Goal: Task Accomplishment & Management: Complete application form

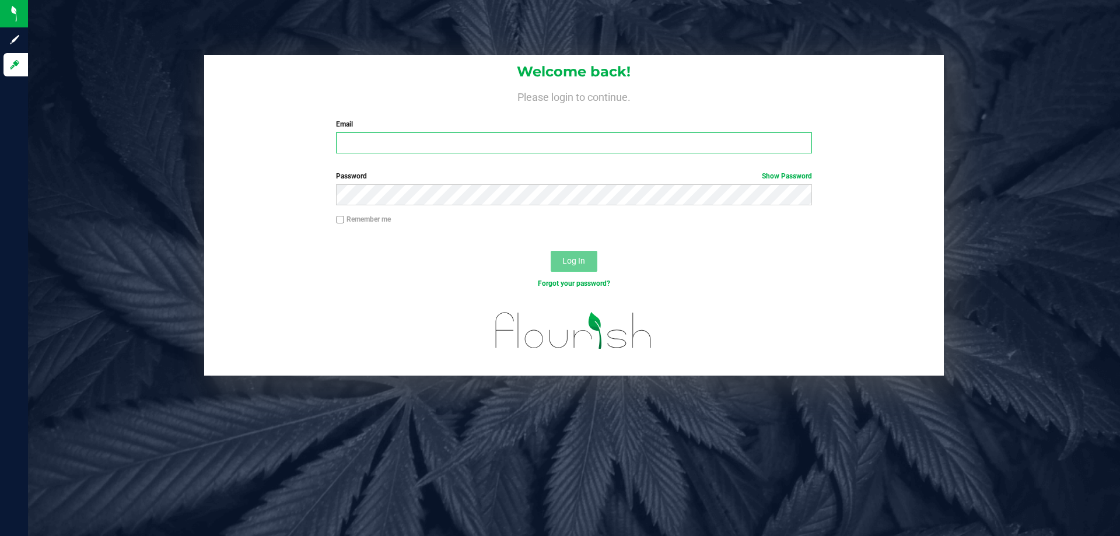
type input "[EMAIL_ADDRESS][DOMAIN_NAME]"
click at [590, 256] on button "Log In" at bounding box center [574, 261] width 47 height 21
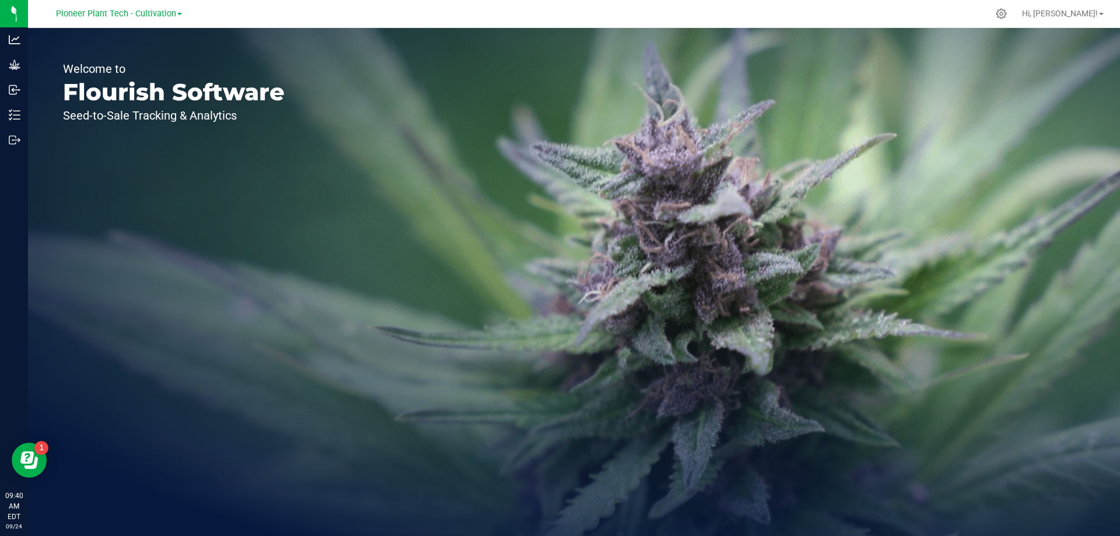
click at [104, 19] on div "Pioneer Plant Tech - Cultivation" at bounding box center [119, 13] width 126 height 14
click at [105, 17] on span "Pioneer Plant Tech - Cultivation" at bounding box center [116, 14] width 120 height 10
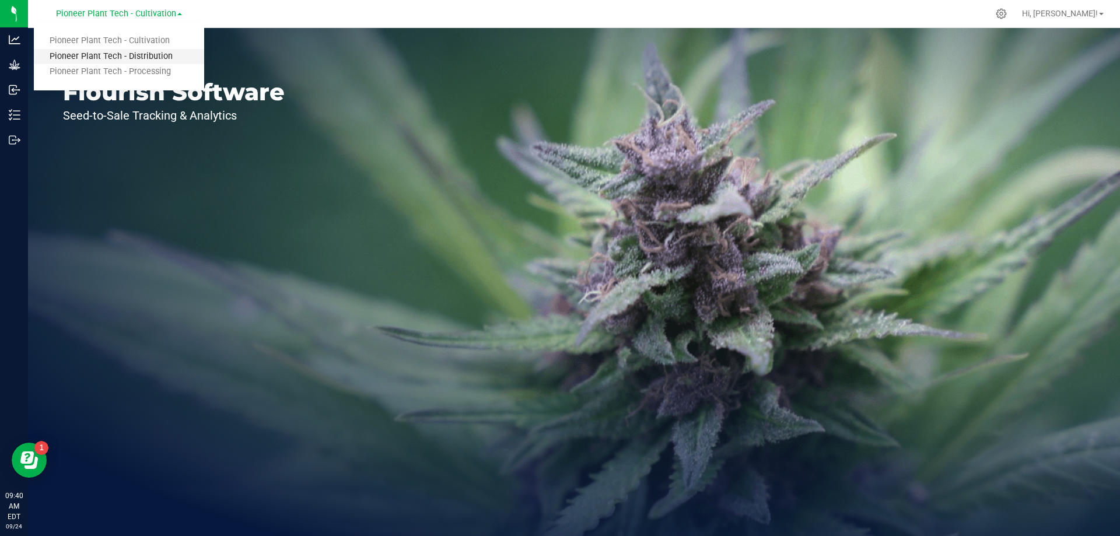
click at [113, 58] on link "Pioneer Plant Tech - Distribution" at bounding box center [119, 57] width 170 height 16
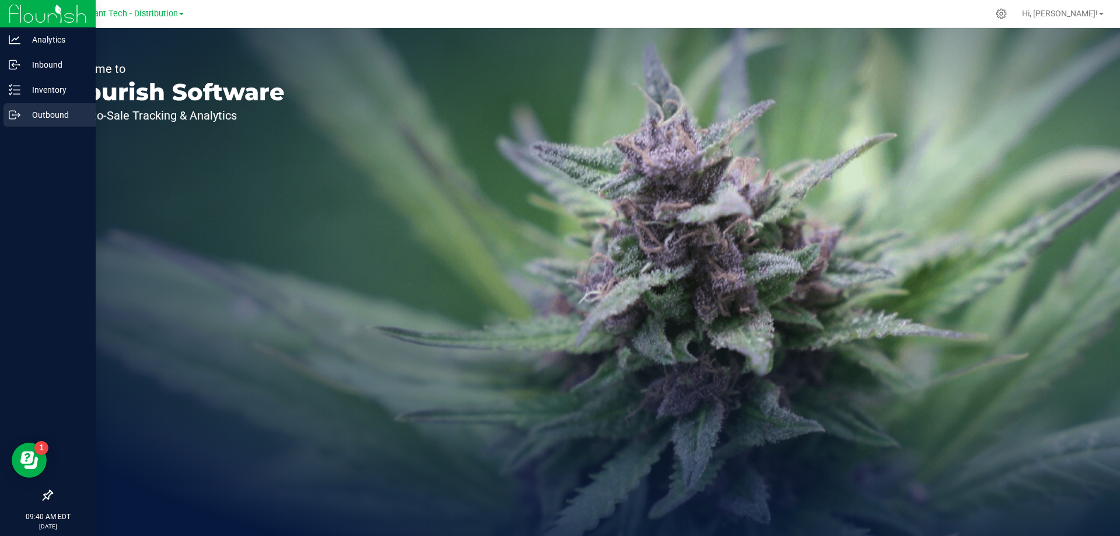
click at [21, 116] on p "Outbound" at bounding box center [55, 115] width 70 height 14
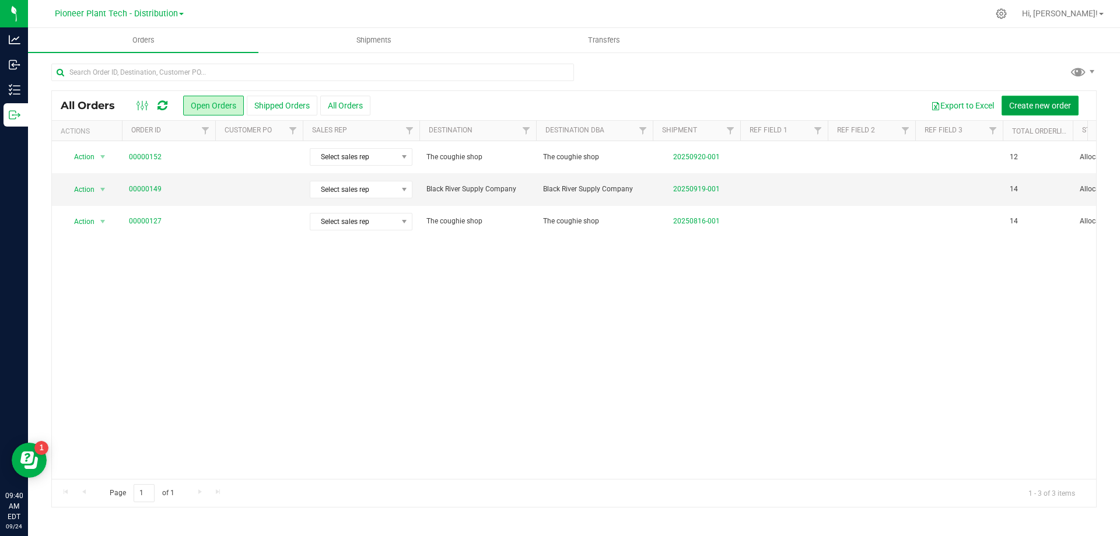
click at [1029, 101] on span "Create new order" at bounding box center [1040, 105] width 62 height 9
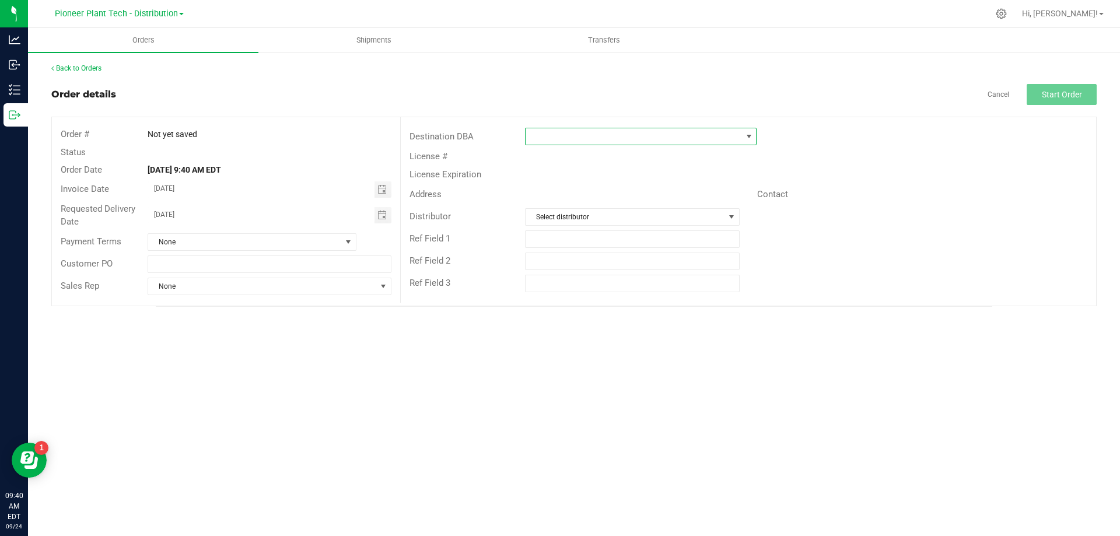
click at [698, 136] on span at bounding box center [633, 136] width 216 height 16
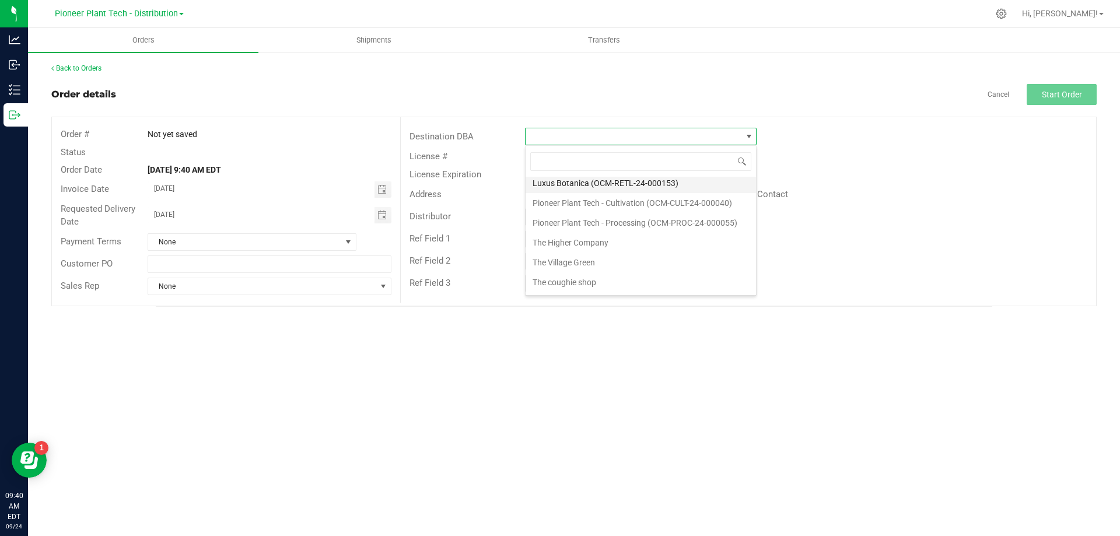
click at [574, 181] on li "Luxus Botanica (OCM-RETL-24-000153)" at bounding box center [640, 183] width 230 height 20
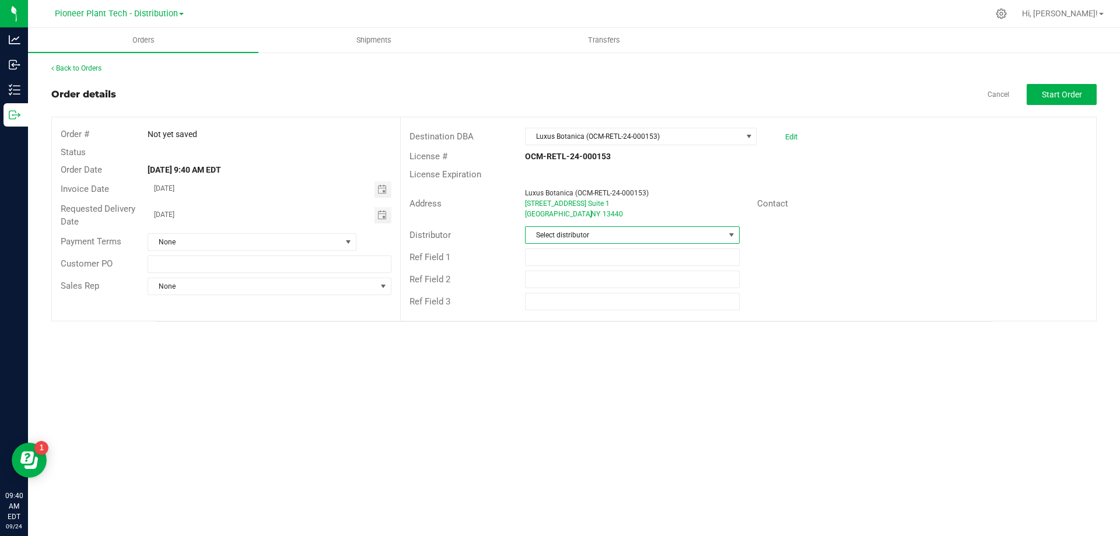
click at [644, 239] on span "Select distributor" at bounding box center [624, 235] width 198 height 16
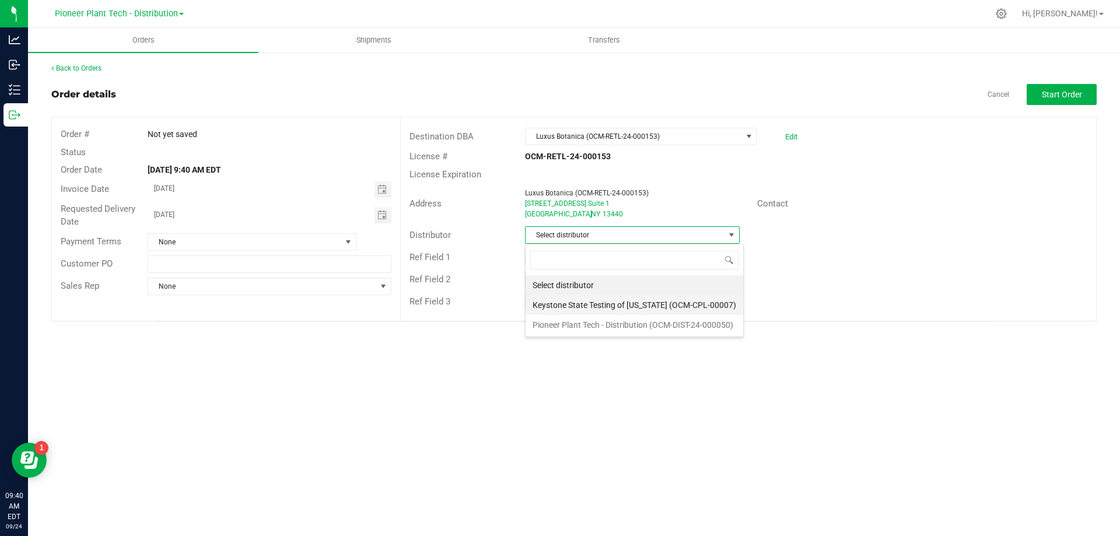
scroll to position [17, 215]
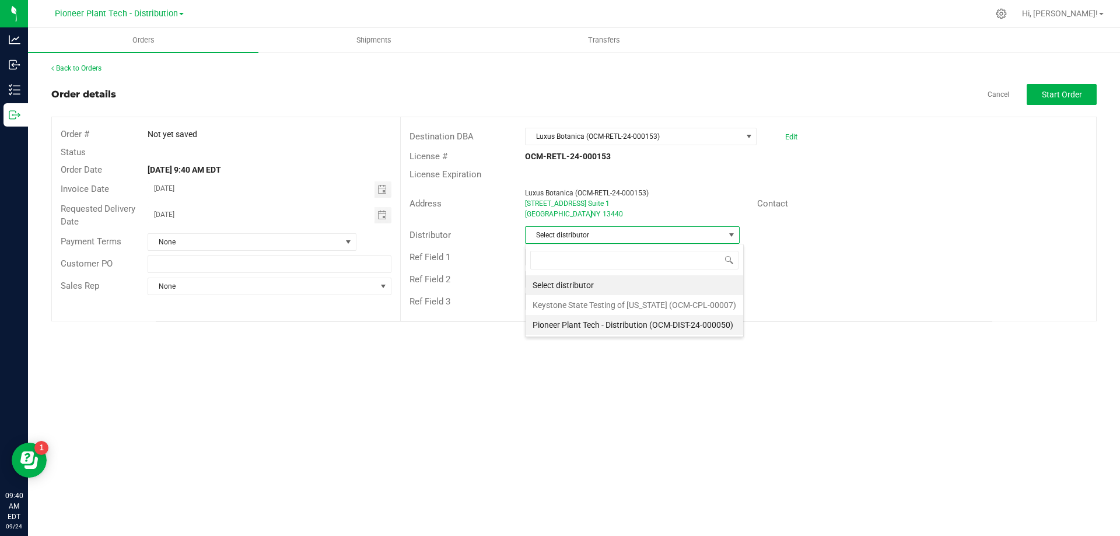
click at [579, 320] on li "Pioneer Plant Tech - Distribution (OCM-DIST-24-000050)" at bounding box center [634, 325] width 218 height 20
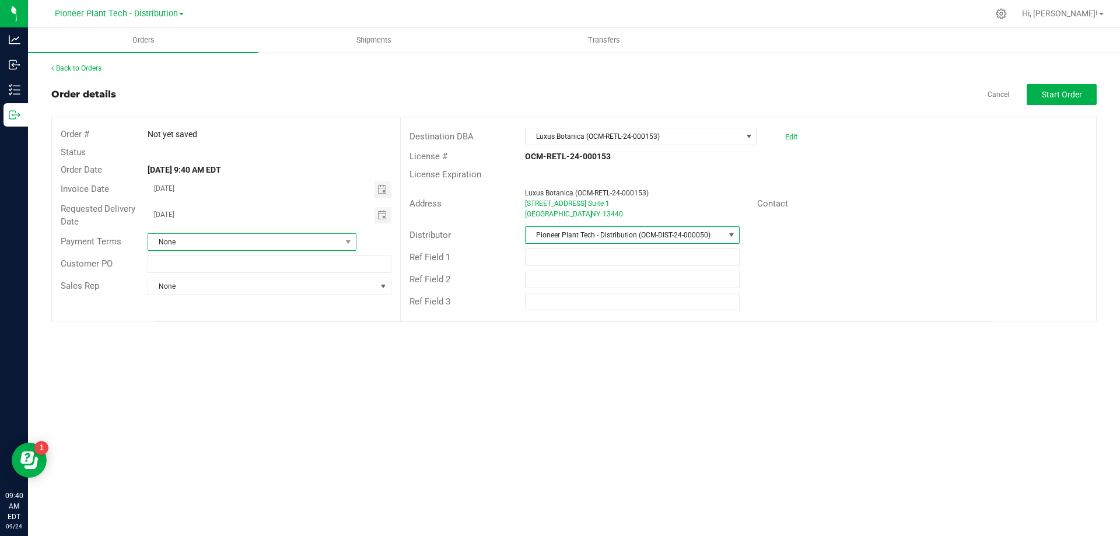
drag, startPoint x: 322, startPoint y: 237, endPoint x: 314, endPoint y: 237, distance: 8.2
click at [321, 237] on span "None" at bounding box center [244, 242] width 193 height 16
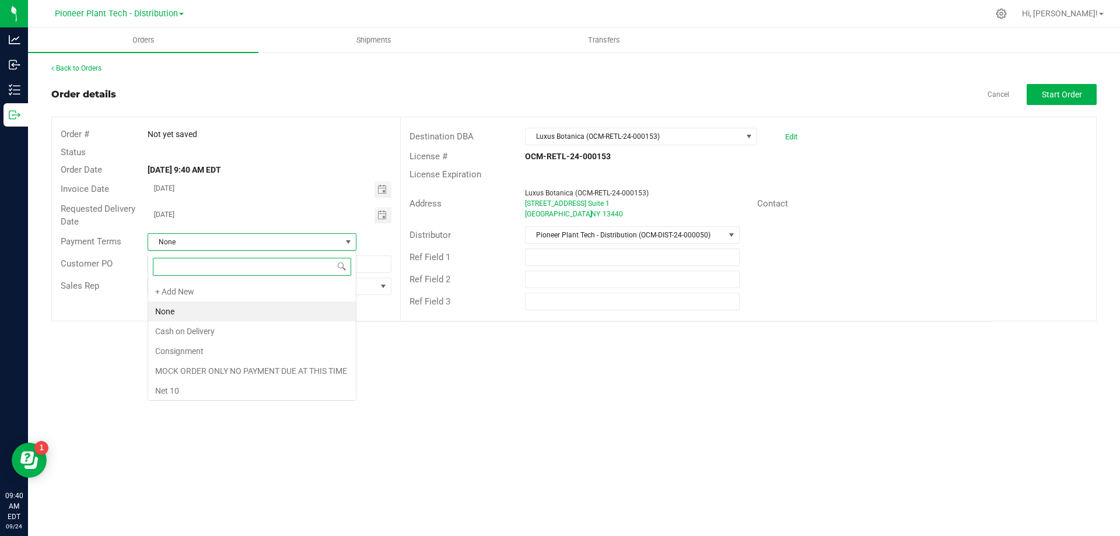
scroll to position [17, 209]
click at [185, 328] on li "Cash on Delivery" at bounding box center [252, 331] width 208 height 20
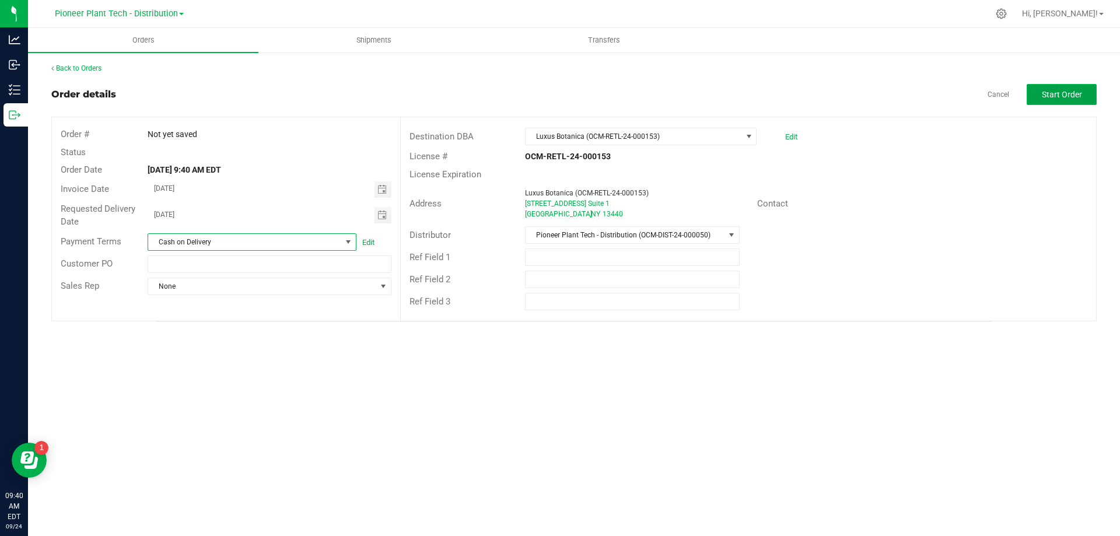
click at [1071, 97] on span "Start Order" at bounding box center [1062, 94] width 40 height 9
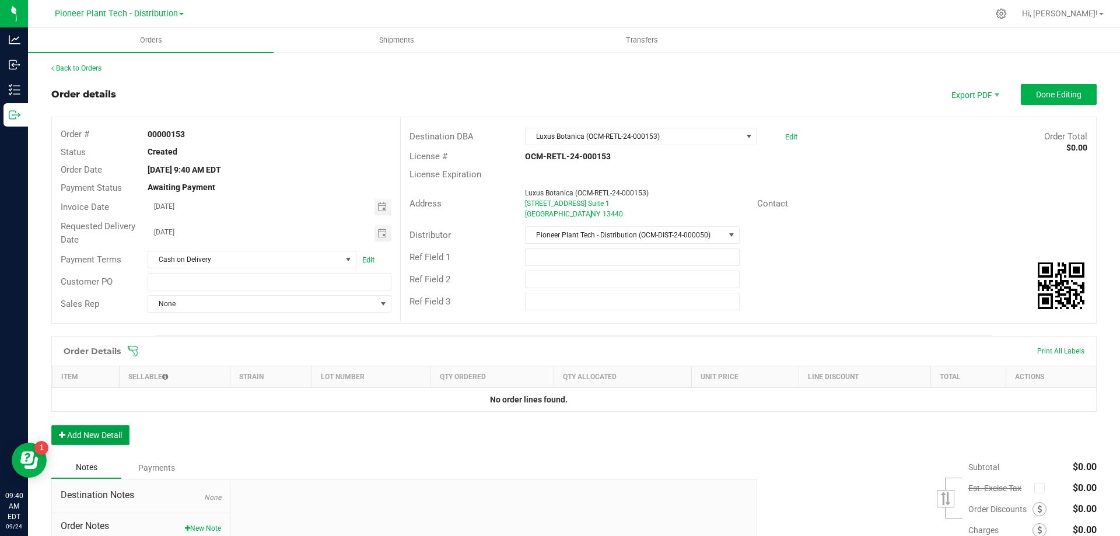
click at [105, 434] on button "Add New Detail" at bounding box center [90, 435] width 78 height 20
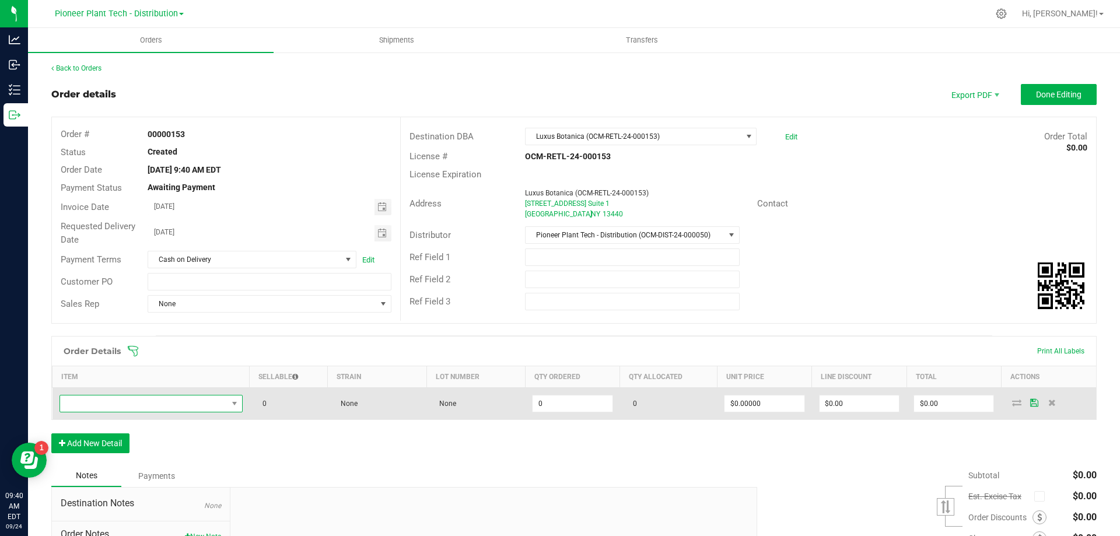
click at [120, 404] on span "NO DATA FOUND" at bounding box center [143, 403] width 167 height 16
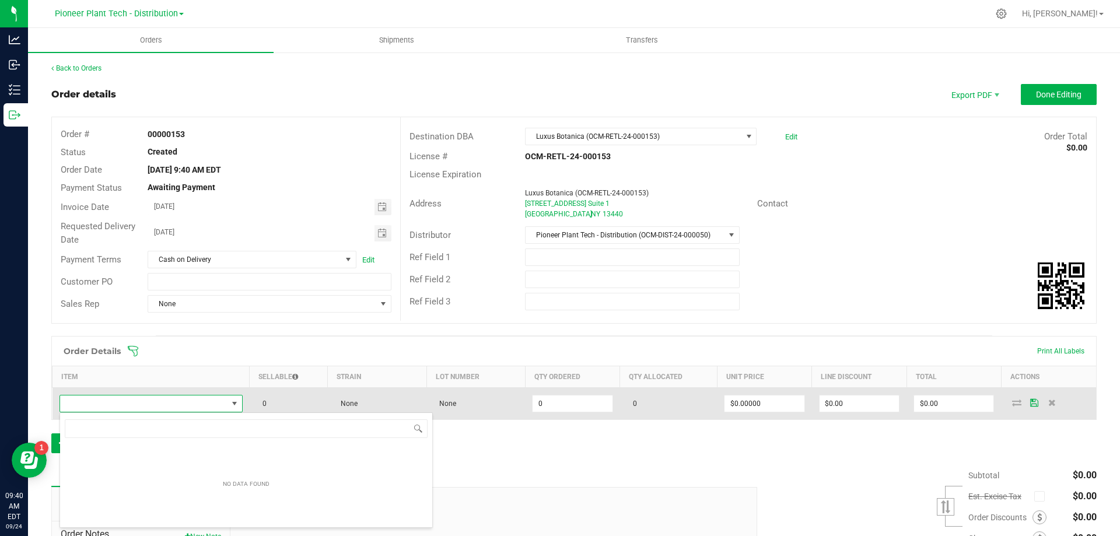
scroll to position [17, 180]
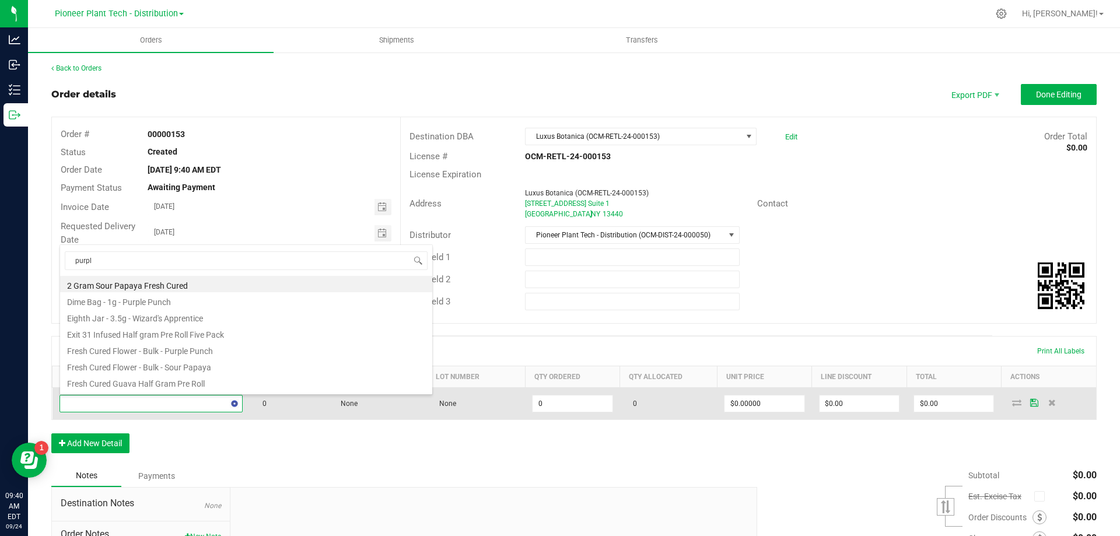
type input "purple"
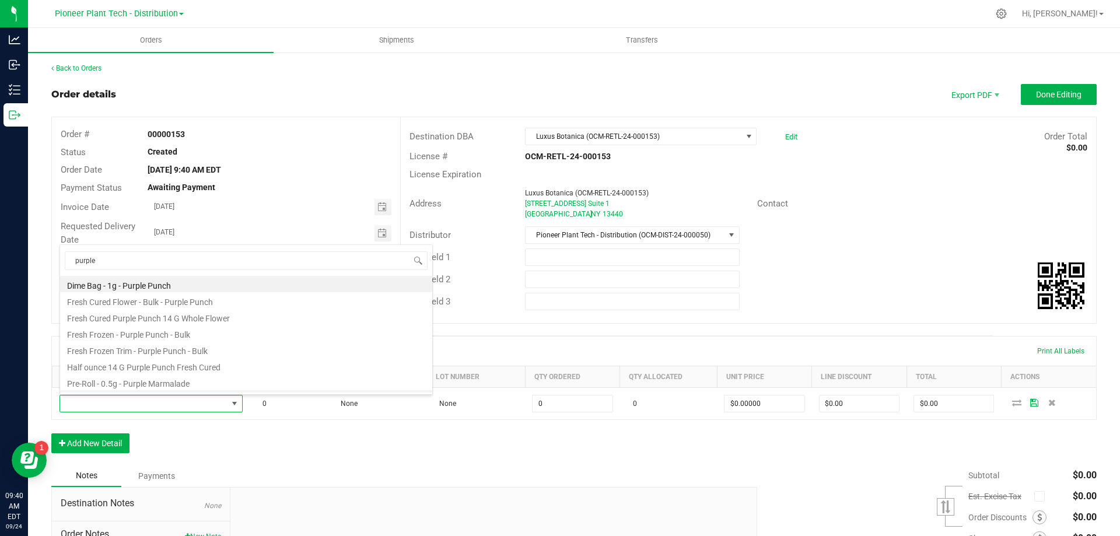
scroll to position [30, 0]
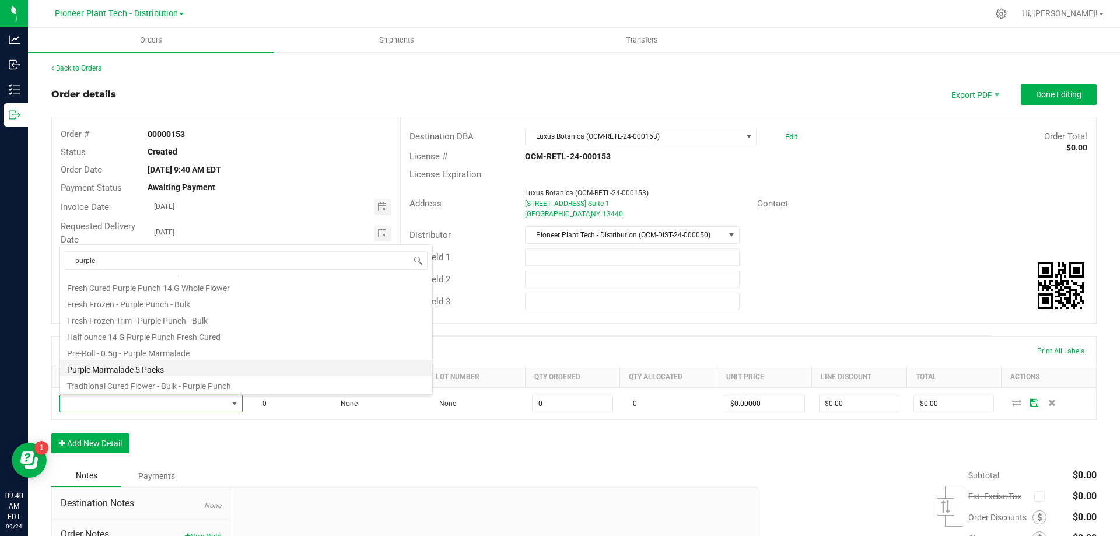
click at [156, 371] on li "Purple Marmalade 5 Packs" at bounding box center [246, 368] width 372 height 16
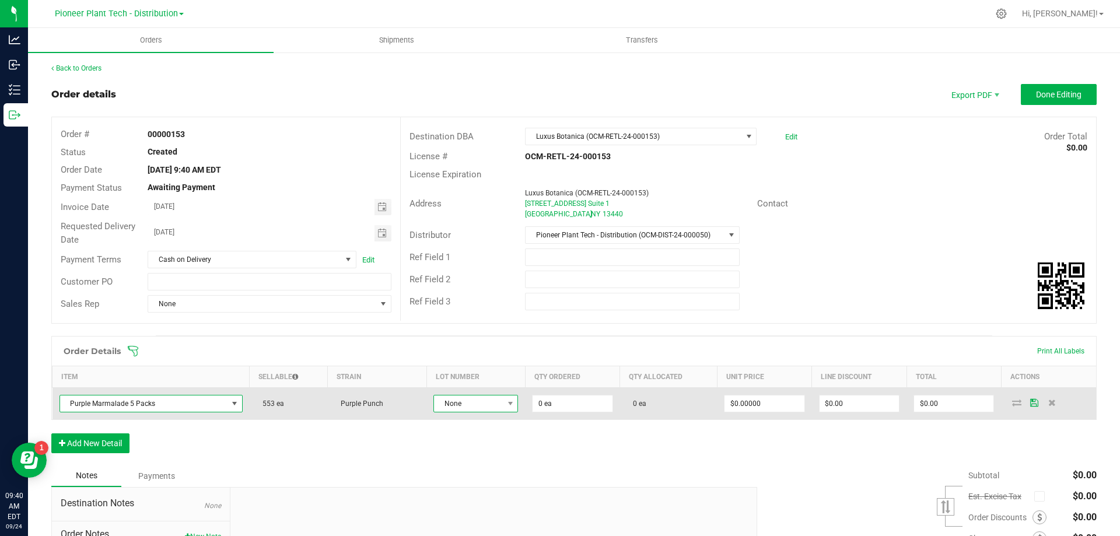
click at [504, 408] on span at bounding box center [510, 403] width 15 height 16
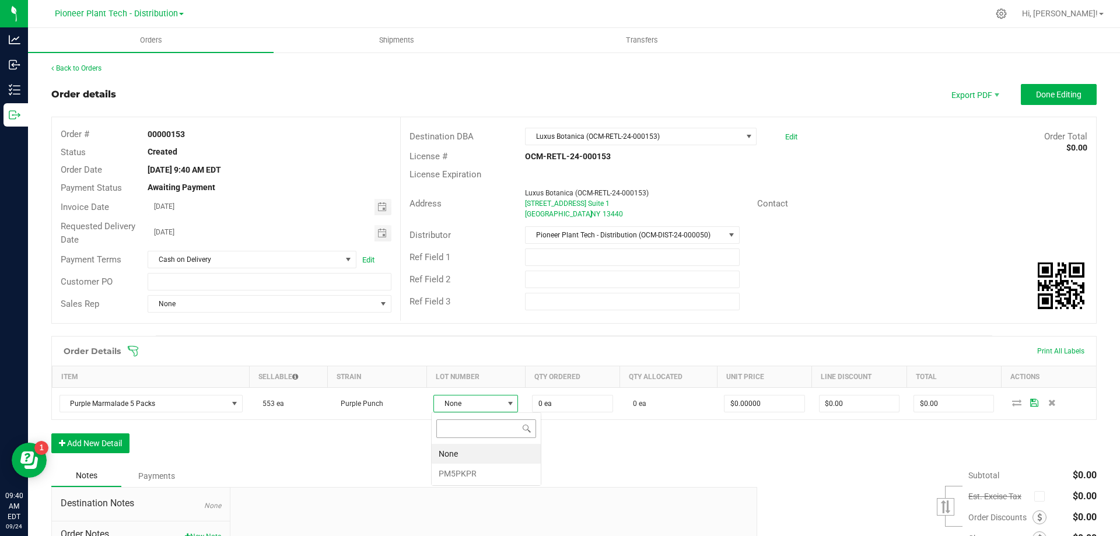
scroll to position [17, 83]
drag, startPoint x: 458, startPoint y: 470, endPoint x: 466, endPoint y: 466, distance: 8.6
click at [460, 470] on li "PM5PKPR" at bounding box center [486, 474] width 109 height 20
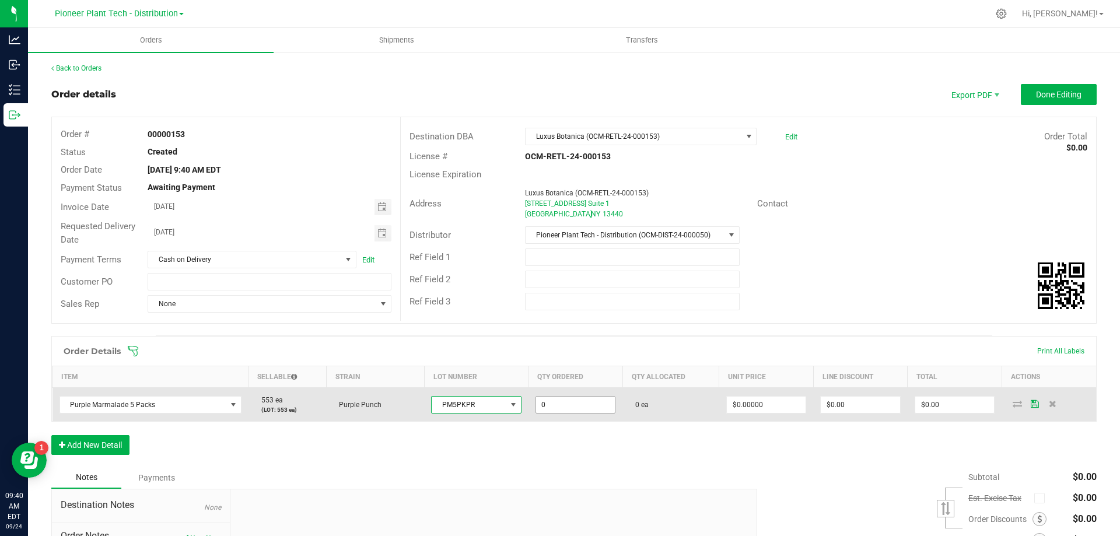
click at [558, 403] on input "0" at bounding box center [575, 405] width 79 height 16
type input "60 ea"
click at [763, 403] on input "0" at bounding box center [766, 405] width 79 height 16
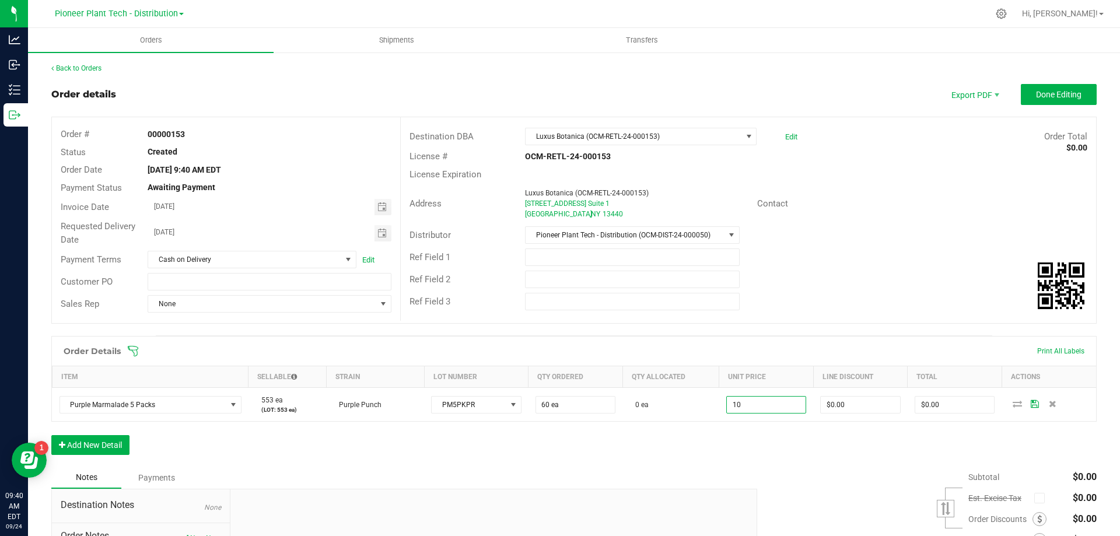
type input "$10.00000"
type input "$600.00"
click at [757, 458] on div "Order Details Print All Labels Item Sellable Strain Lot Number Qty Ordered Qty …" at bounding box center [573, 401] width 1045 height 131
click at [78, 449] on button "Add New Detail" at bounding box center [90, 445] width 78 height 20
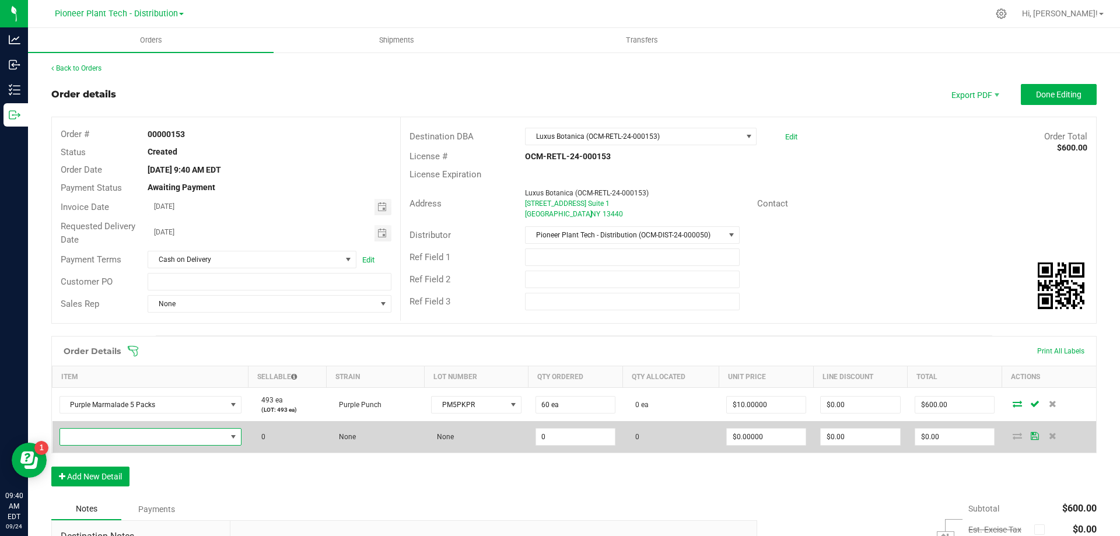
click at [107, 440] on span "NO DATA FOUND" at bounding box center [143, 437] width 166 height 16
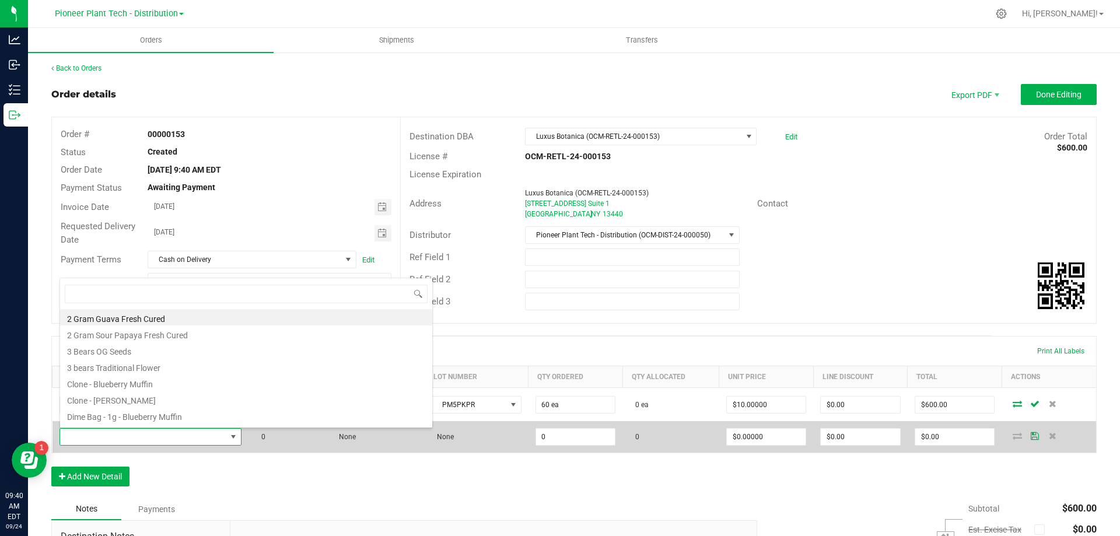
scroll to position [17, 178]
type input "mog"
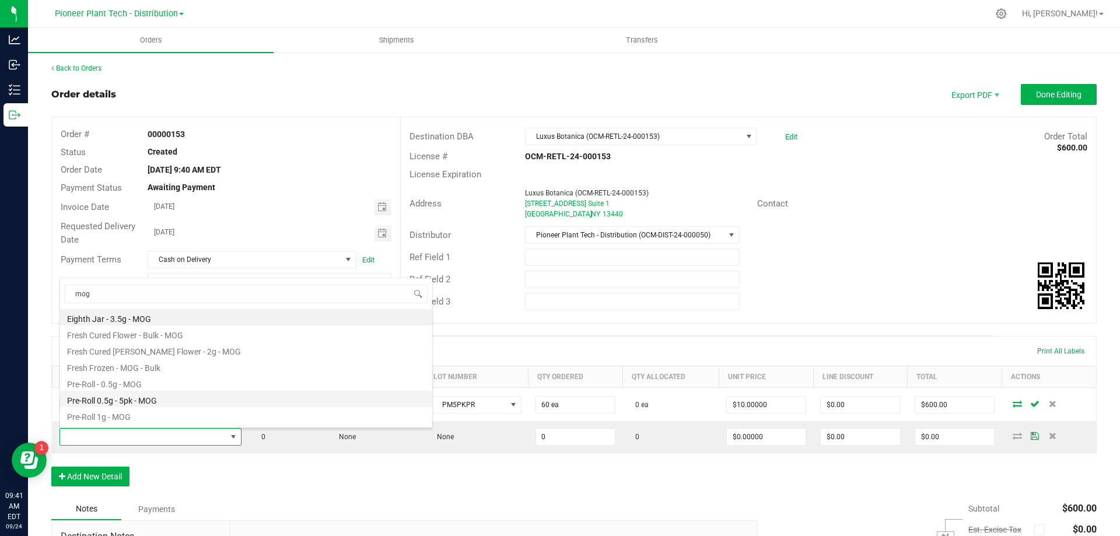
click at [125, 402] on li "Pre-Roll 0.5g - 5pk - MOG" at bounding box center [246, 399] width 372 height 16
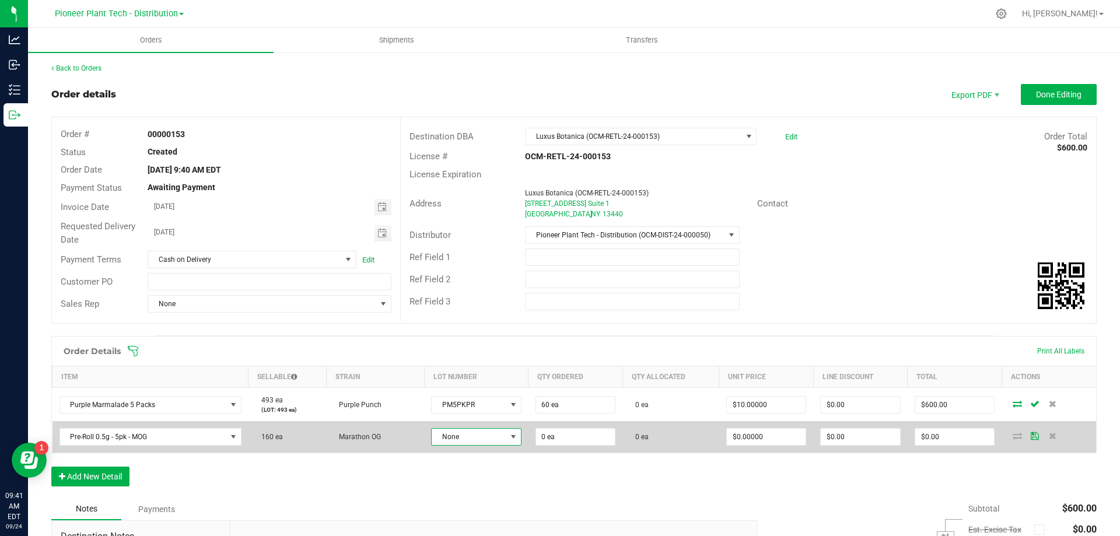
click at [481, 439] on span "None" at bounding box center [469, 437] width 74 height 16
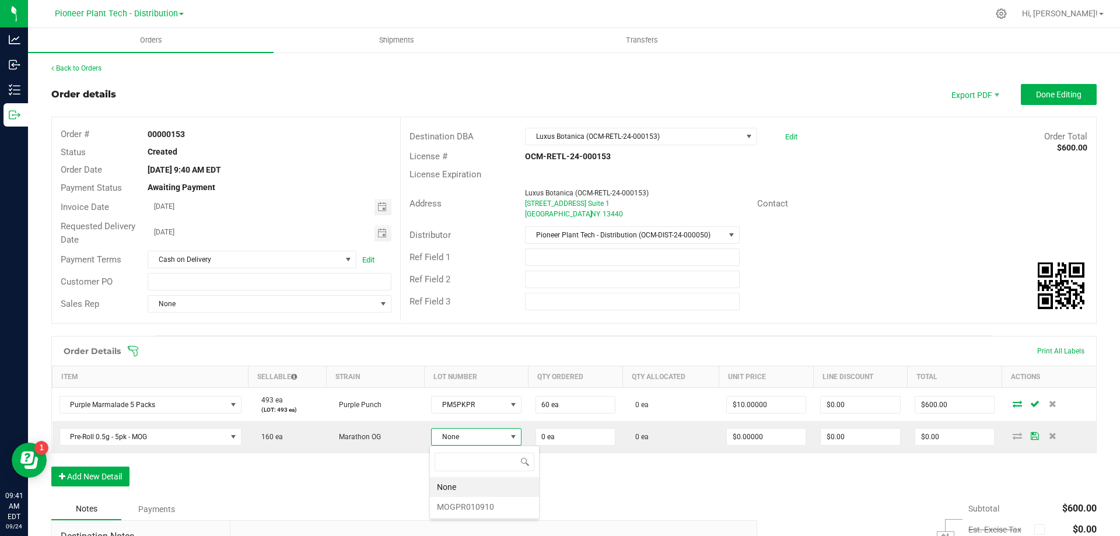
scroll to position [17, 89]
click at [464, 507] on li "MOGPR010910" at bounding box center [484, 507] width 109 height 20
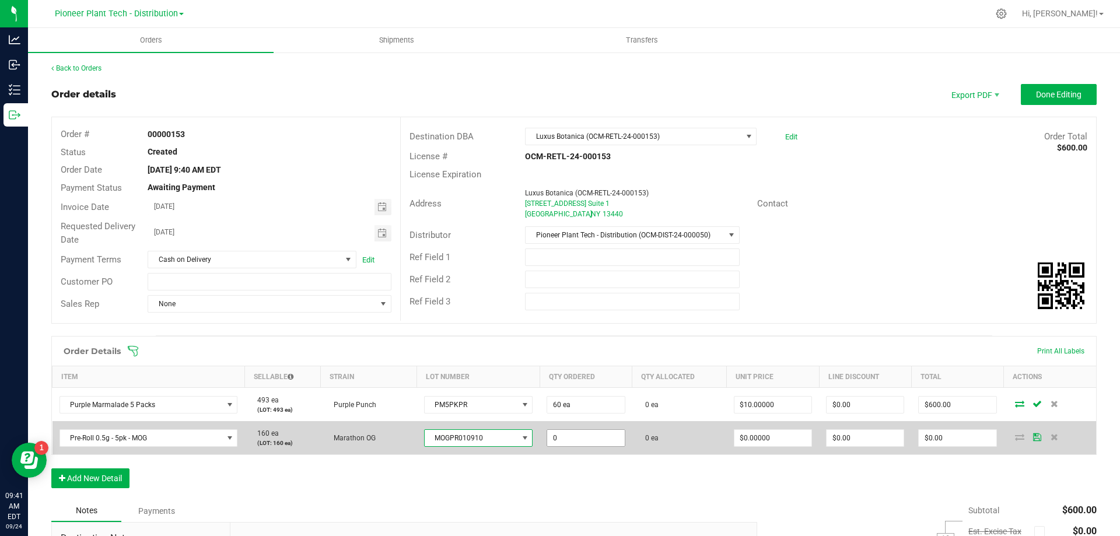
click at [570, 436] on input "0" at bounding box center [585, 438] width 77 height 16
type input "30 ea"
type input "0"
click at [761, 437] on input "0" at bounding box center [772, 438] width 77 height 16
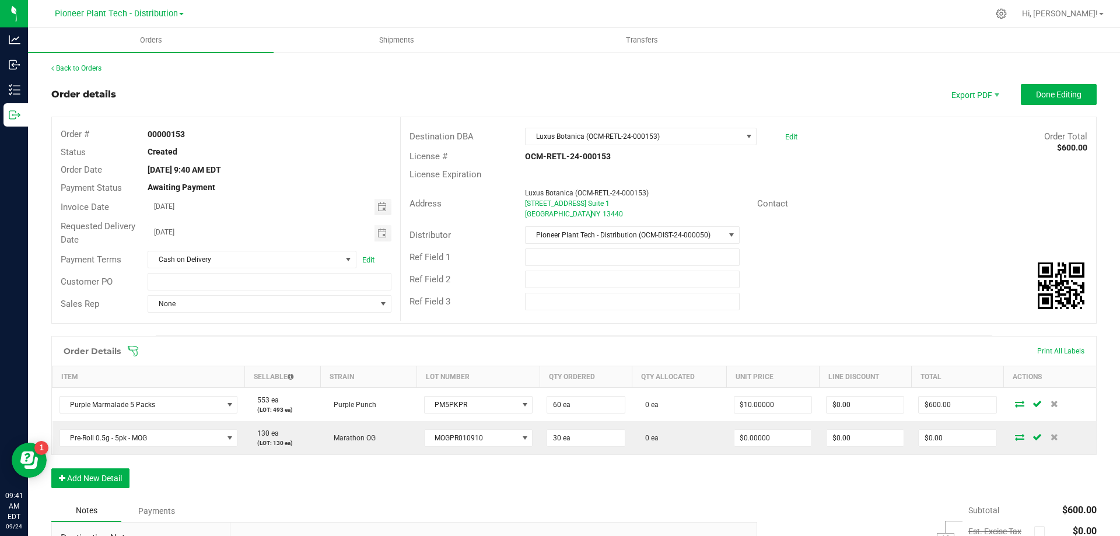
click at [704, 476] on div "Order Details Print All Labels Item Sellable Strain Lot Number Qty Ordered Qty …" at bounding box center [573, 418] width 1045 height 164
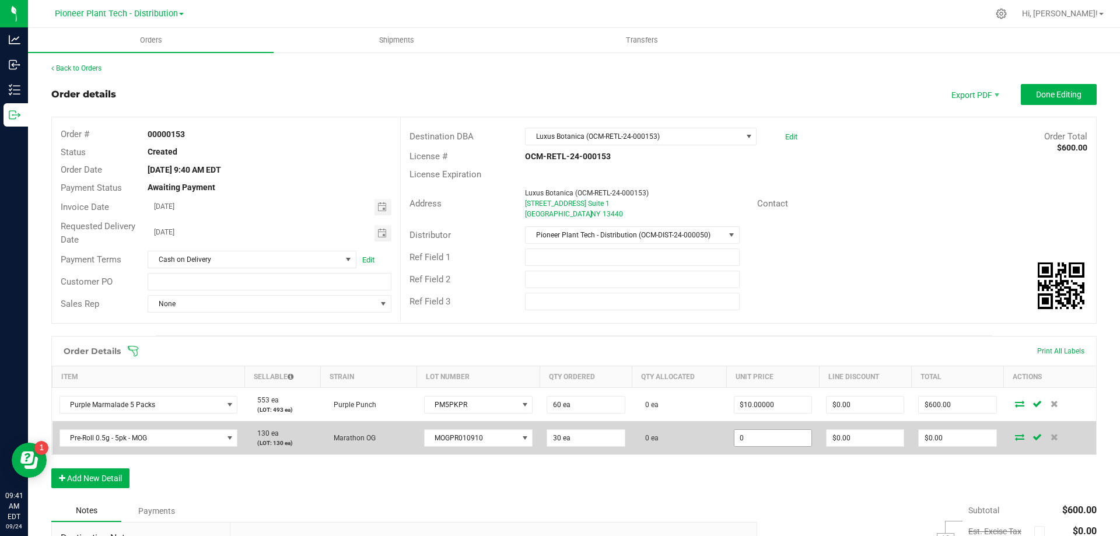
click at [775, 445] on input "0" at bounding box center [772, 438] width 77 height 16
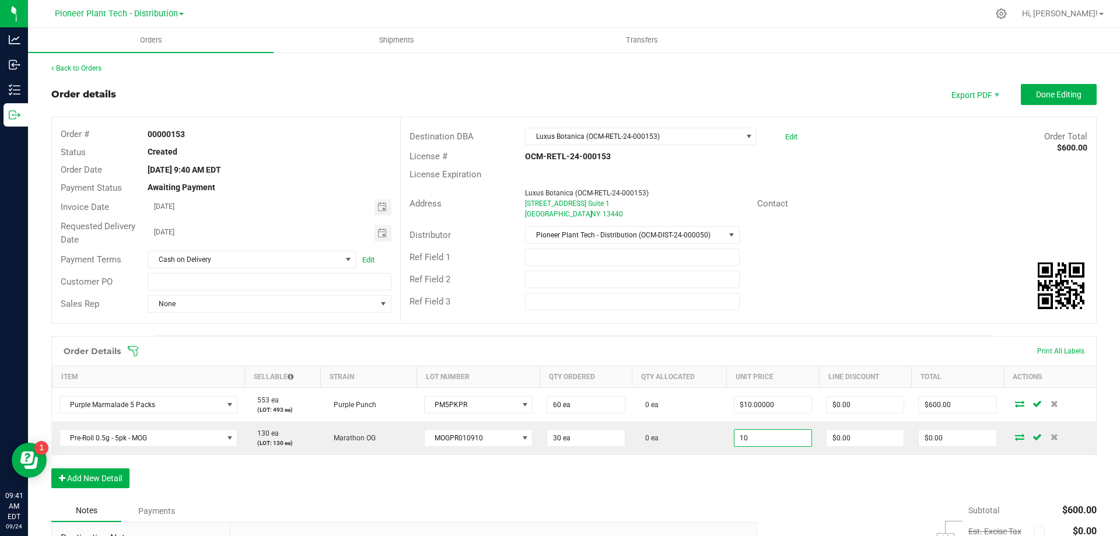
type input "$10.00000"
type input "$300.00"
click at [716, 479] on div "Order Details Print All Labels Item Sellable Strain Lot Number Qty Ordered Qty …" at bounding box center [573, 418] width 1045 height 164
click at [87, 475] on button "Add New Detail" at bounding box center [90, 478] width 78 height 20
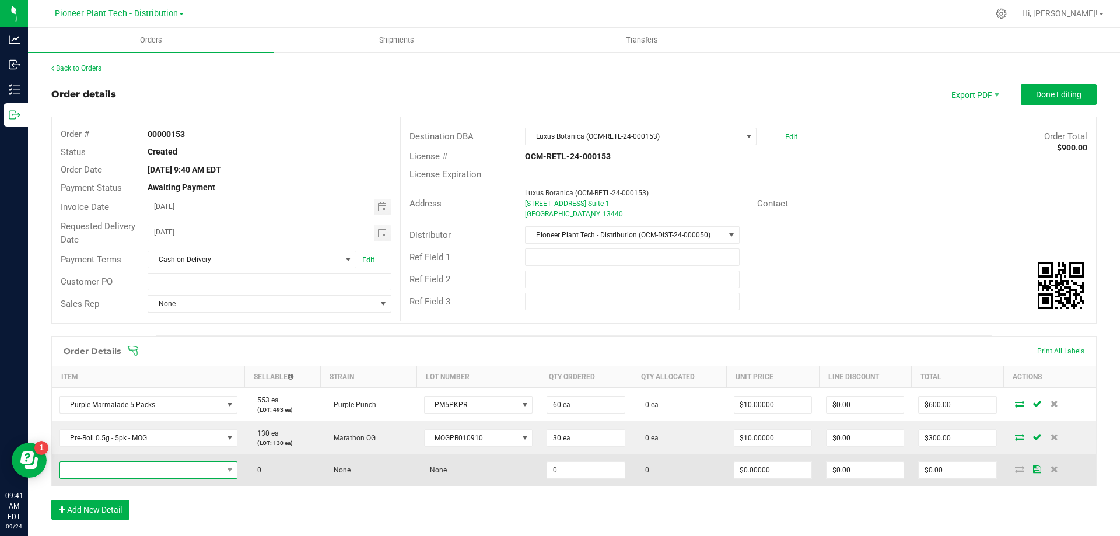
click at [113, 469] on span "NO DATA FOUND" at bounding box center [141, 470] width 163 height 16
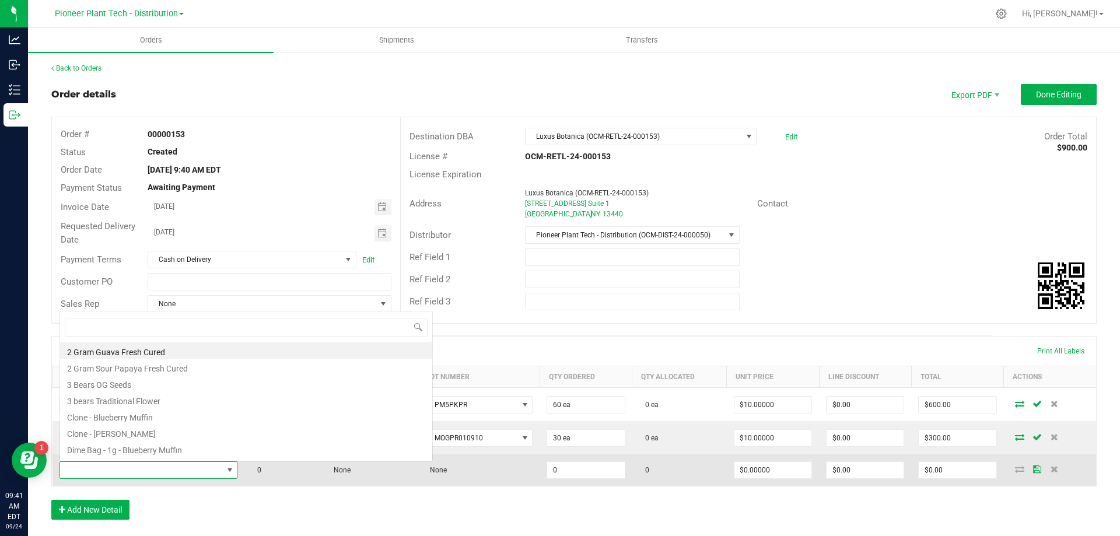
scroll to position [17, 175]
type input "harvest"
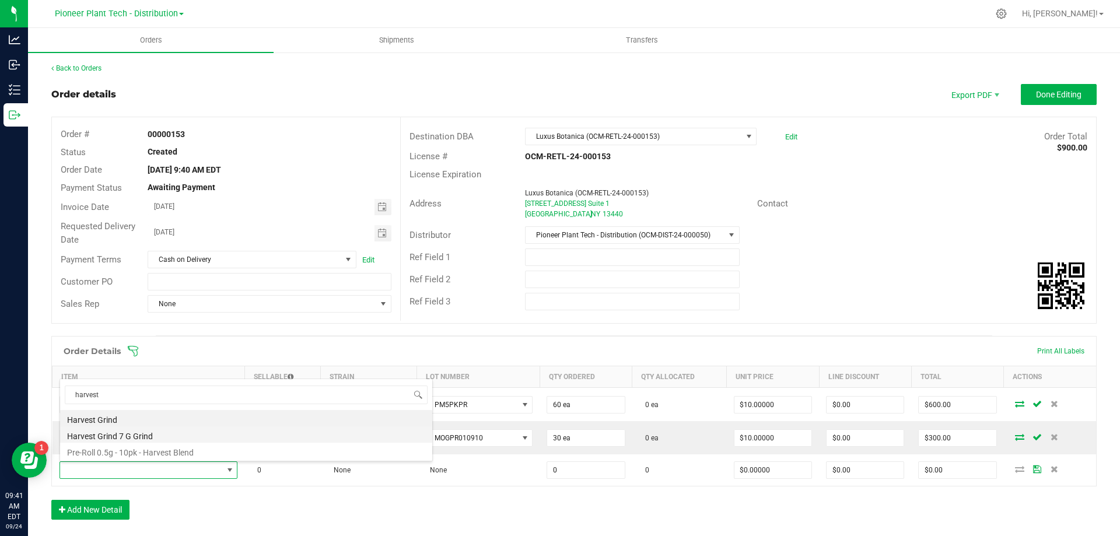
click at [129, 435] on li "Harvest Grind 7 G Grind" at bounding box center [246, 434] width 372 height 16
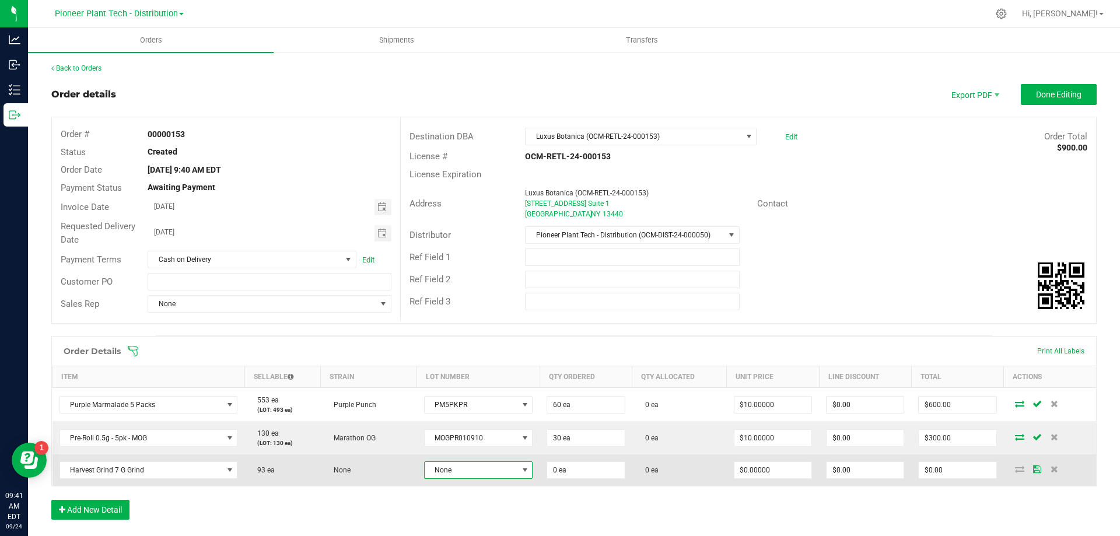
click at [482, 476] on span "None" at bounding box center [471, 470] width 93 height 16
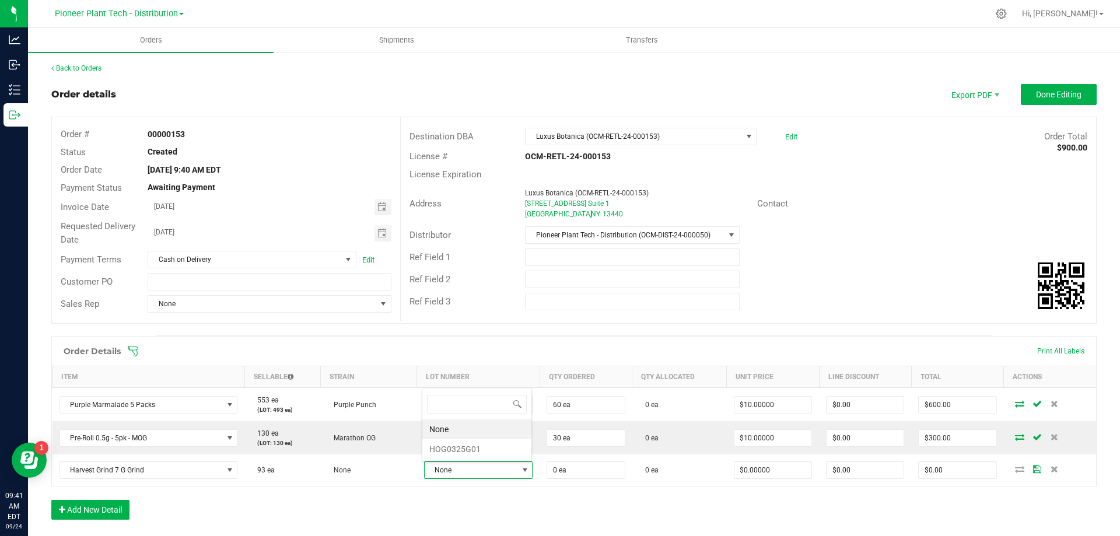
scroll to position [17, 106]
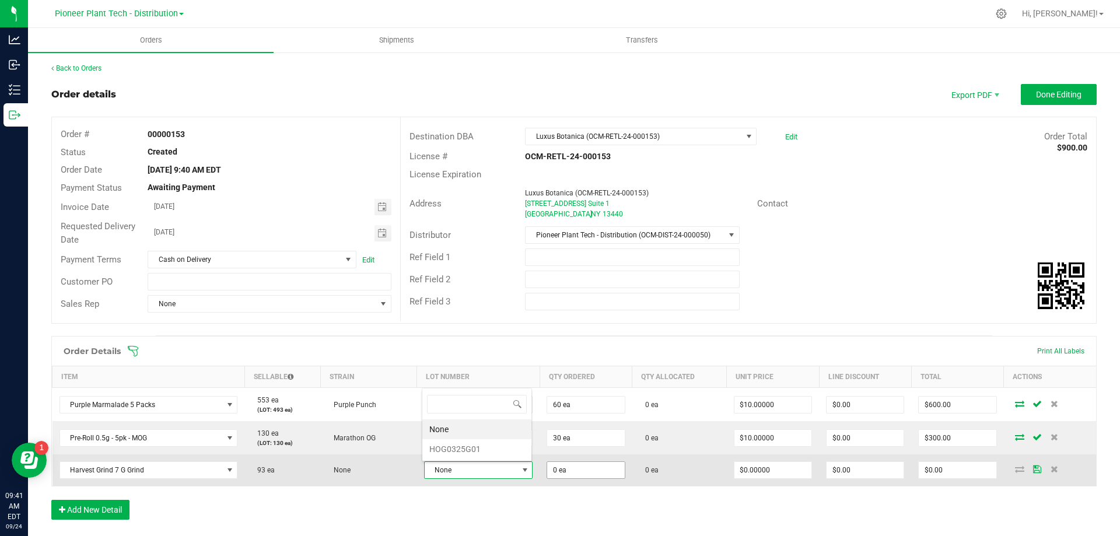
drag, startPoint x: 450, startPoint y: 446, endPoint x: 569, endPoint y: 464, distance: 120.4
click at [453, 446] on li "HOG0325G01" at bounding box center [476, 449] width 109 height 20
click at [569, 468] on input "0" at bounding box center [585, 471] width 77 height 16
type input "20 ea"
click at [759, 474] on input "0" at bounding box center [772, 471] width 77 height 16
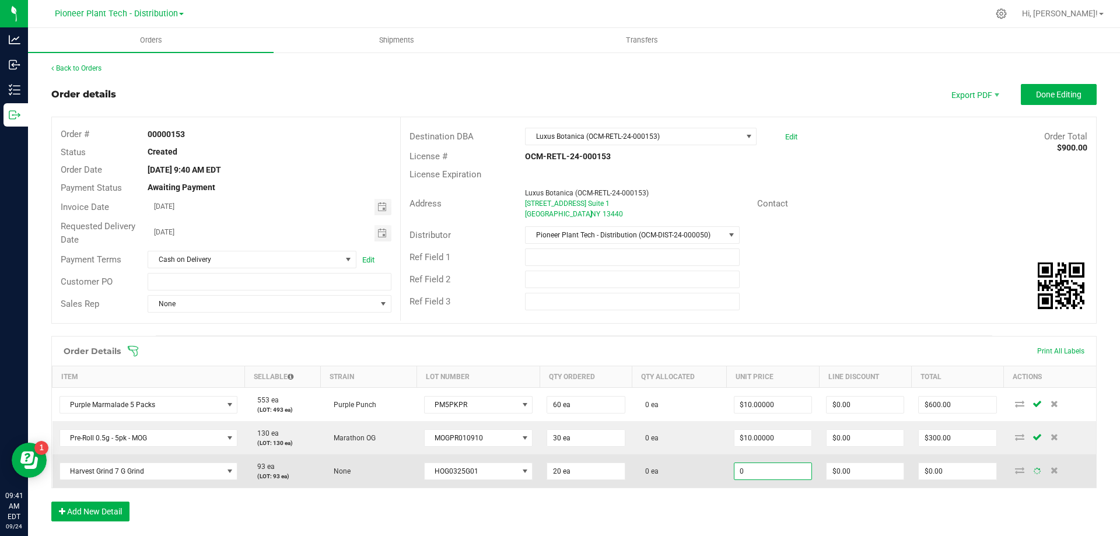
type input "1"
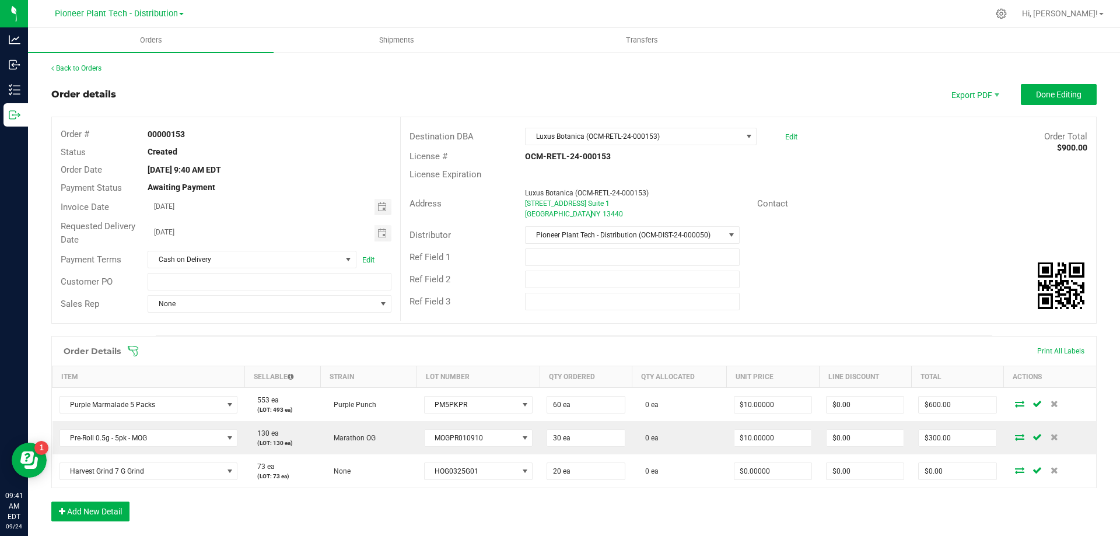
click at [757, 509] on div "Order Details Print All Labels Item Sellable Strain Lot Number Qty Ordered Qty …" at bounding box center [573, 434] width 1045 height 197
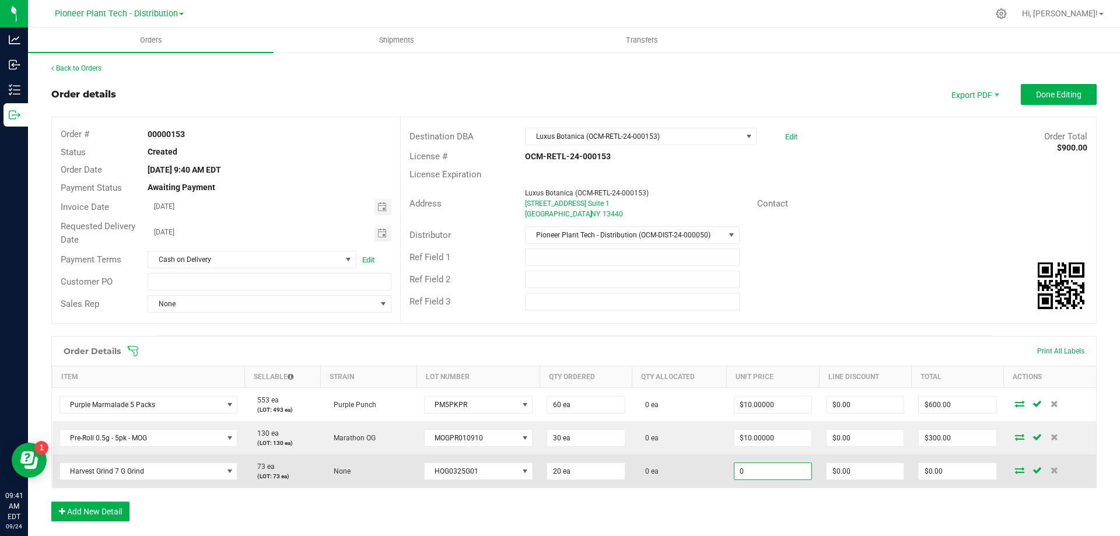
click at [749, 469] on input "0" at bounding box center [772, 471] width 77 height 16
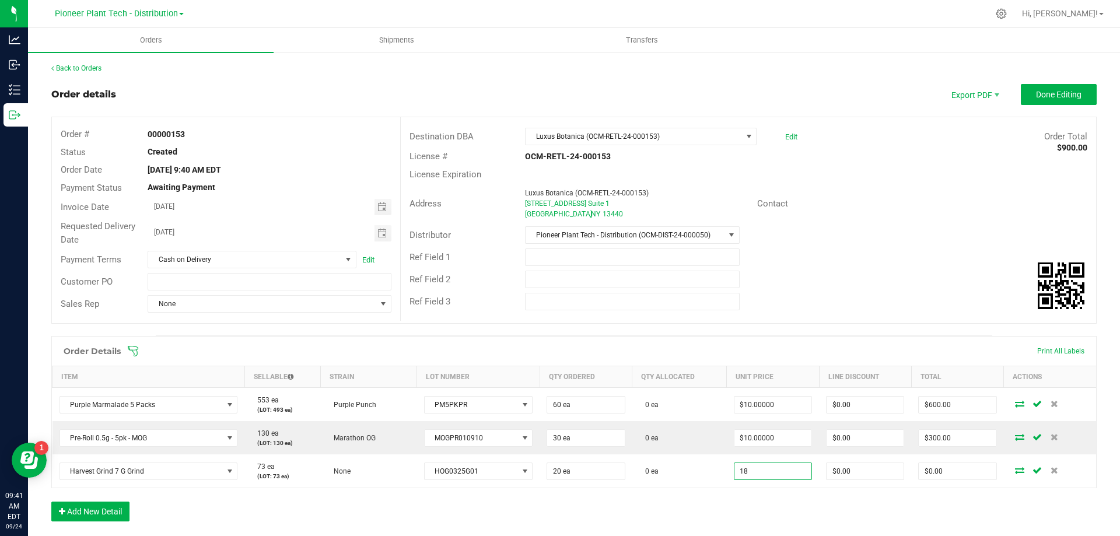
type input "$18.00000"
type input "$360.00"
click at [743, 501] on div "Order Details Print All Labels Item Sellable Strain Lot Number Qty Ordered Qty …" at bounding box center [573, 434] width 1045 height 197
click at [100, 510] on button "Add New Detail" at bounding box center [90, 512] width 78 height 20
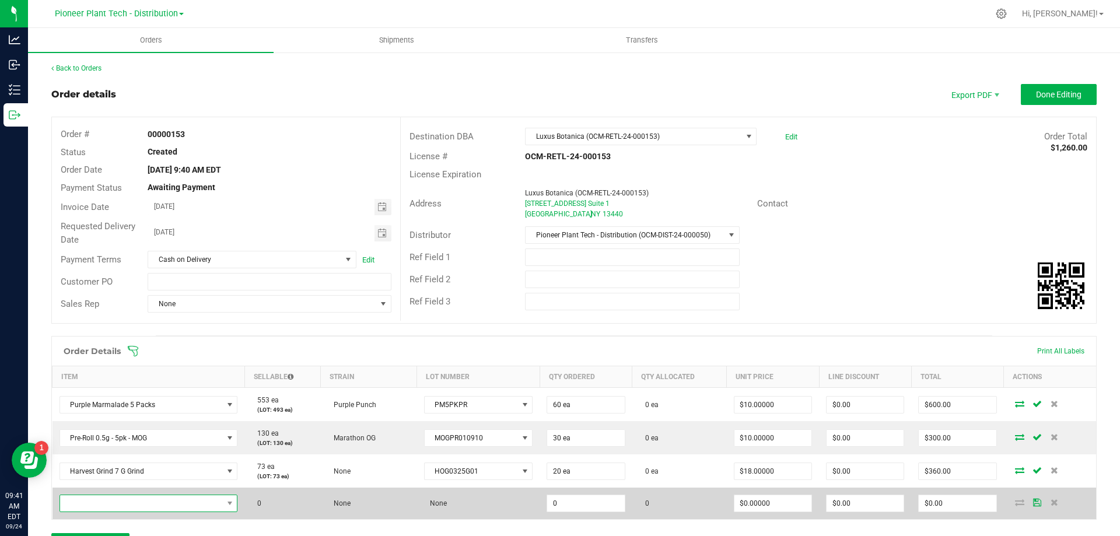
click at [124, 499] on span "NO DATA FOUND" at bounding box center [141, 503] width 163 height 16
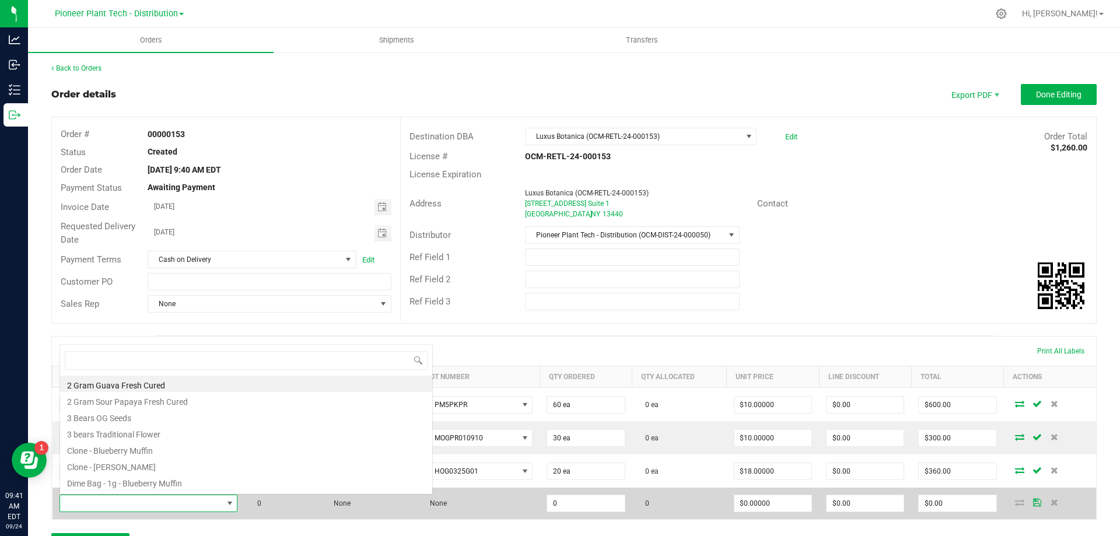
scroll to position [17, 175]
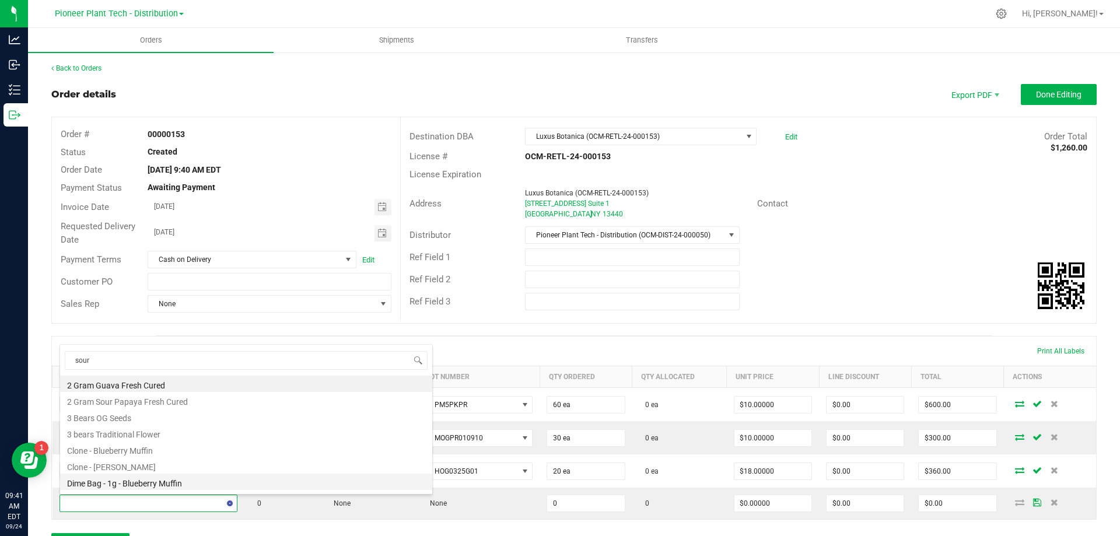
type input "sour"
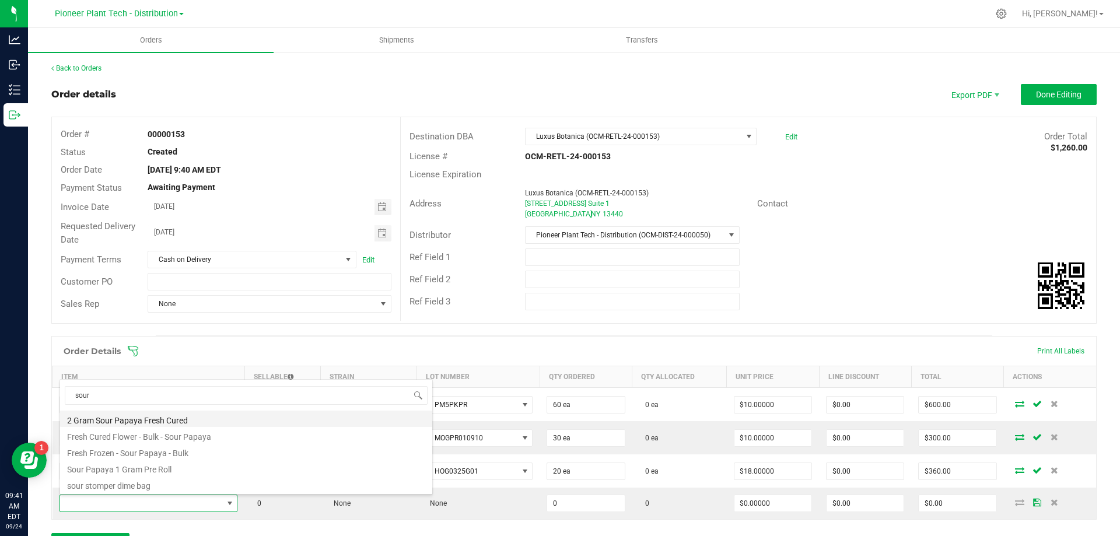
click at [146, 419] on li "2 Gram Sour Papaya Fresh Cured" at bounding box center [246, 419] width 372 height 16
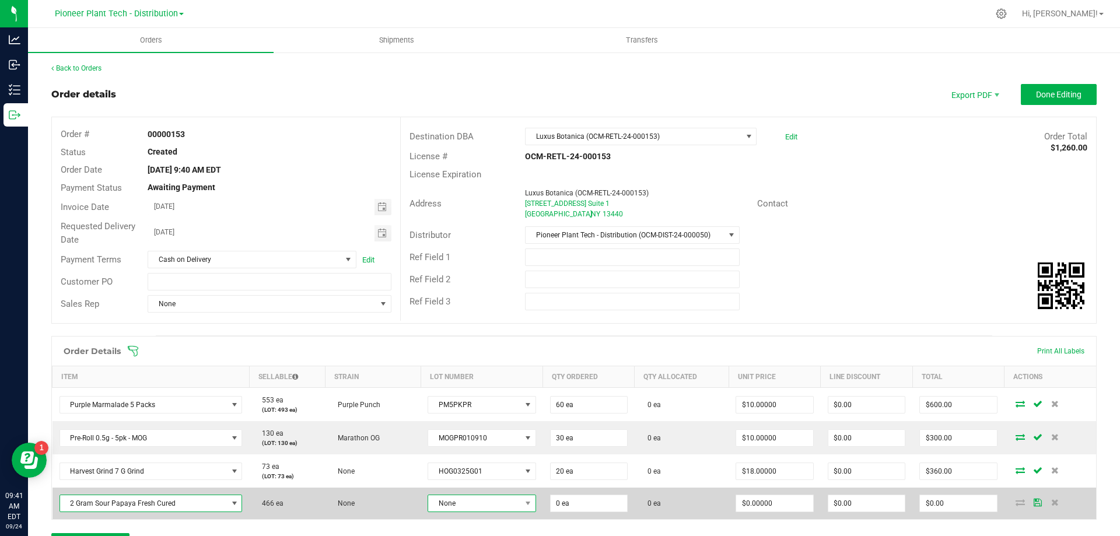
click at [490, 509] on span "None" at bounding box center [474, 503] width 92 height 16
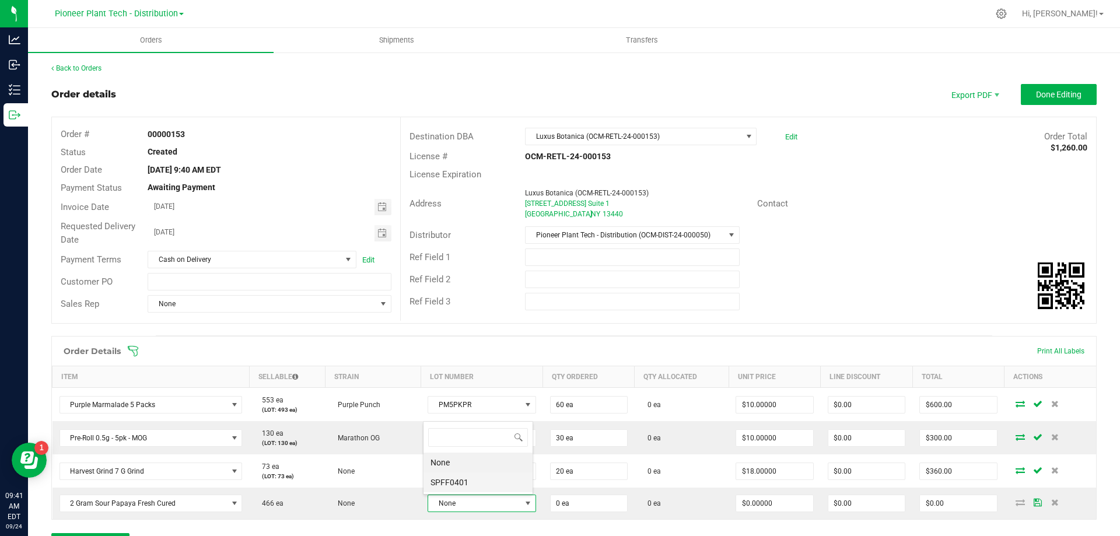
drag, startPoint x: 464, startPoint y: 479, endPoint x: 616, endPoint y: 490, distance: 152.7
click at [466, 479] on li "SPFF0401" at bounding box center [477, 482] width 109 height 20
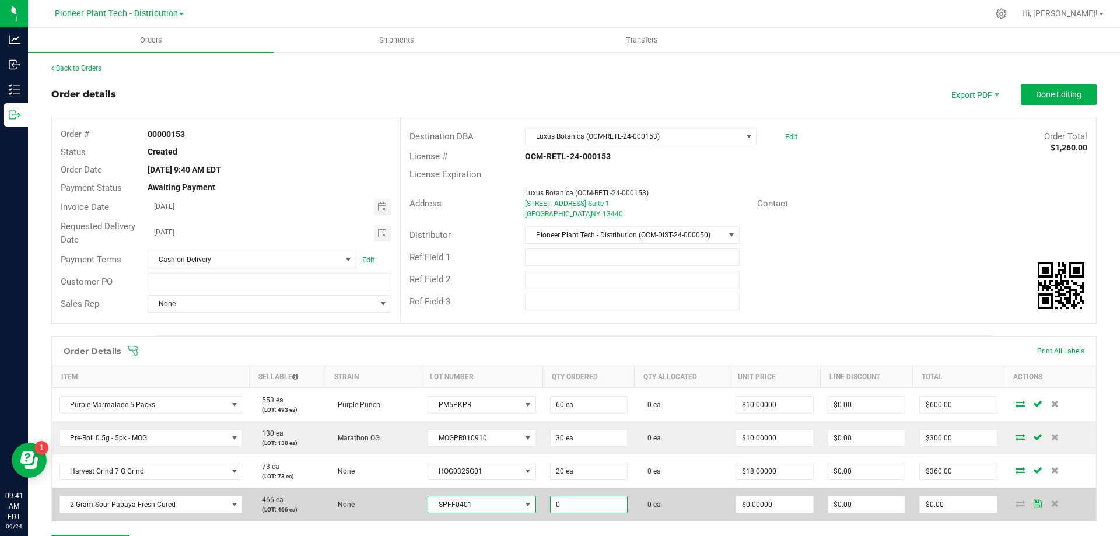
click at [593, 509] on input "0" at bounding box center [589, 504] width 76 height 16
type input "20 ea"
click at [783, 501] on input "0" at bounding box center [774, 504] width 76 height 16
type input "2"
click at [776, 501] on input "0" at bounding box center [774, 504] width 76 height 16
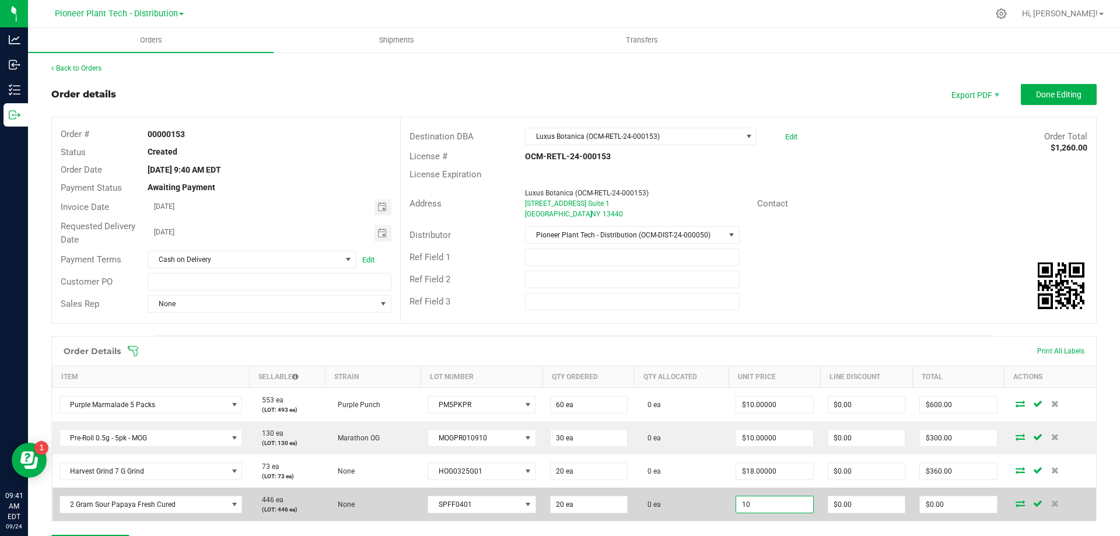
type input "$10.00000"
type input "$200.00"
click at [775, 519] on td "$10.00000" at bounding box center [774, 504] width 92 height 33
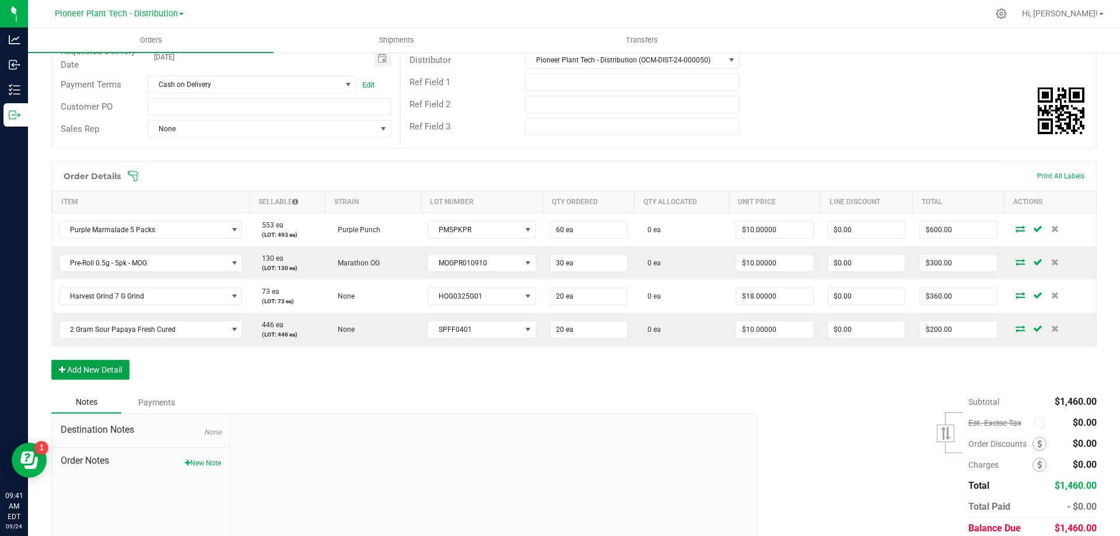
click at [109, 373] on button "Add New Detail" at bounding box center [90, 370] width 78 height 20
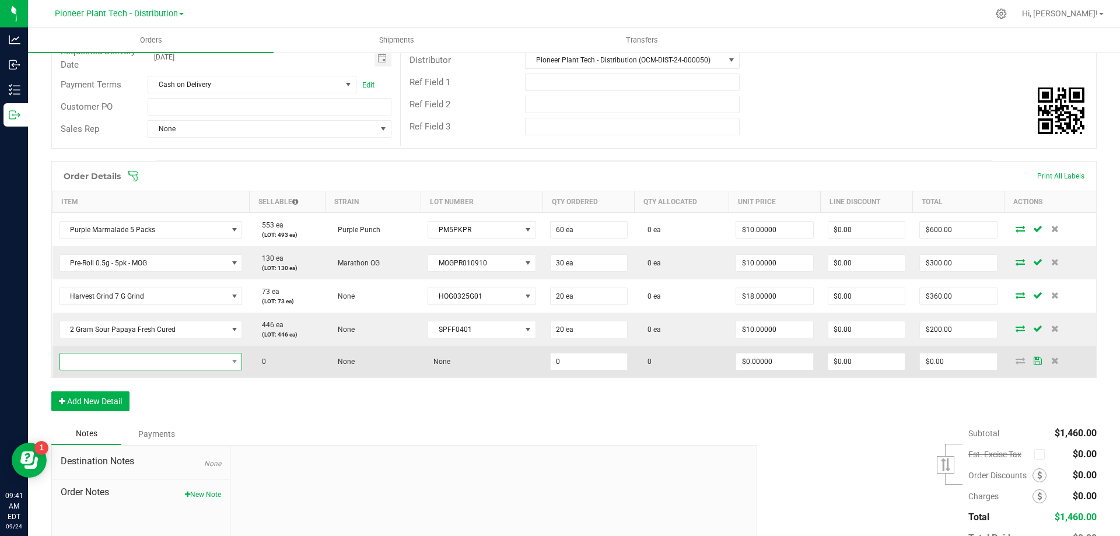
click at [116, 360] on span "NO DATA FOUND" at bounding box center [143, 361] width 167 height 16
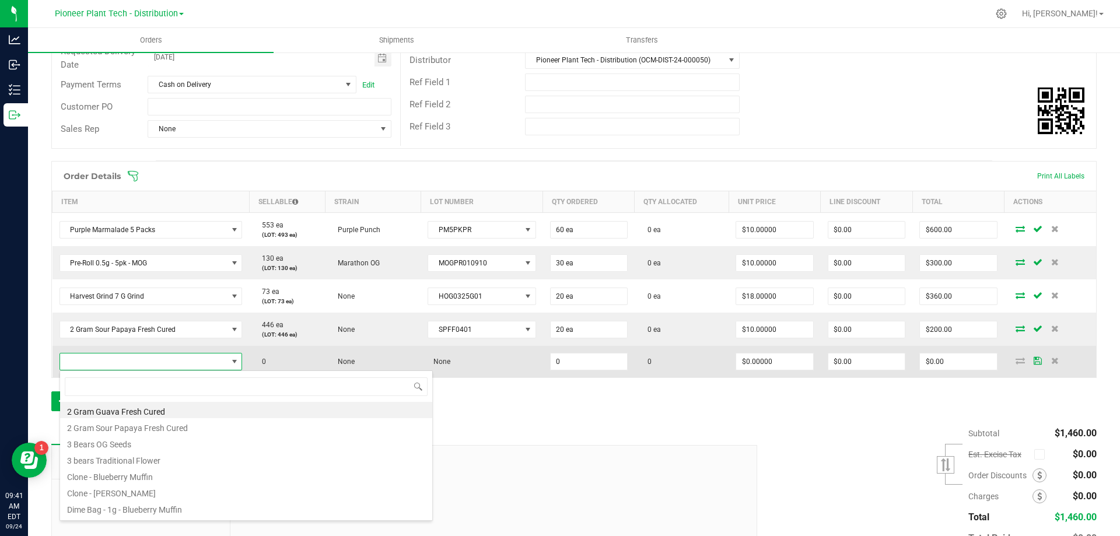
scroll to position [17, 176]
type input "purple"
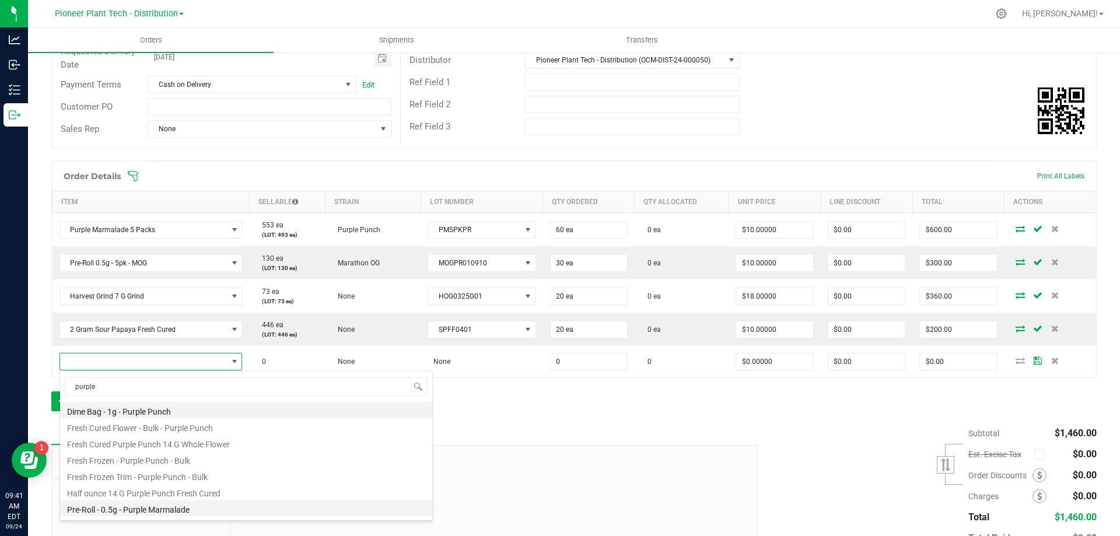
click at [170, 502] on li "Pre-Roll - 0.5g - Purple Marmalade" at bounding box center [246, 508] width 372 height 16
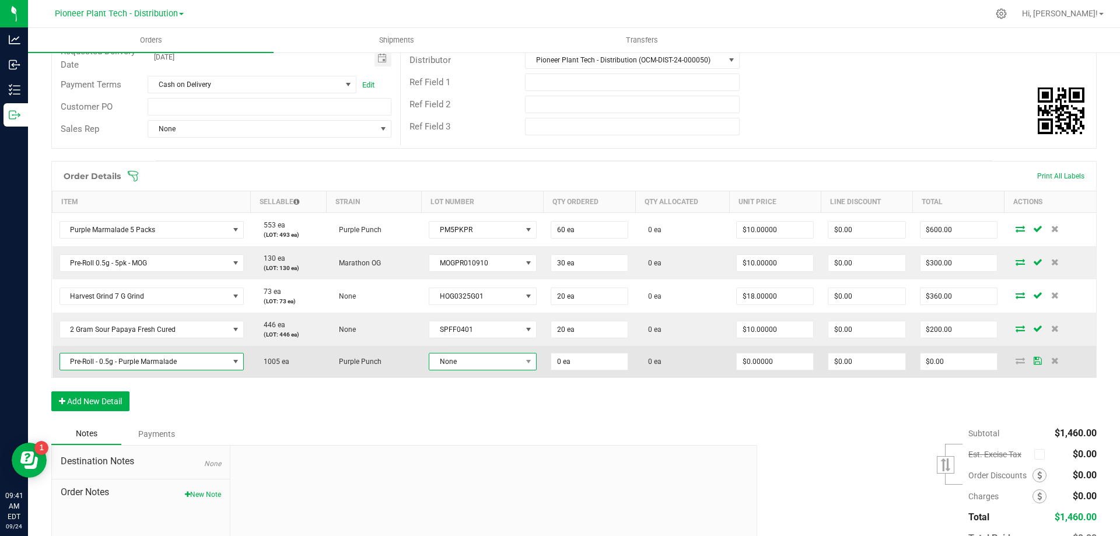
click at [464, 364] on span "None" at bounding box center [475, 361] width 92 height 16
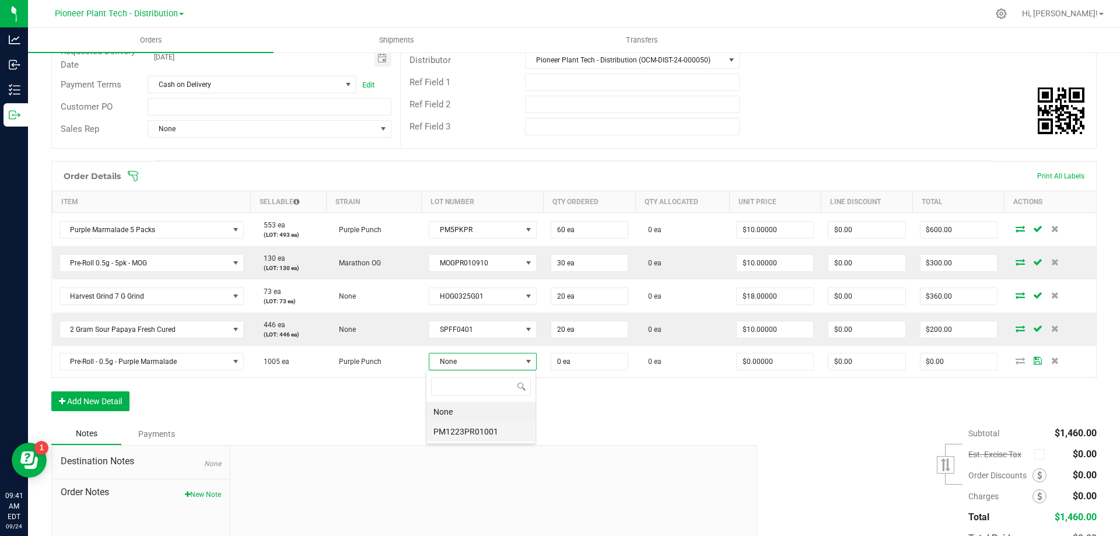
click at [463, 425] on li "PM1223PR01001" at bounding box center [480, 432] width 109 height 20
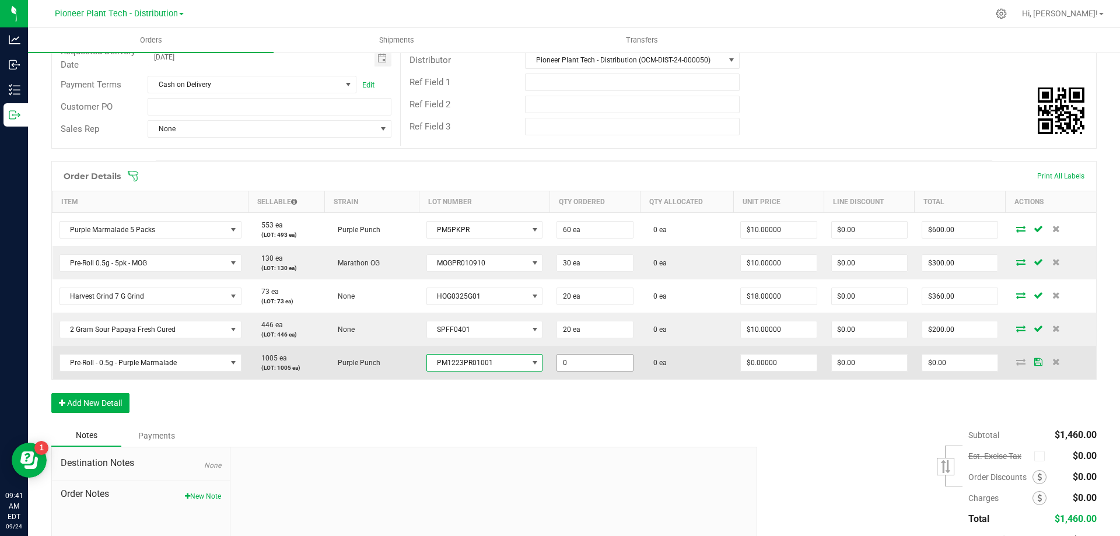
click at [586, 355] on input "0" at bounding box center [594, 363] width 75 height 16
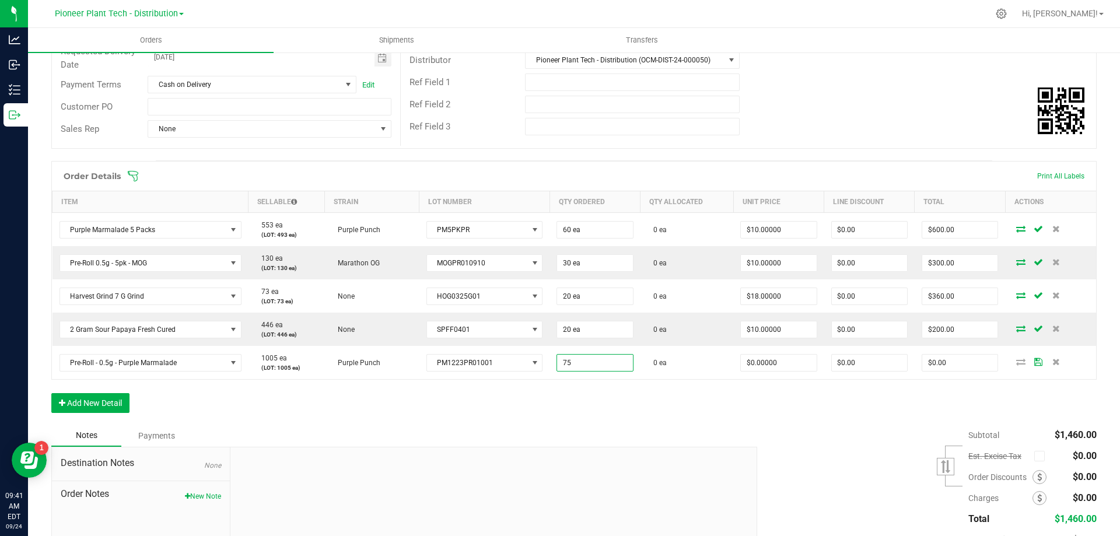
type input "75 ea"
click at [612, 397] on div "Order Details Print All Labels Item Sellable Strain Lot Number Qty Ordered Qty …" at bounding box center [573, 293] width 1045 height 264
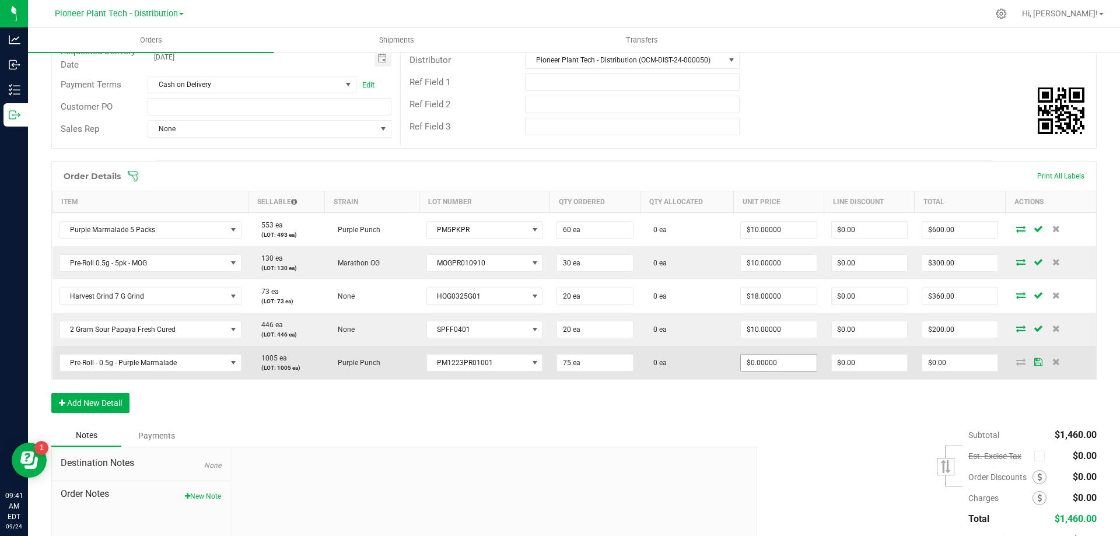
type input "0"
click at [744, 364] on input "0" at bounding box center [778, 363] width 76 height 16
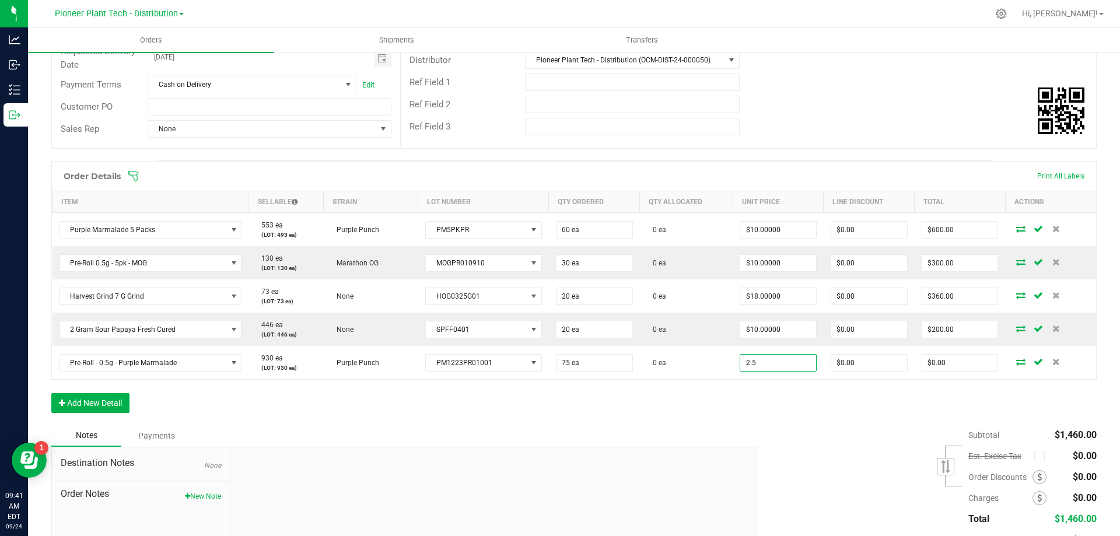
type input "$2.50000"
type input "$187.50"
click at [723, 414] on div "Order Details Print All Labels Item Sellable Strain Lot Number Qty Ordered Qty …" at bounding box center [573, 293] width 1045 height 264
click at [76, 394] on button "Add New Detail" at bounding box center [90, 403] width 78 height 20
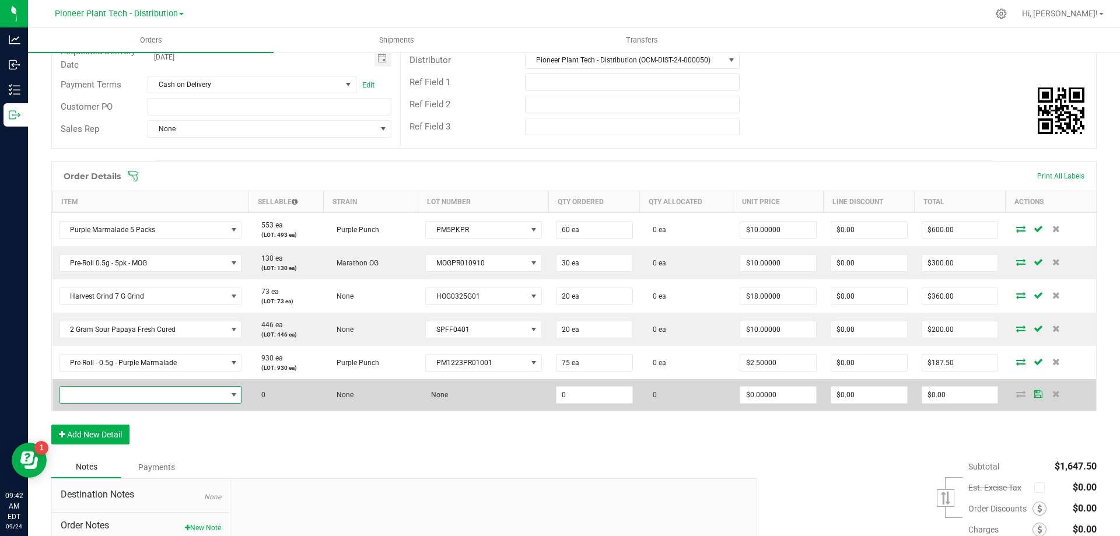
click at [97, 393] on span "NO DATA FOUND" at bounding box center [143, 395] width 167 height 16
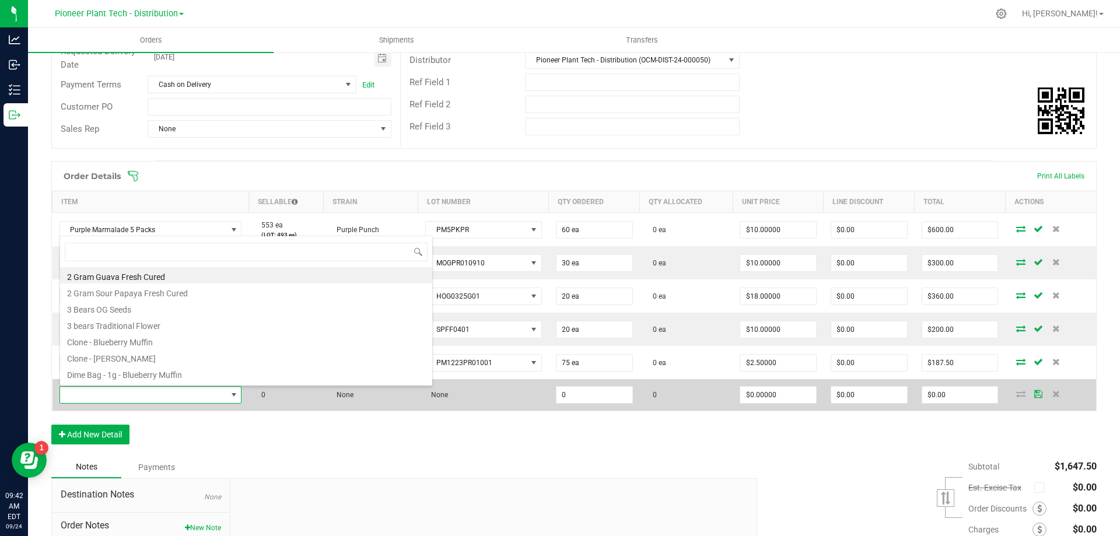
scroll to position [17, 178]
type input "gamm"
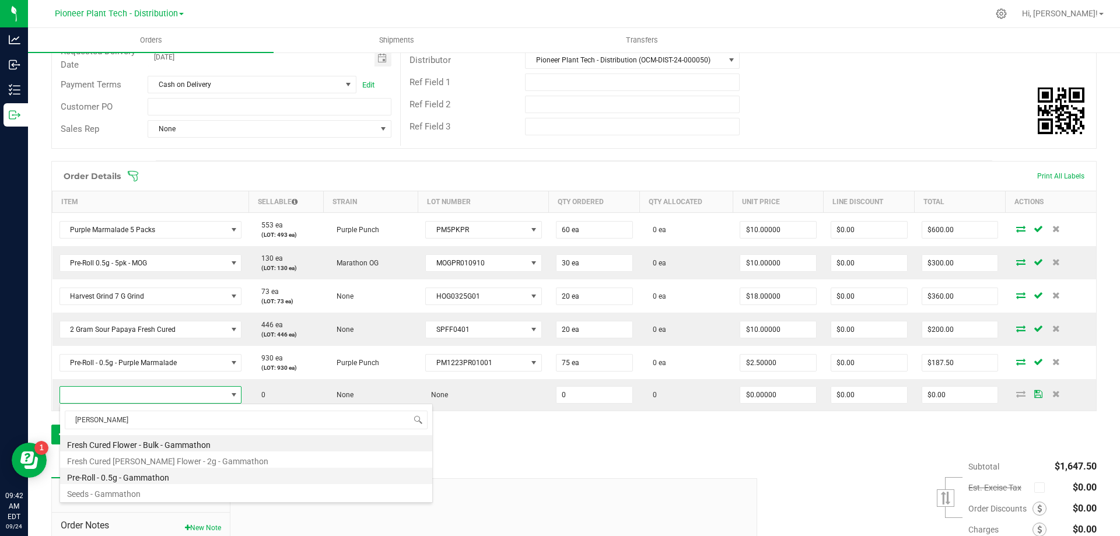
click at [158, 481] on li "Pre-Roll - 0.5g - Gammathon" at bounding box center [246, 476] width 372 height 16
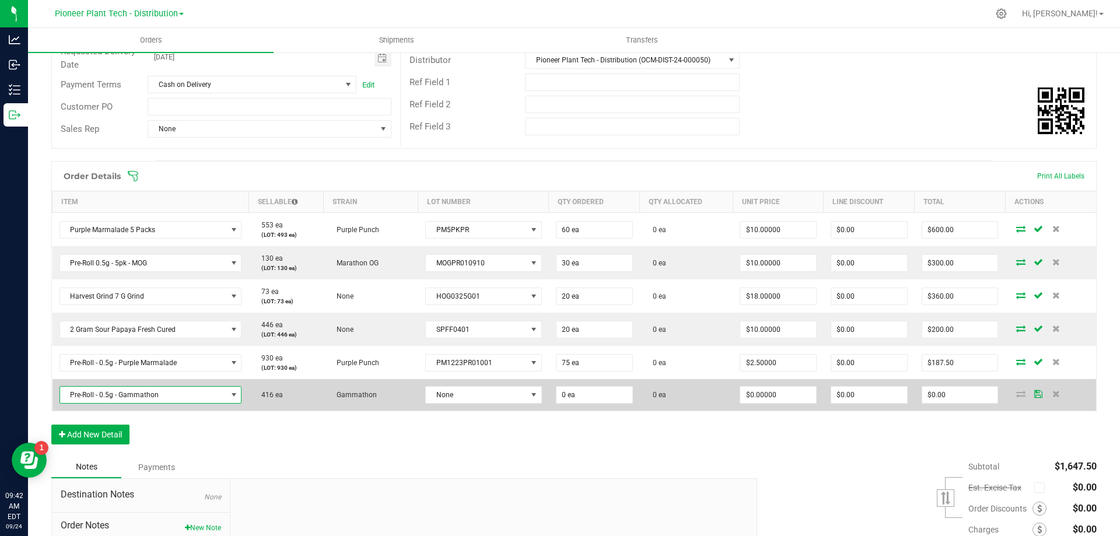
click at [521, 405] on td "None" at bounding box center [483, 394] width 131 height 31
click at [527, 402] on span at bounding box center [534, 395] width 15 height 16
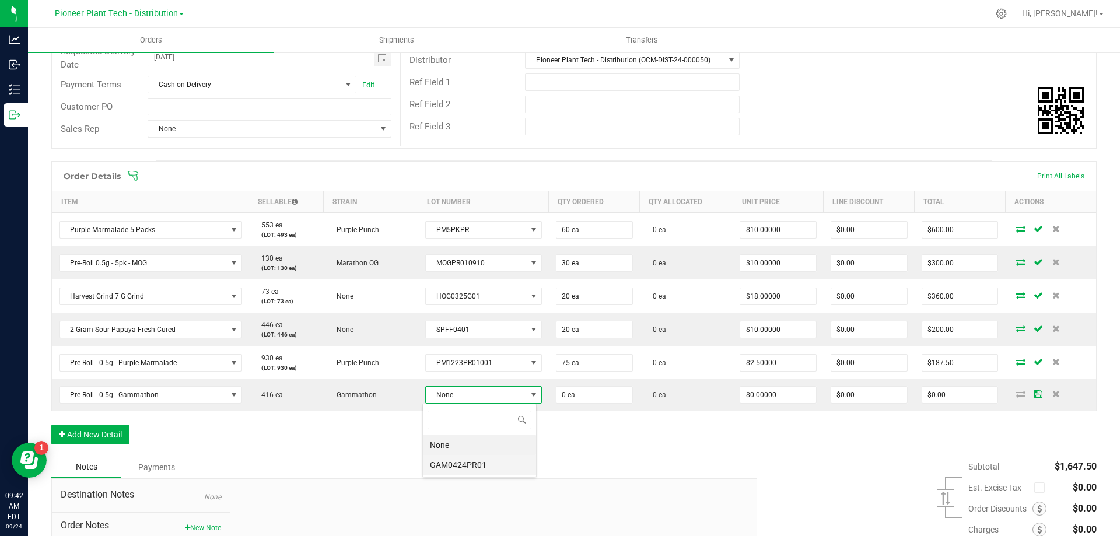
click at [452, 462] on li "GAM0424PR01" at bounding box center [479, 465] width 113 height 20
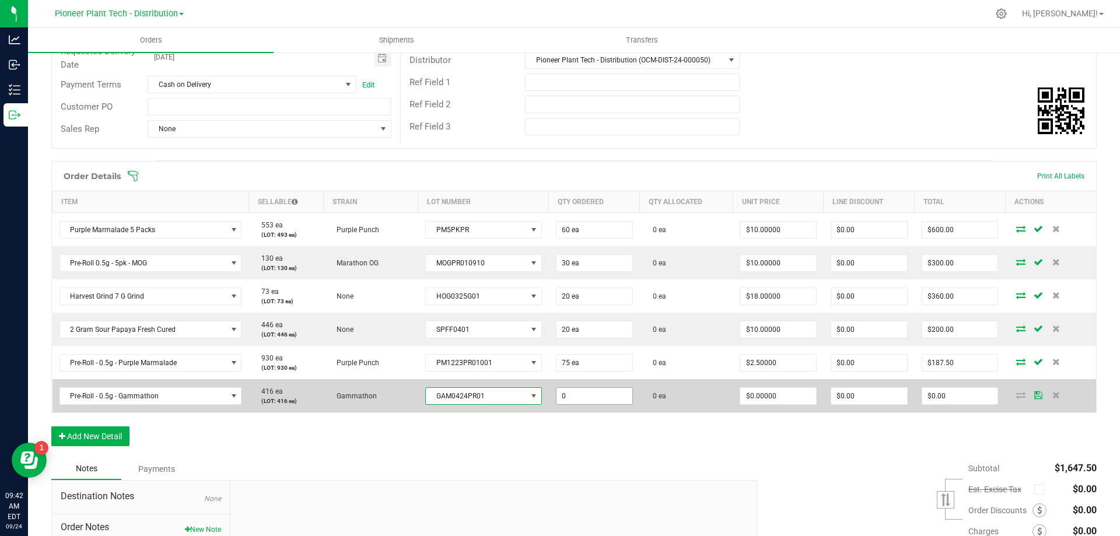
click at [581, 395] on input "0" at bounding box center [594, 396] width 76 height 16
type input "75 ea"
type input "2"
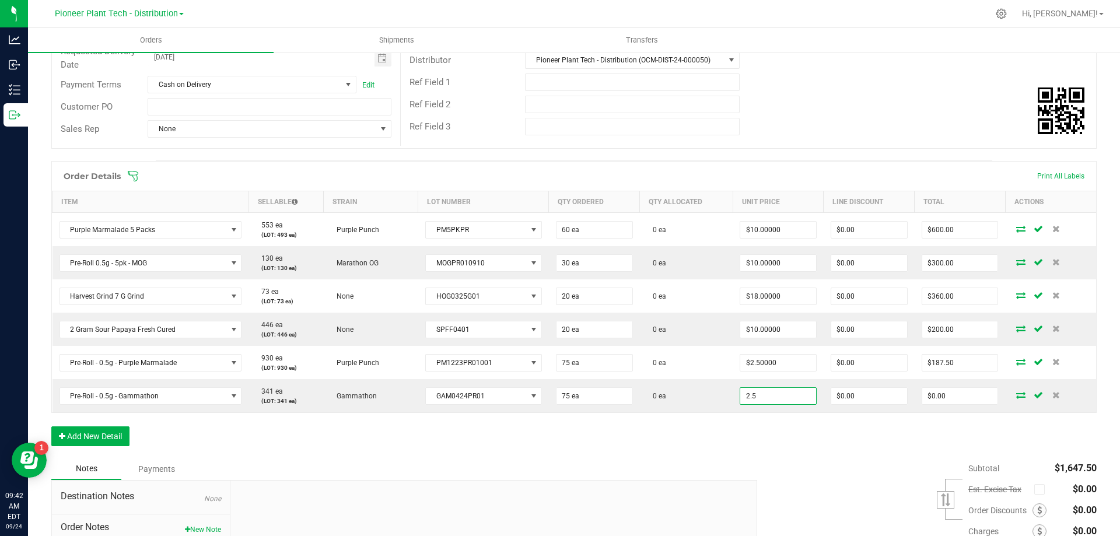
type input "$2.50000"
type input "$187.50"
click at [769, 434] on div "Order Details Print All Labels Item Sellable Strain Lot Number Qty Ordered Qty …" at bounding box center [573, 309] width 1045 height 297
click at [106, 430] on button "Add New Detail" at bounding box center [90, 436] width 78 height 20
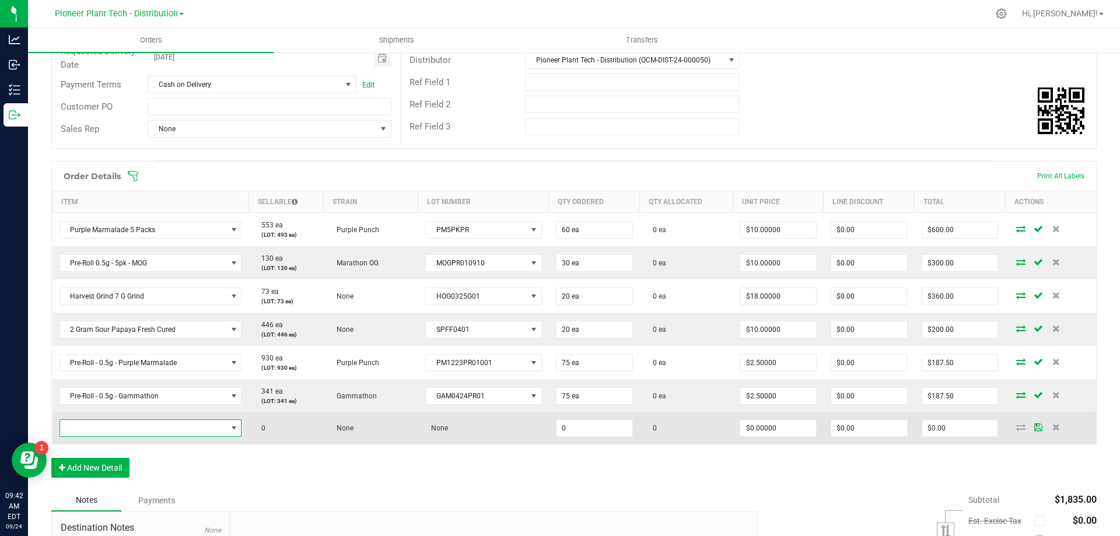
click at [122, 420] on span "NO DATA FOUND" at bounding box center [143, 428] width 167 height 16
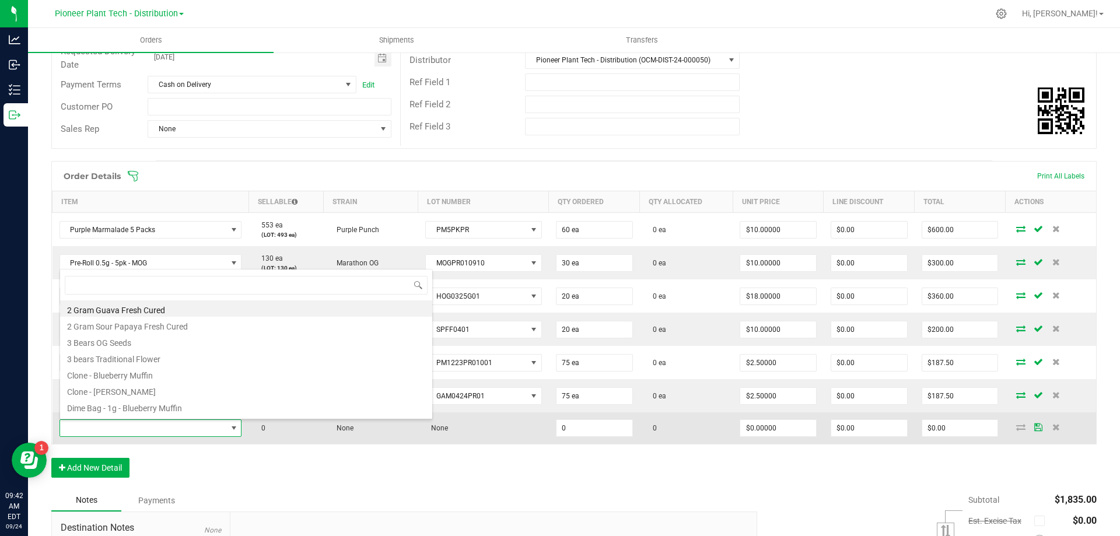
scroll to position [17, 178]
type input "grease"
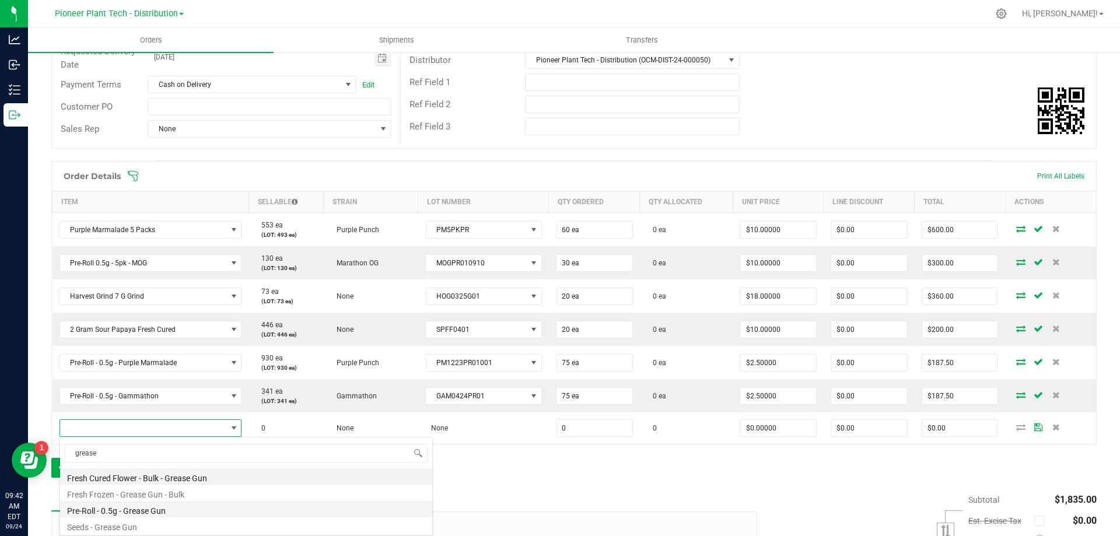
click at [148, 504] on li "Pre-Roll - 0.5g - Grease Gun" at bounding box center [246, 509] width 372 height 16
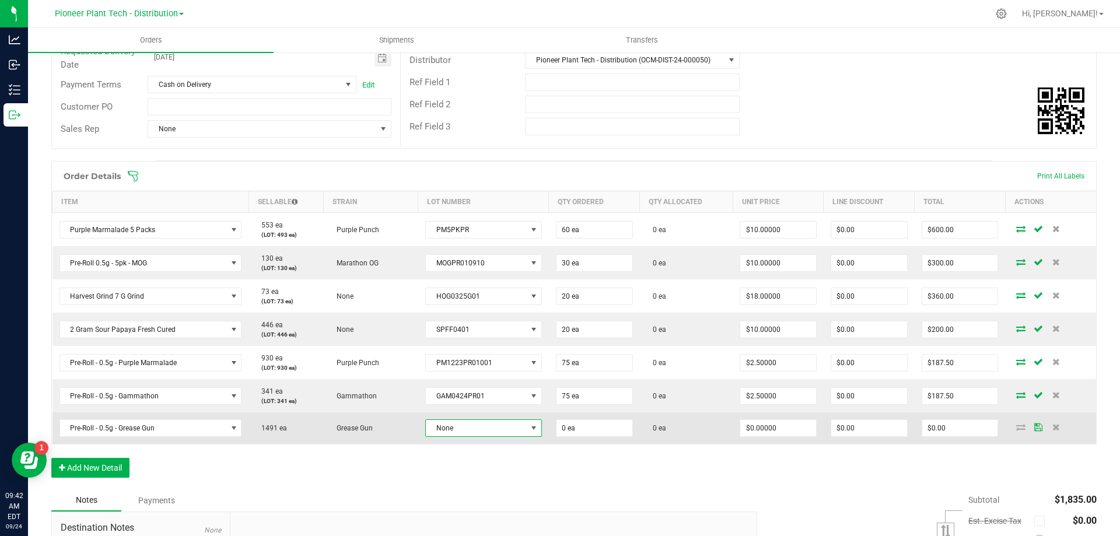
click at [474, 429] on span "None" at bounding box center [476, 428] width 101 height 16
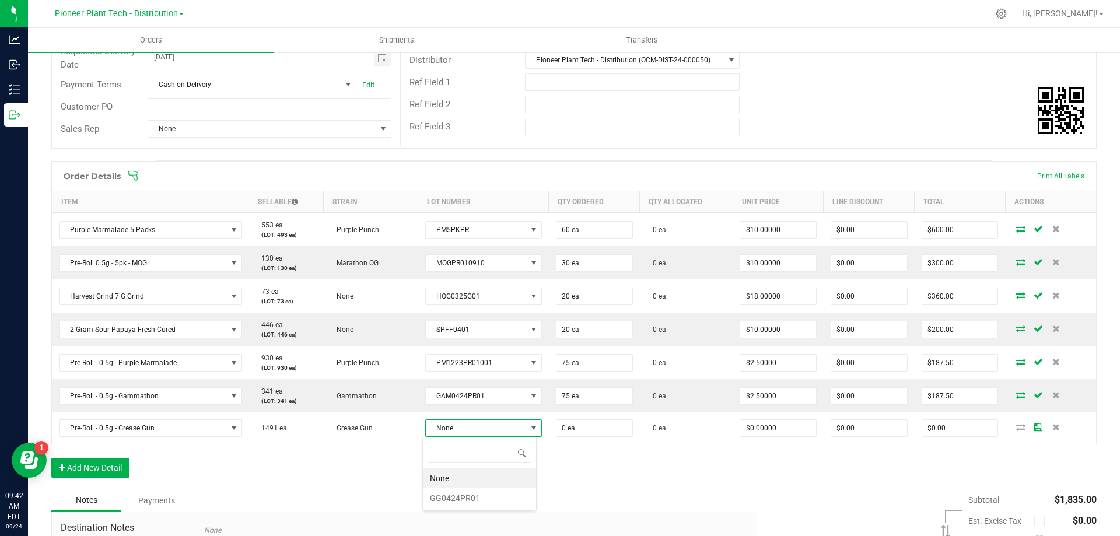
scroll to position [17, 114]
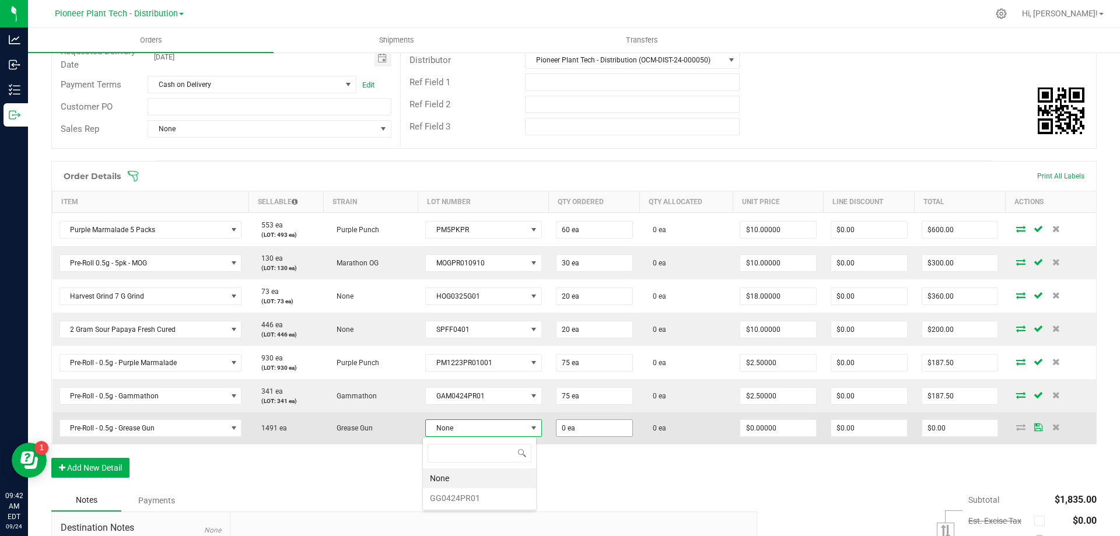
drag, startPoint x: 457, startPoint y: 494, endPoint x: 600, endPoint y: 425, distance: 159.4
click at [462, 493] on li "GG0424PR01" at bounding box center [479, 498] width 113 height 20
click at [591, 426] on input "0" at bounding box center [594, 429] width 75 height 16
type input "7"
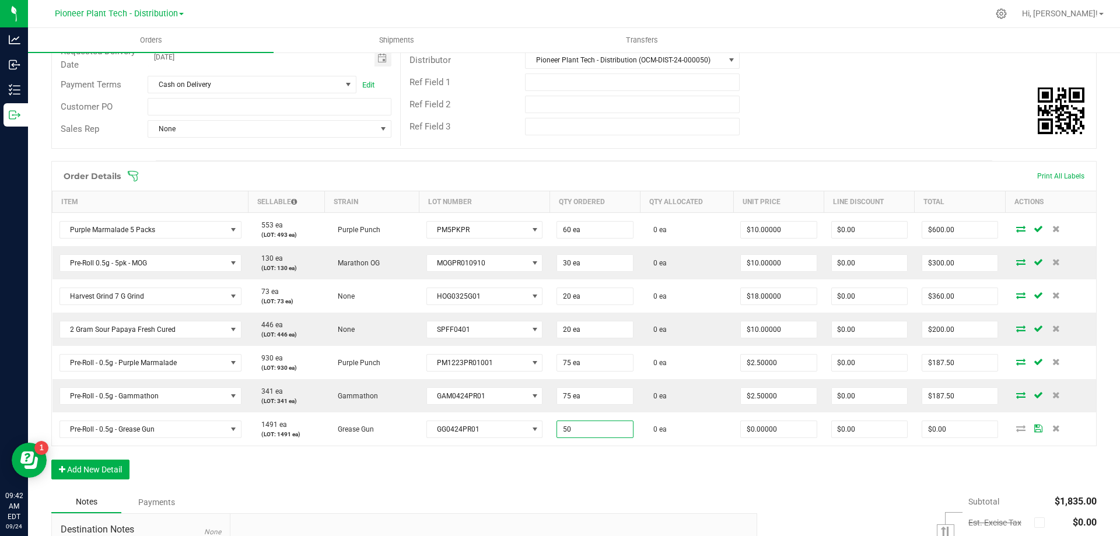
type input "50 ea"
click at [636, 461] on div "Order Details Print All Labels Item Sellable Strain Lot Number Qty Ordered Qty …" at bounding box center [573, 326] width 1045 height 330
click at [758, 431] on input "0" at bounding box center [778, 429] width 75 height 16
type input "$2.50000"
type input "$125.00"
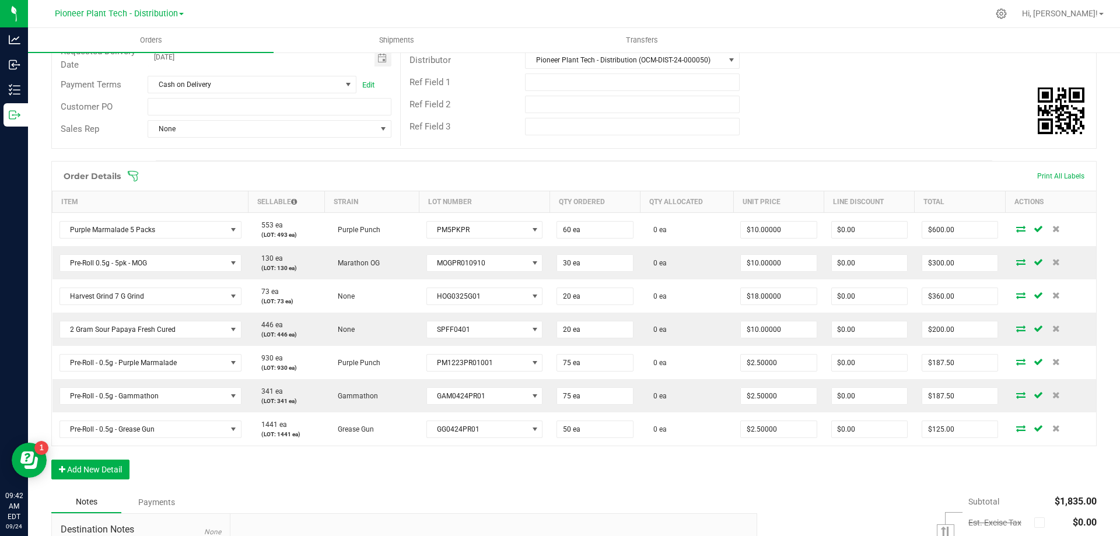
click at [755, 459] on div "Order Details Print All Labels Item Sellable Strain Lot Number Qty Ordered Qty …" at bounding box center [573, 326] width 1045 height 330
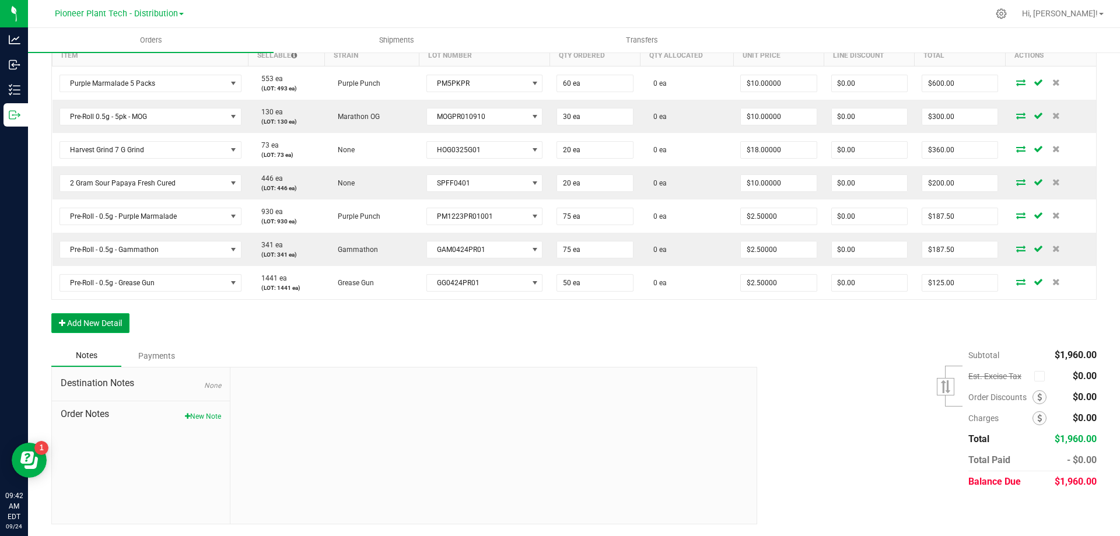
click at [121, 321] on button "Add New Detail" at bounding box center [90, 323] width 78 height 20
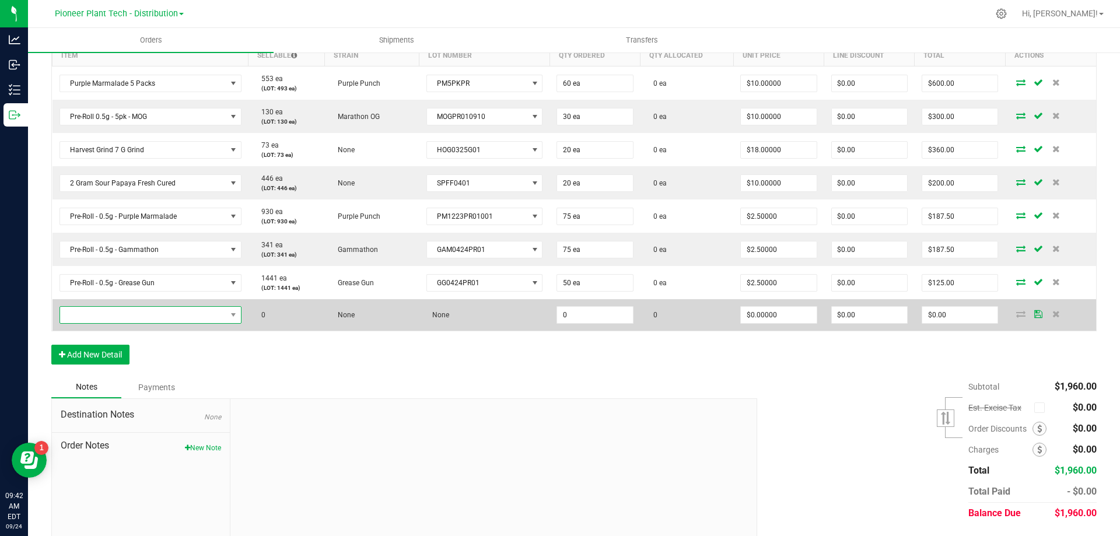
click at [123, 313] on span "NO DATA FOUND" at bounding box center [143, 315] width 166 height 16
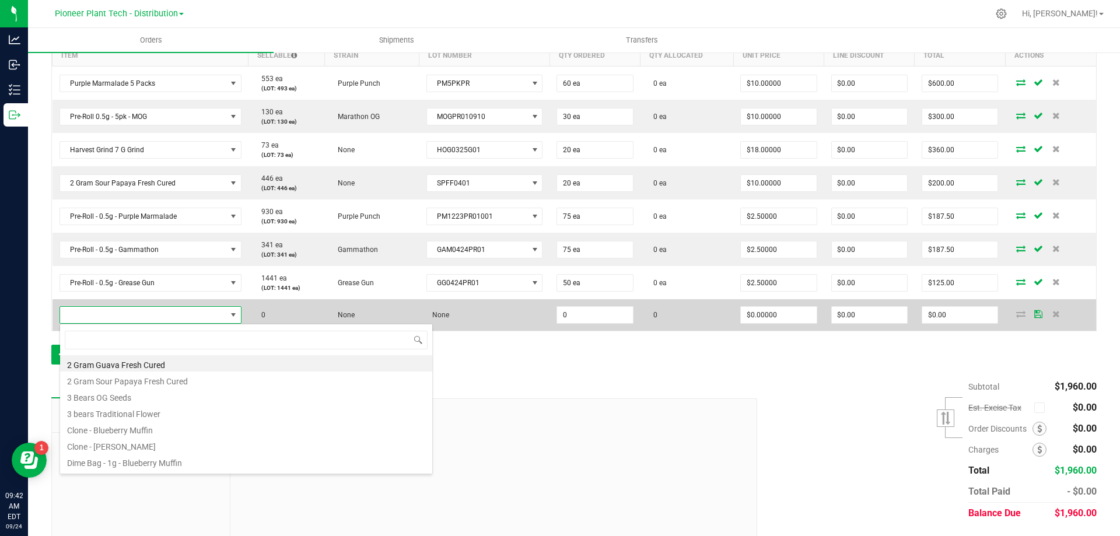
scroll to position [17, 178]
type input "swizzl"
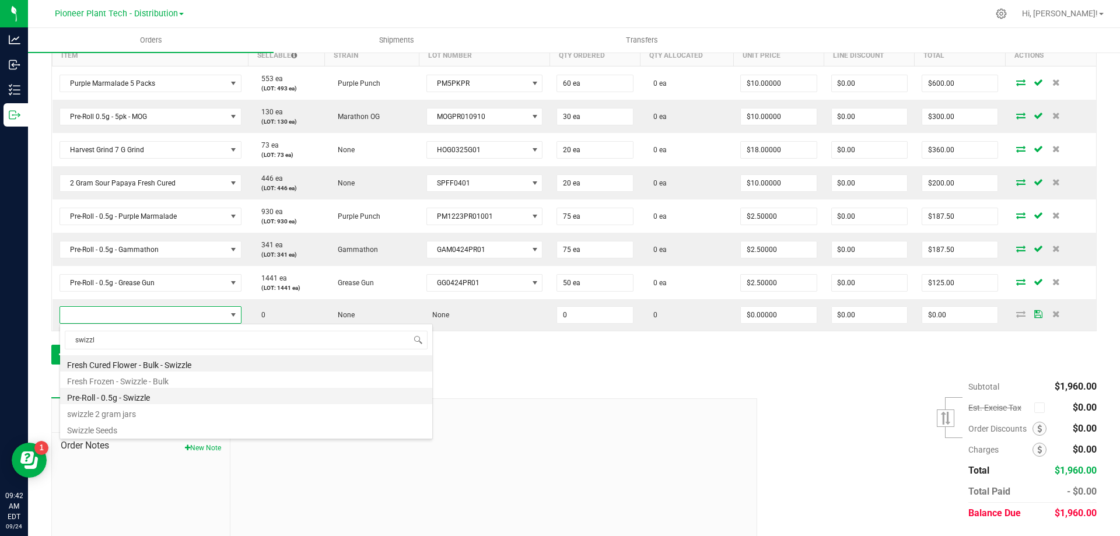
click at [120, 395] on li "Pre-Roll - 0.5g - Swizzle" at bounding box center [246, 396] width 372 height 16
type input "0 ea"
type input "$3.00000"
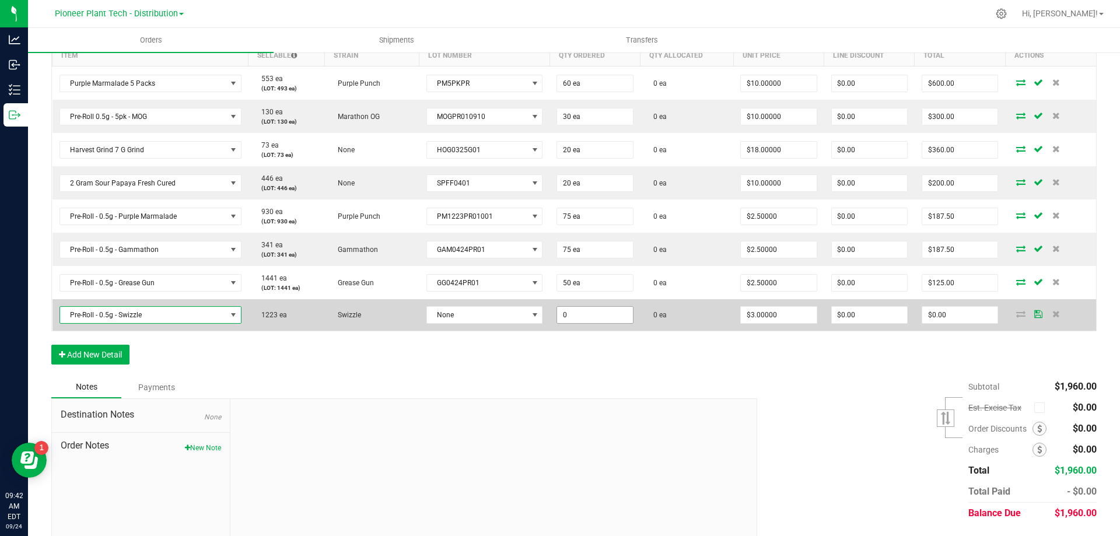
click at [588, 321] on input "0" at bounding box center [594, 315] width 75 height 16
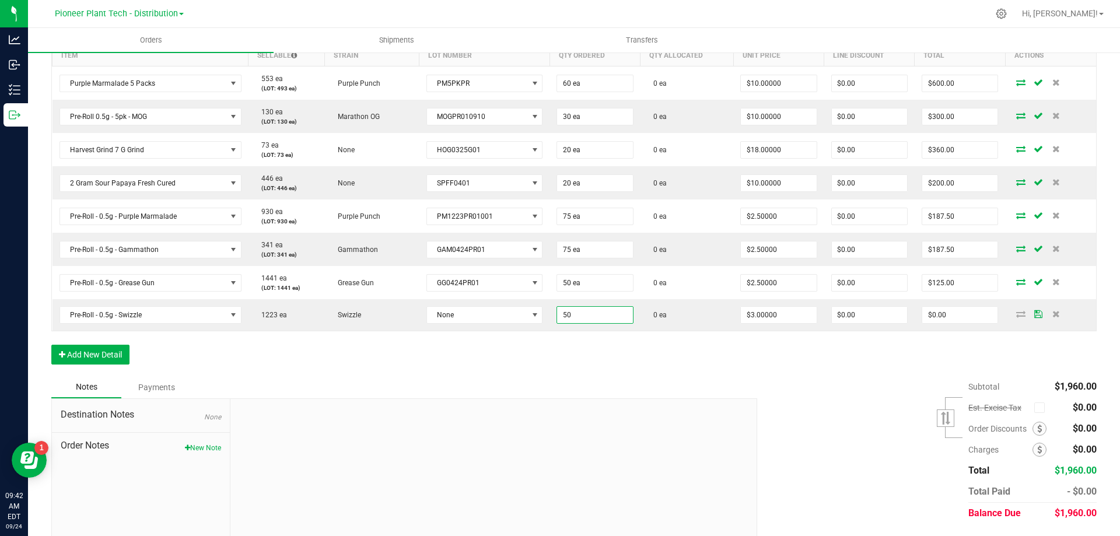
type input "50 ea"
type input "$150.00"
drag, startPoint x: 510, startPoint y: 376, endPoint x: 514, endPoint y: 365, distance: 11.5
click at [510, 373] on div "Order Details Print All Labels Item Sellable Strain Lot Number Qty Ordered Qty …" at bounding box center [573, 196] width 1045 height 362
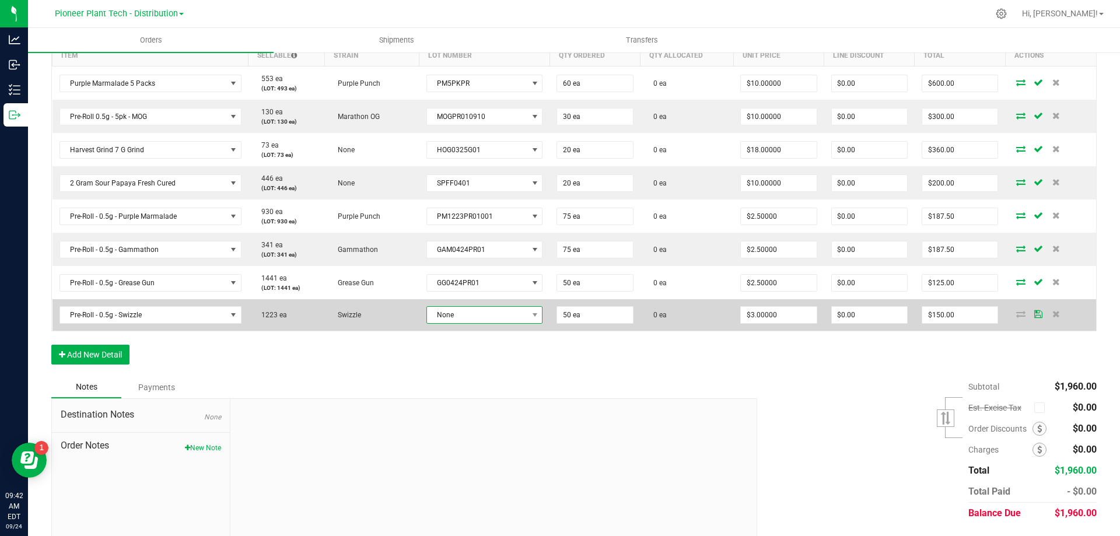
click at [516, 312] on span "None" at bounding box center [477, 315] width 101 height 16
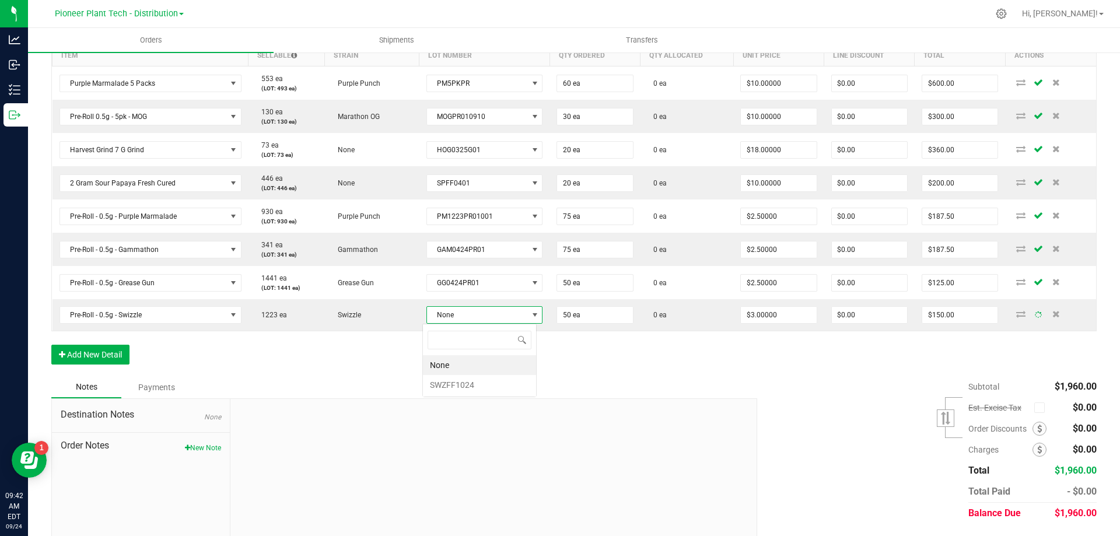
scroll to position [17, 114]
click at [466, 378] on li "SWZFF1024" at bounding box center [479, 385] width 113 height 20
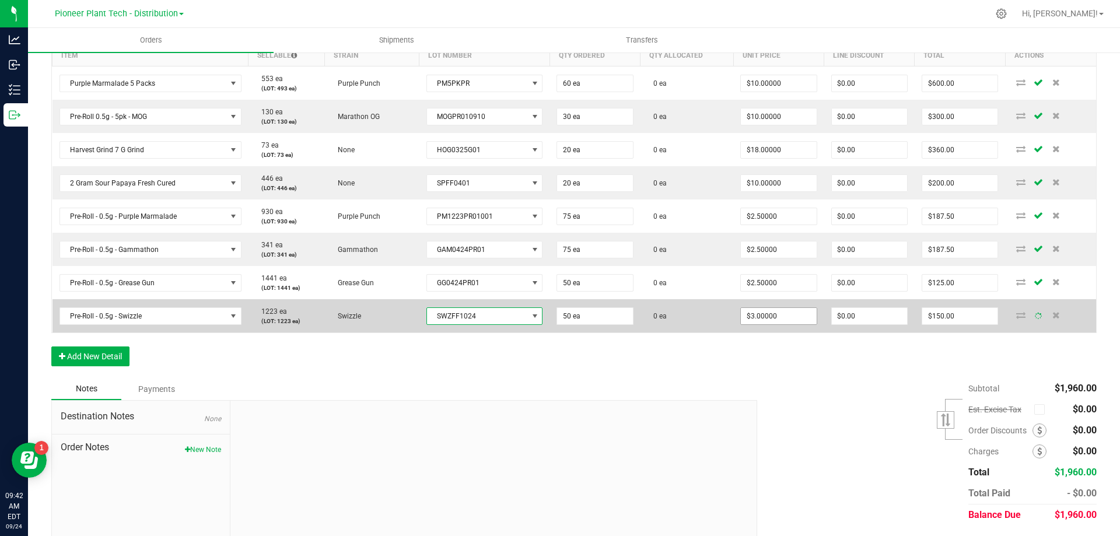
type input "3"
click at [751, 315] on input "3" at bounding box center [778, 316] width 75 height 16
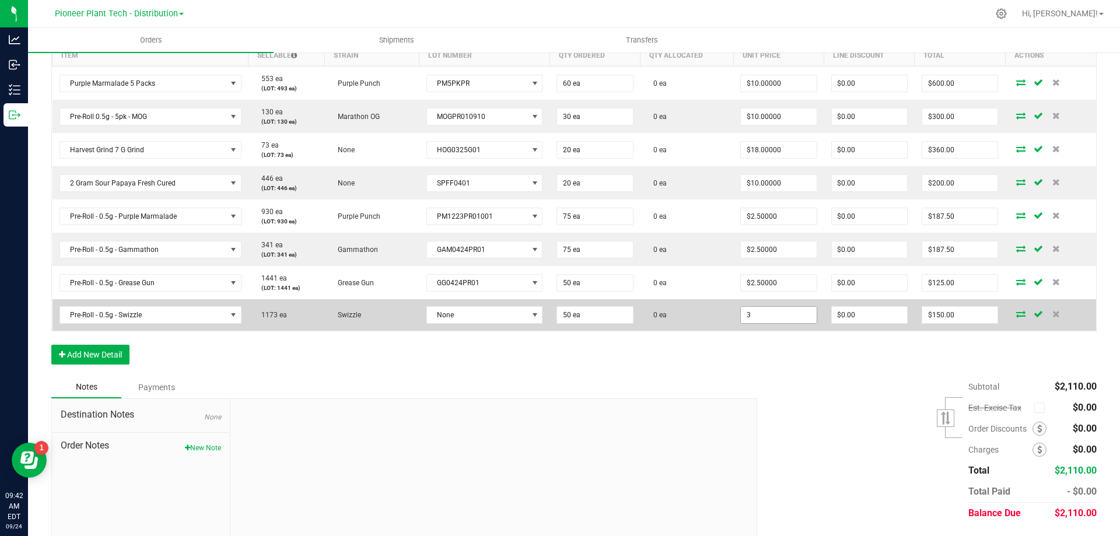
click at [765, 316] on input "3" at bounding box center [778, 315] width 75 height 16
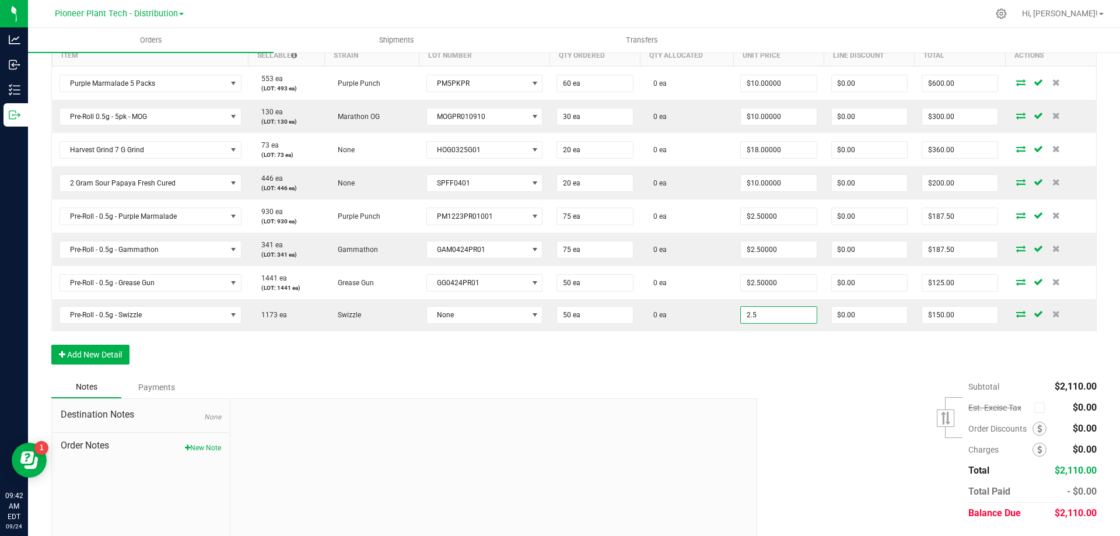
type input "$2.50000"
type input "$125.00"
click at [759, 360] on div "Order Details Print All Labels Item Sellable Strain Lot Number Qty Ordered Qty …" at bounding box center [573, 196] width 1045 height 362
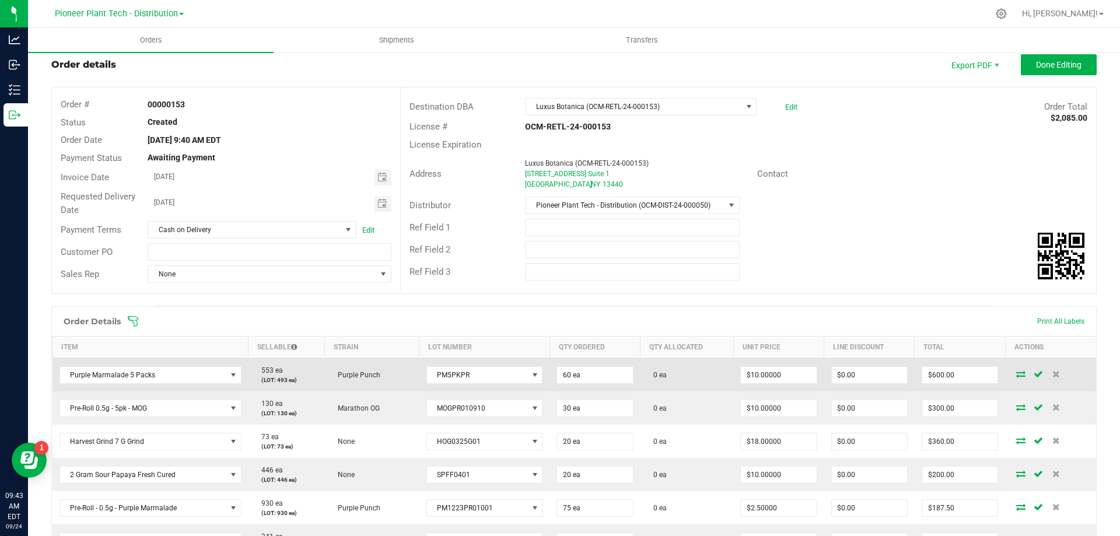
click at [1016, 371] on icon at bounding box center [1020, 373] width 9 height 7
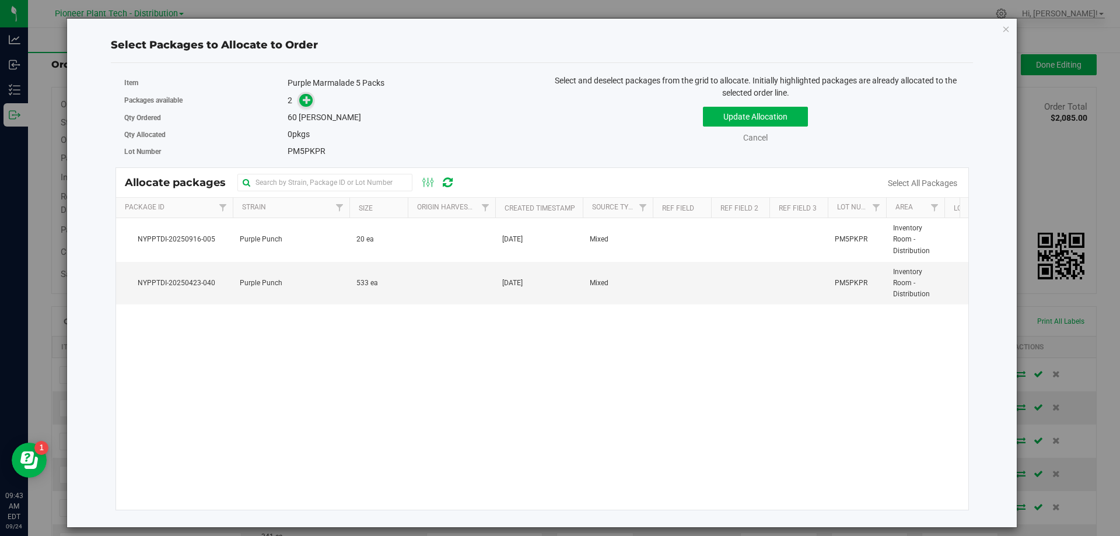
click at [310, 99] on icon at bounding box center [307, 100] width 8 height 8
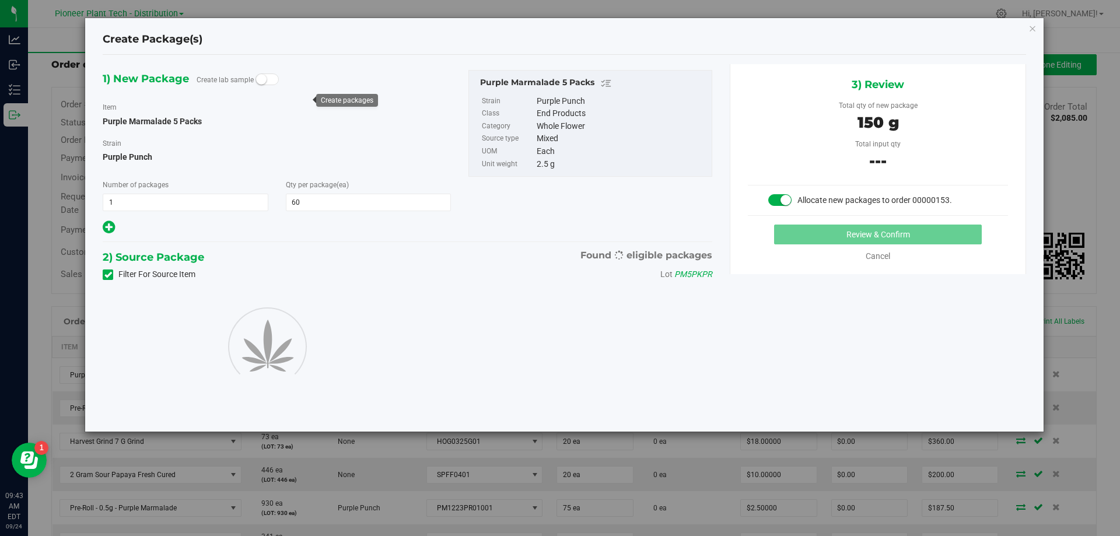
type input "60"
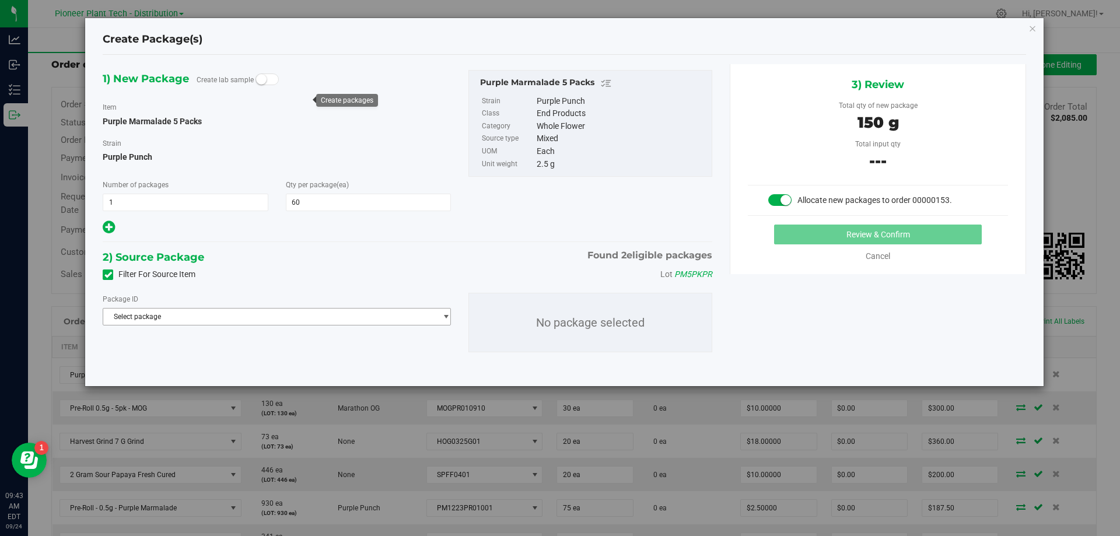
click at [272, 318] on span "Select package" at bounding box center [269, 316] width 332 height 16
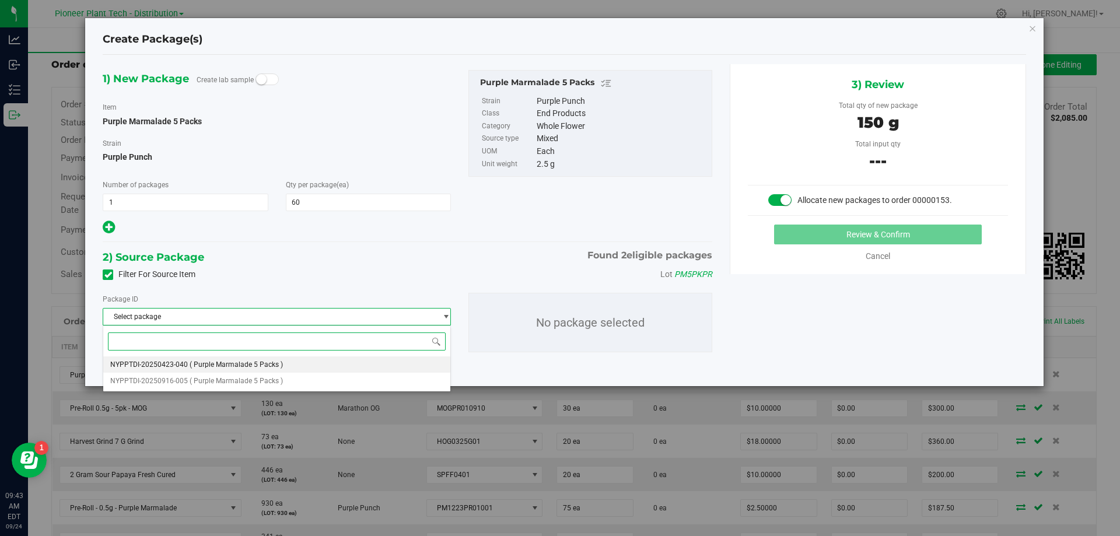
click at [253, 364] on span "( Purple Marmalade 5 Packs )" at bounding box center [236, 364] width 93 height 8
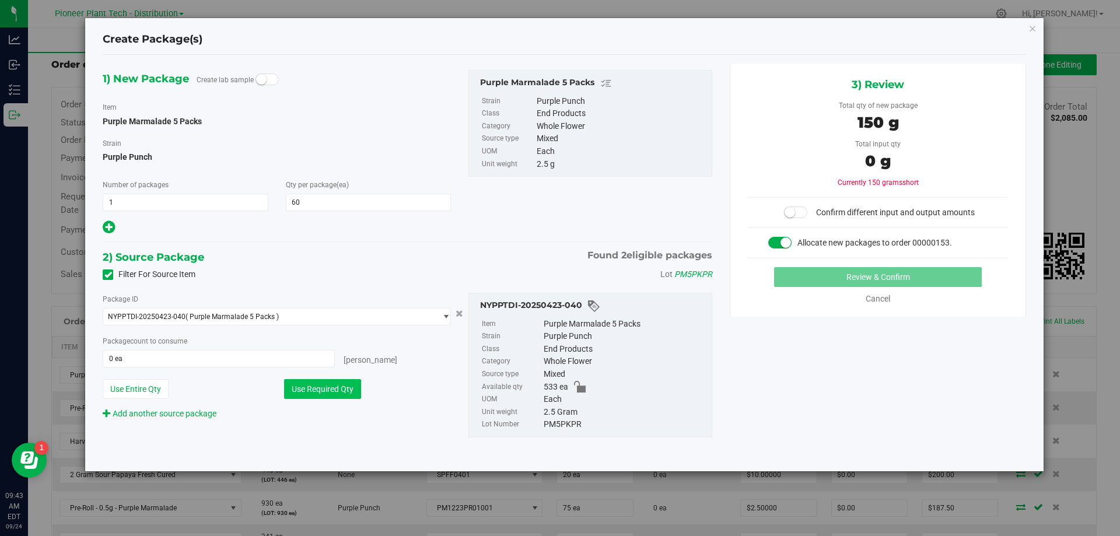
click at [315, 388] on button "Use Required Qty" at bounding box center [322, 389] width 77 height 20
type input "60 ea"
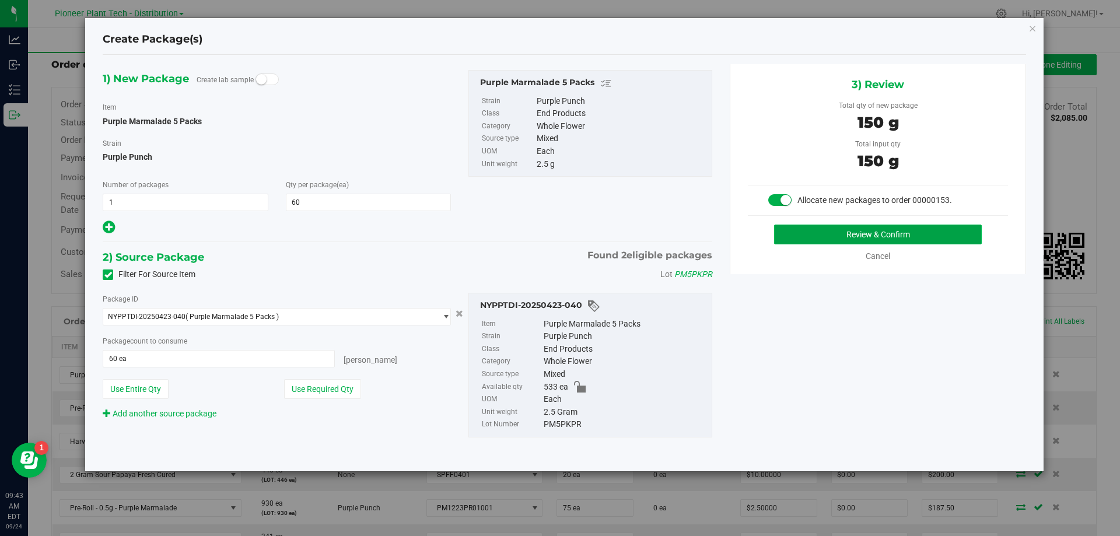
click at [845, 232] on button "Review & Confirm" at bounding box center [878, 235] width 208 height 20
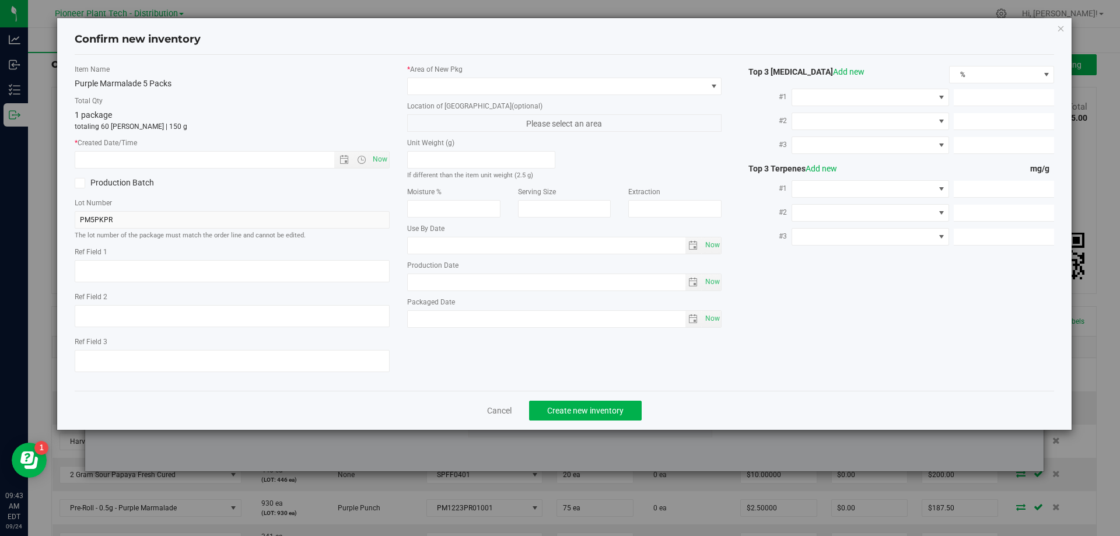
type input "2026-04-08"
type input "2025-04-08"
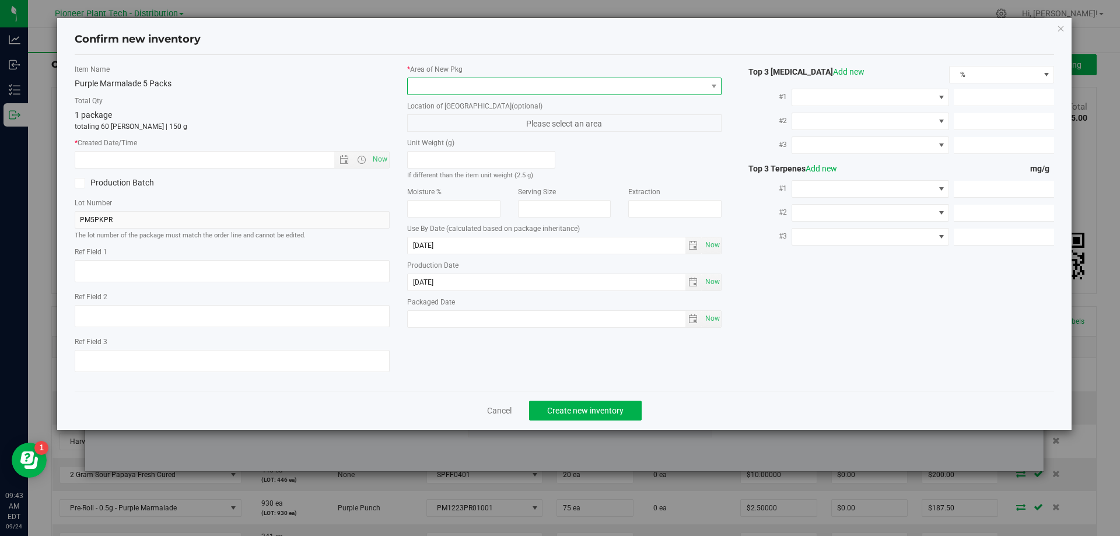
click at [599, 89] on span at bounding box center [557, 86] width 299 height 16
click at [526, 139] on li "Inventory Room - Distribution" at bounding box center [565, 134] width 314 height 16
click at [376, 163] on span "Now" at bounding box center [380, 159] width 20 height 17
type input "9/24/2025 9:43 AM"
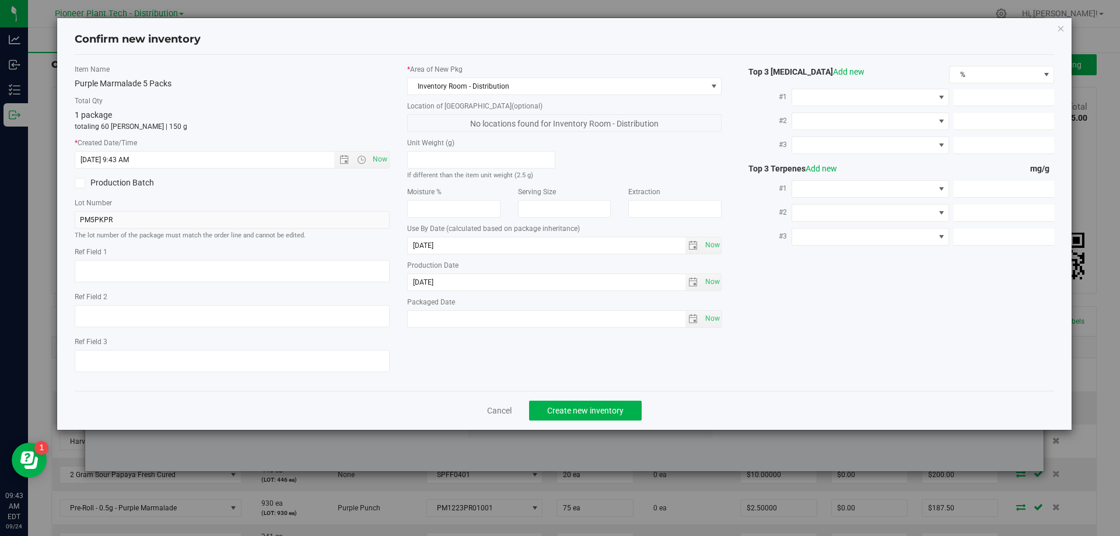
click at [604, 421] on div "Cancel Create new inventory" at bounding box center [565, 410] width 980 height 39
click at [603, 418] on button "Create new inventory" at bounding box center [585, 411] width 113 height 20
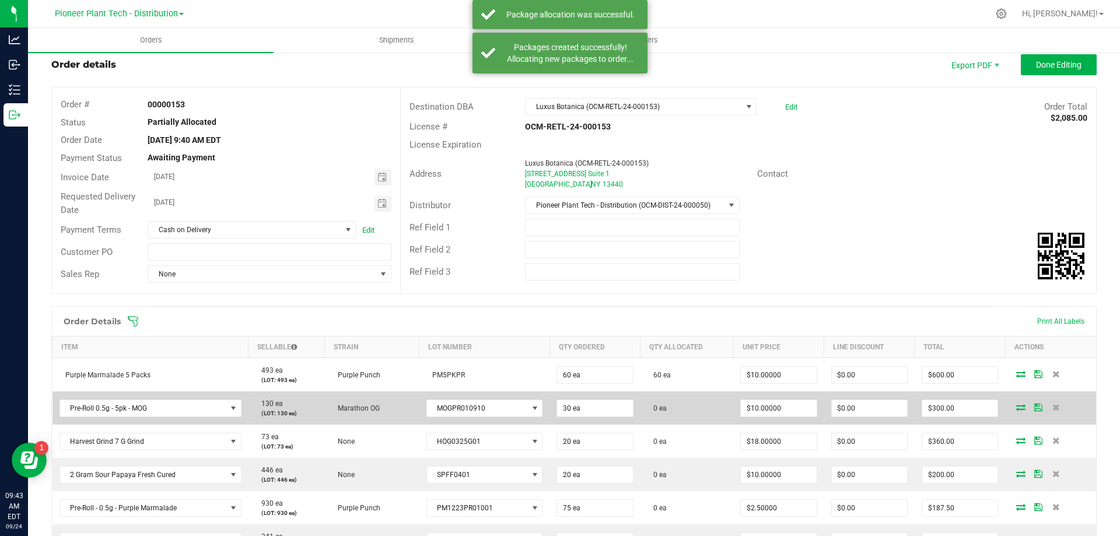
click at [1016, 411] on icon at bounding box center [1020, 407] width 9 height 7
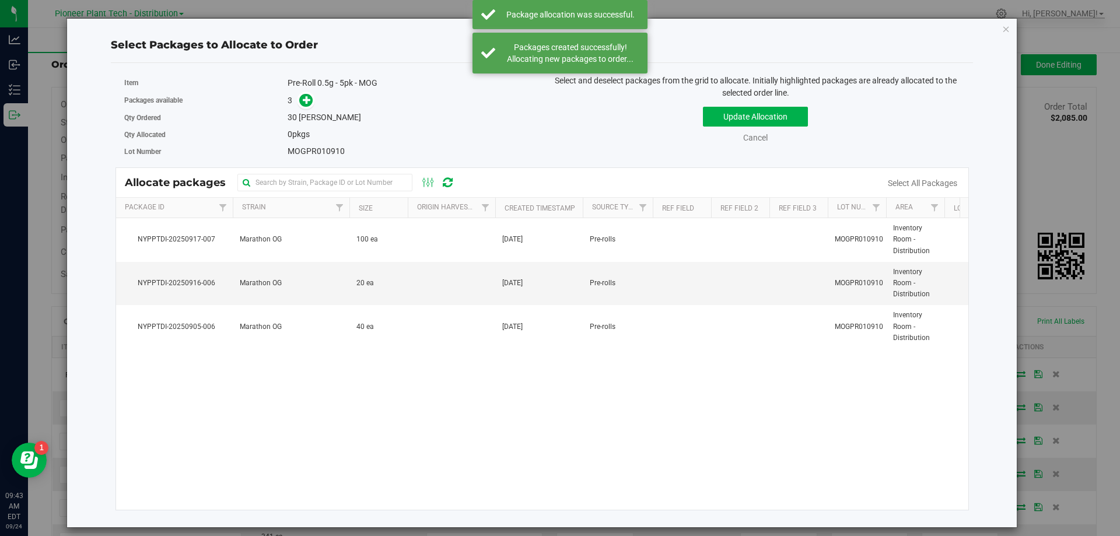
click at [313, 109] on div "Qty Ordered 30 eaches" at bounding box center [328, 117] width 409 height 17
click at [309, 103] on icon at bounding box center [307, 100] width 8 height 8
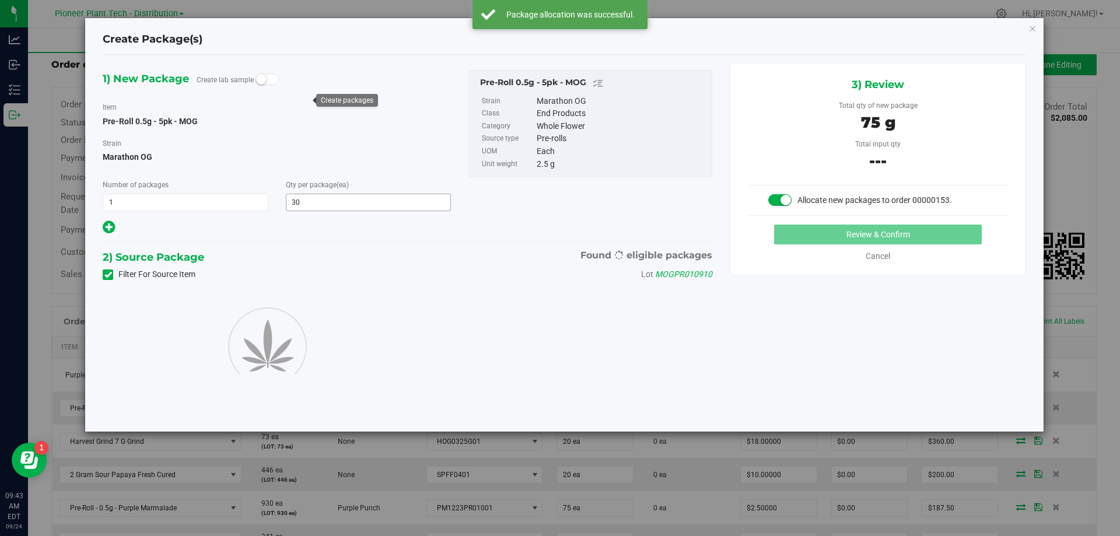
type input "30"
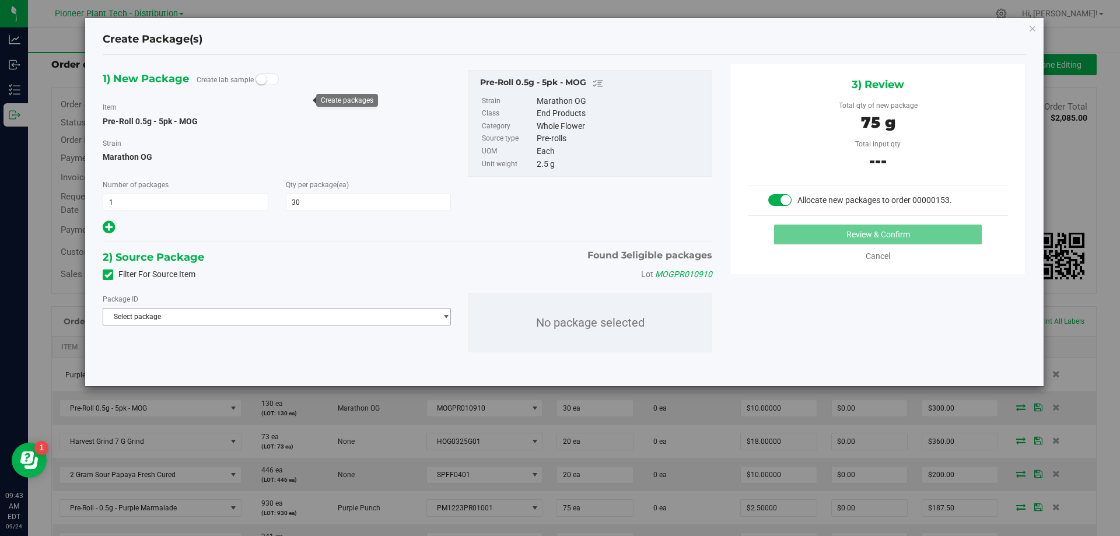
click at [408, 314] on span "Select package" at bounding box center [269, 316] width 332 height 16
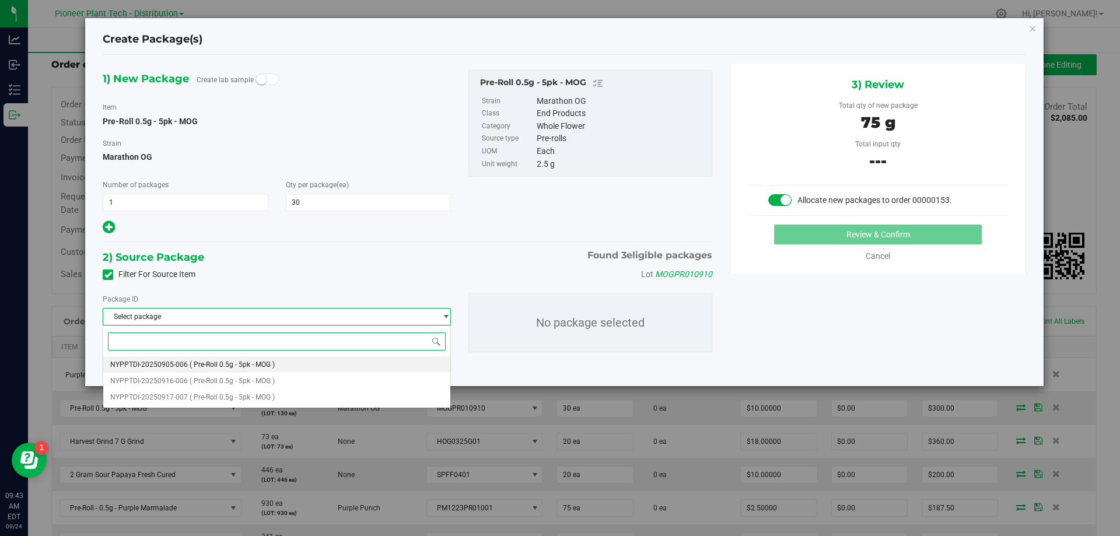
click at [281, 366] on li "NYPPTDI-20250905-006 ( Pre-Roll 0.5g - 5pk - MOG )" at bounding box center [276, 364] width 347 height 16
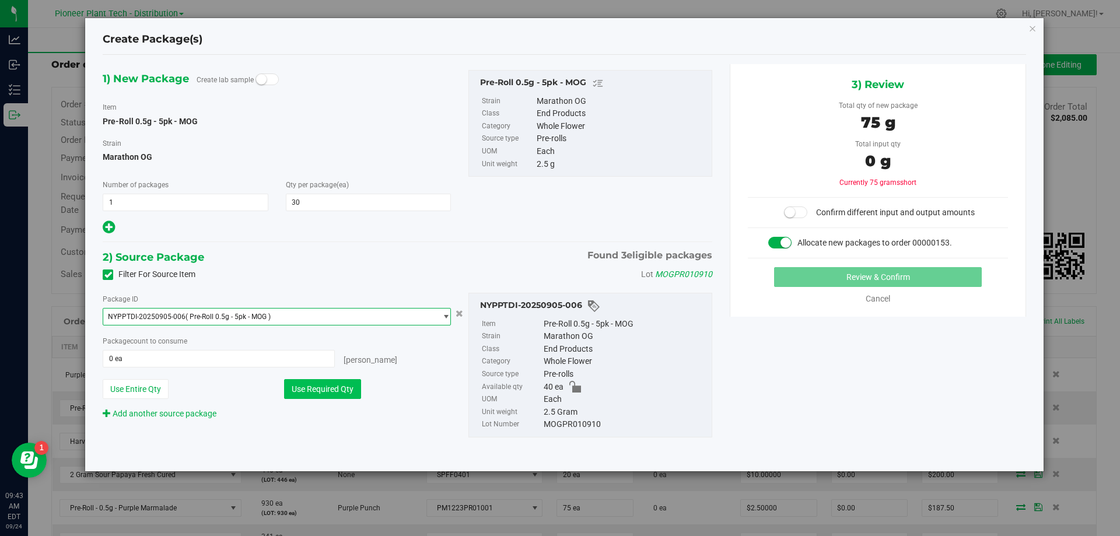
click at [352, 392] on button "Use Required Qty" at bounding box center [322, 389] width 77 height 20
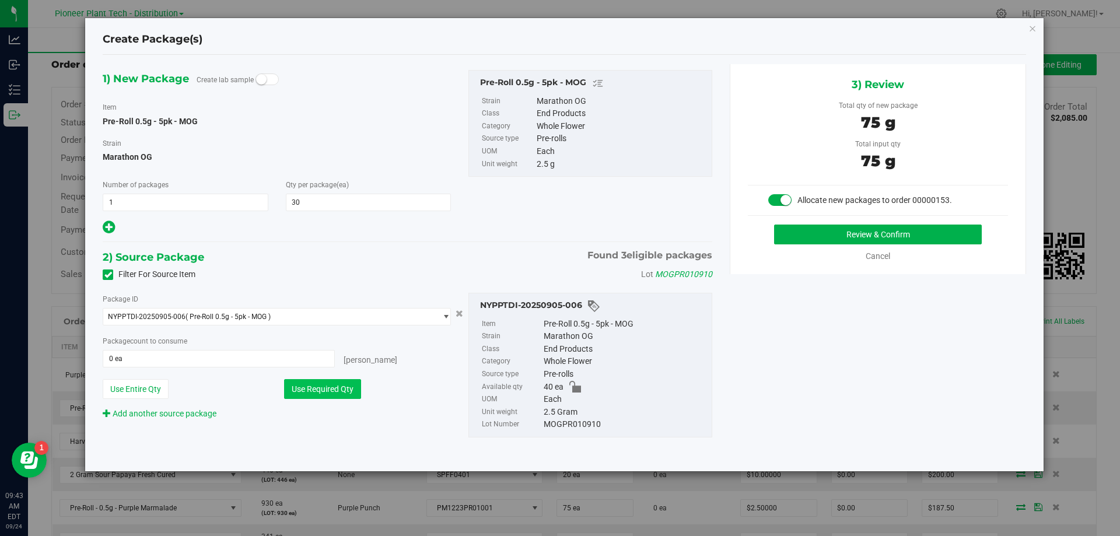
type input "30 ea"
click at [861, 234] on button "Review & Confirm" at bounding box center [878, 235] width 208 height 20
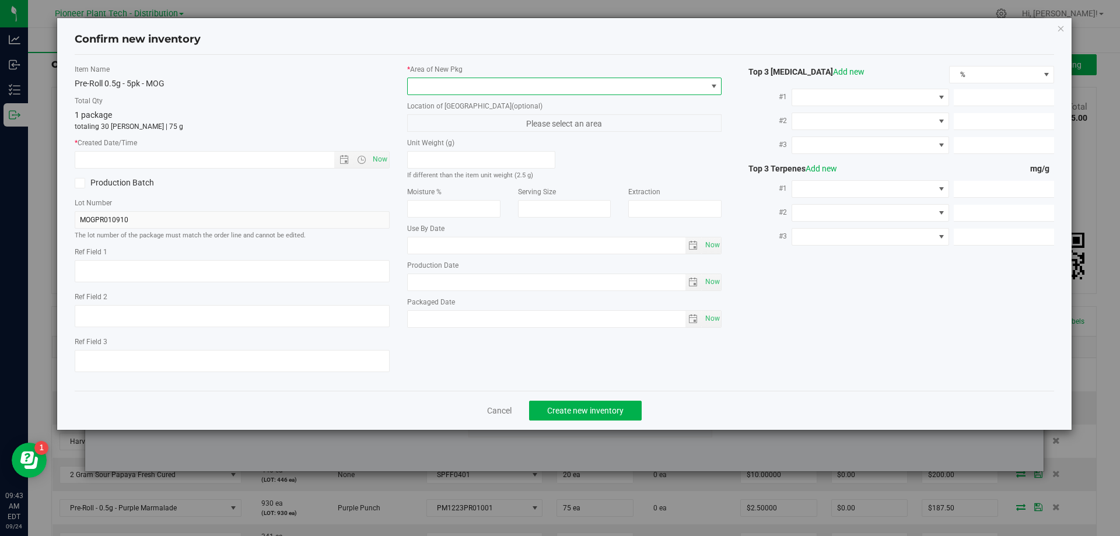
click at [578, 85] on span at bounding box center [557, 86] width 299 height 16
click at [456, 132] on li "Inventory Room - Distribution" at bounding box center [565, 134] width 314 height 16
click at [385, 155] on span "Now" at bounding box center [380, 159] width 20 height 17
type input "9/24/2025 9:43 AM"
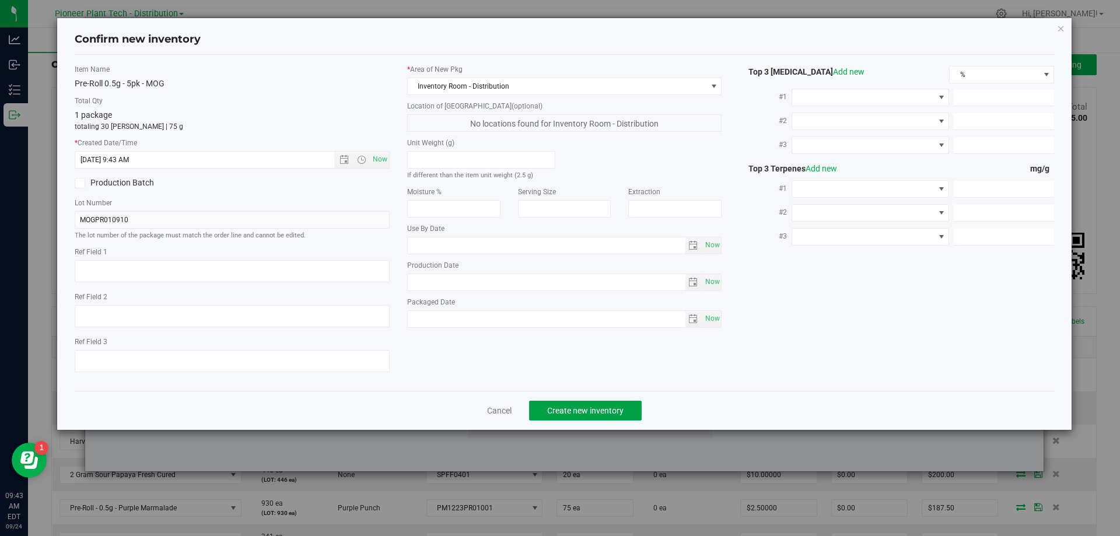
drag, startPoint x: 581, startPoint y: 408, endPoint x: 585, endPoint y: 395, distance: 13.5
click at [582, 408] on span "Create new inventory" at bounding box center [585, 410] width 76 height 9
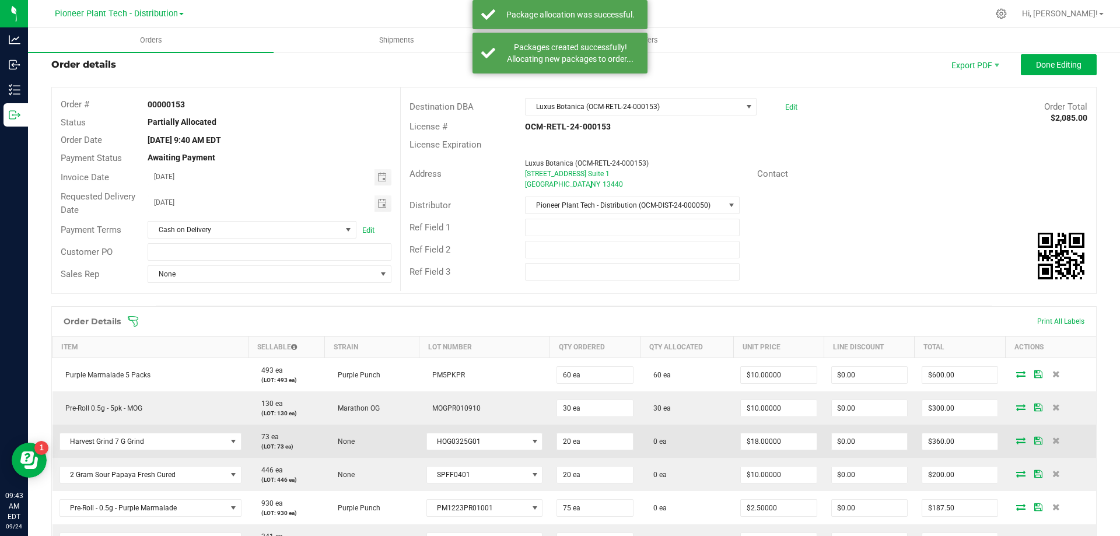
click at [1016, 441] on icon at bounding box center [1020, 440] width 9 height 7
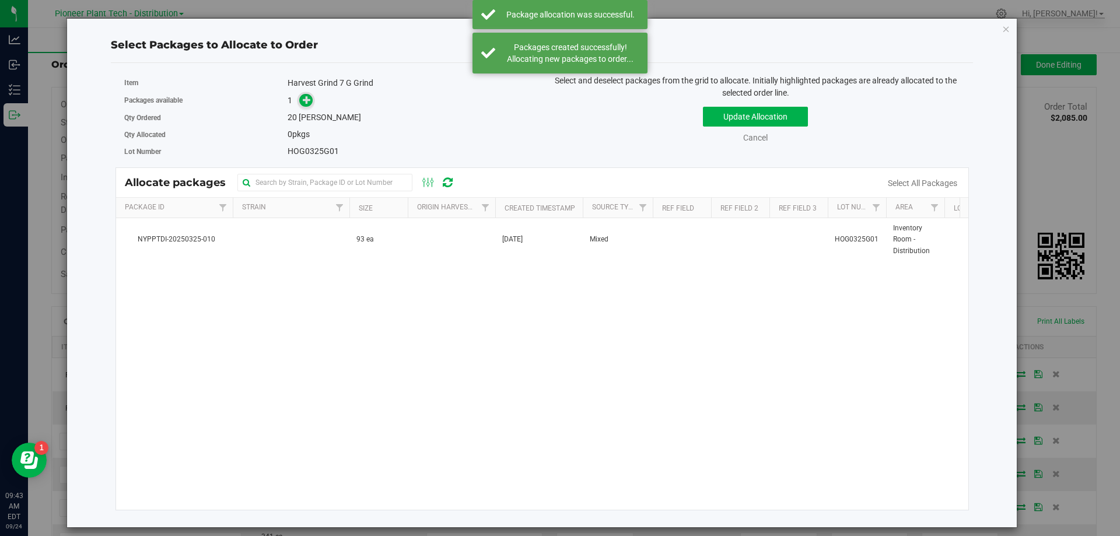
click at [311, 100] on icon at bounding box center [307, 100] width 8 height 8
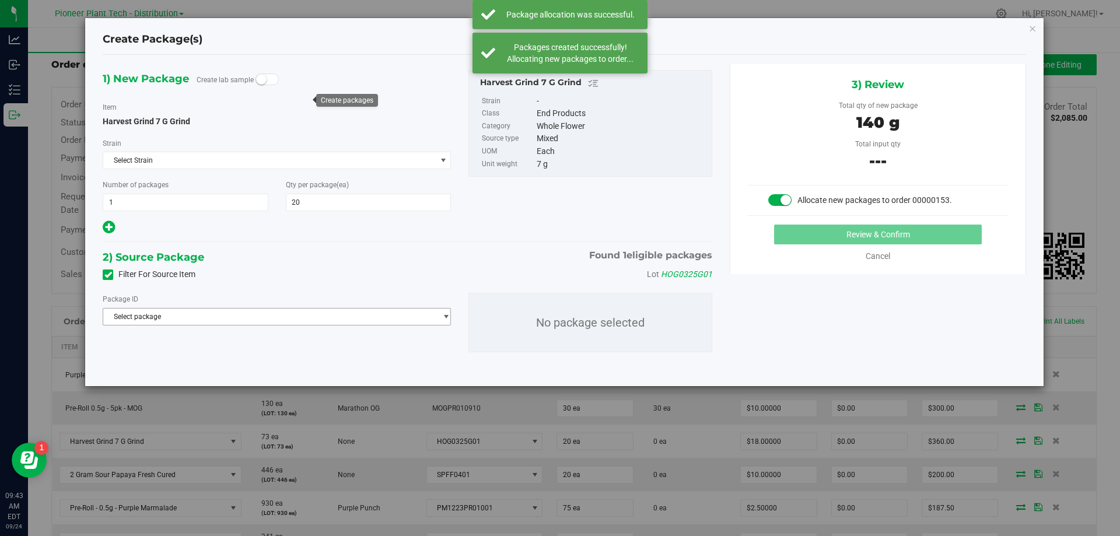
click at [402, 318] on span "Select package" at bounding box center [269, 316] width 332 height 16
click at [268, 362] on span "( Harvest Grind 7 G Grind )" at bounding box center [231, 364] width 82 height 8
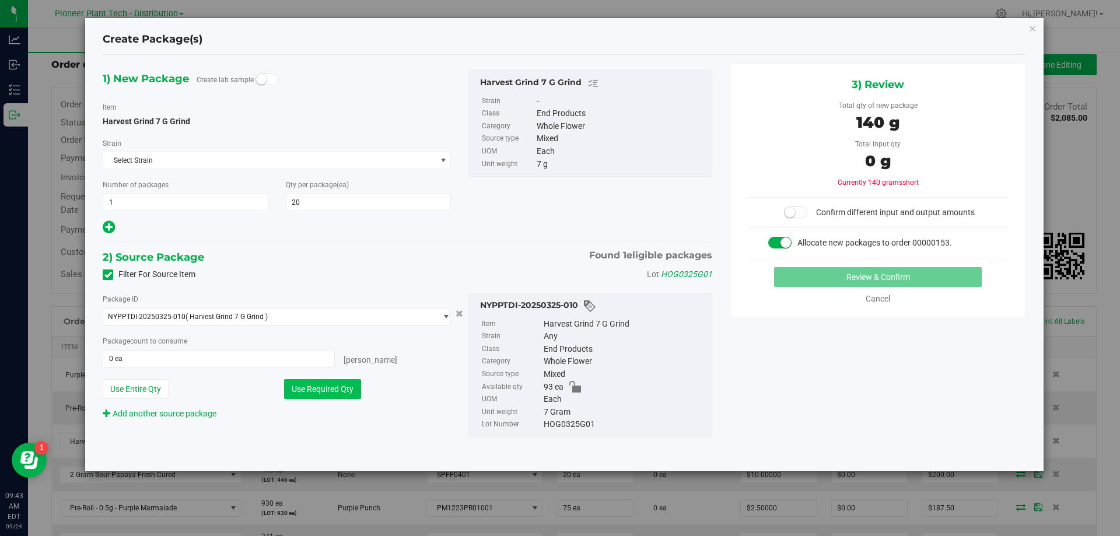
click at [338, 388] on button "Use Required Qty" at bounding box center [322, 389] width 77 height 20
type input "20 ea"
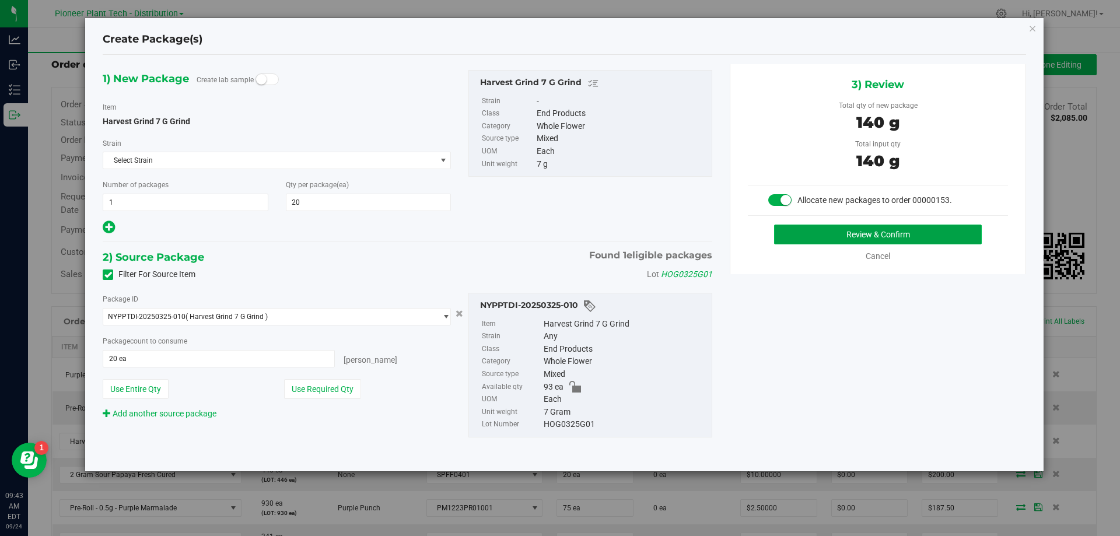
click at [854, 236] on button "Review & Confirm" at bounding box center [878, 235] width 208 height 20
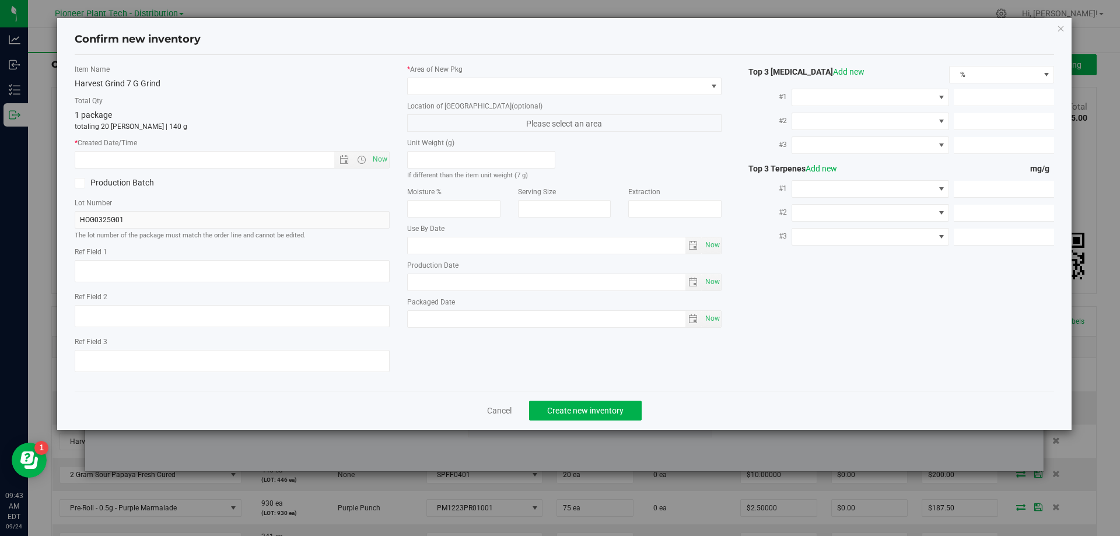
type input "2026-03-25"
type input "2025-03-25"
click at [468, 75] on div "* Area of New Pkg" at bounding box center [564, 79] width 315 height 31
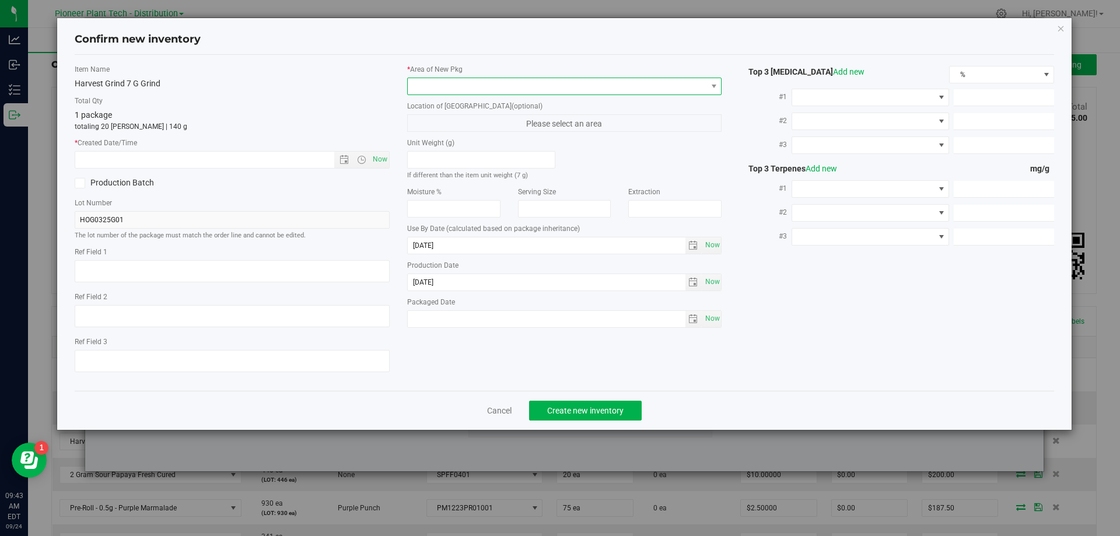
click at [457, 86] on span at bounding box center [557, 86] width 299 height 16
click at [437, 132] on li "Inventory Room - Distribution" at bounding box center [565, 134] width 314 height 16
click at [387, 159] on span "Now" at bounding box center [380, 159] width 20 height 17
type input "9/24/2025 9:43 AM"
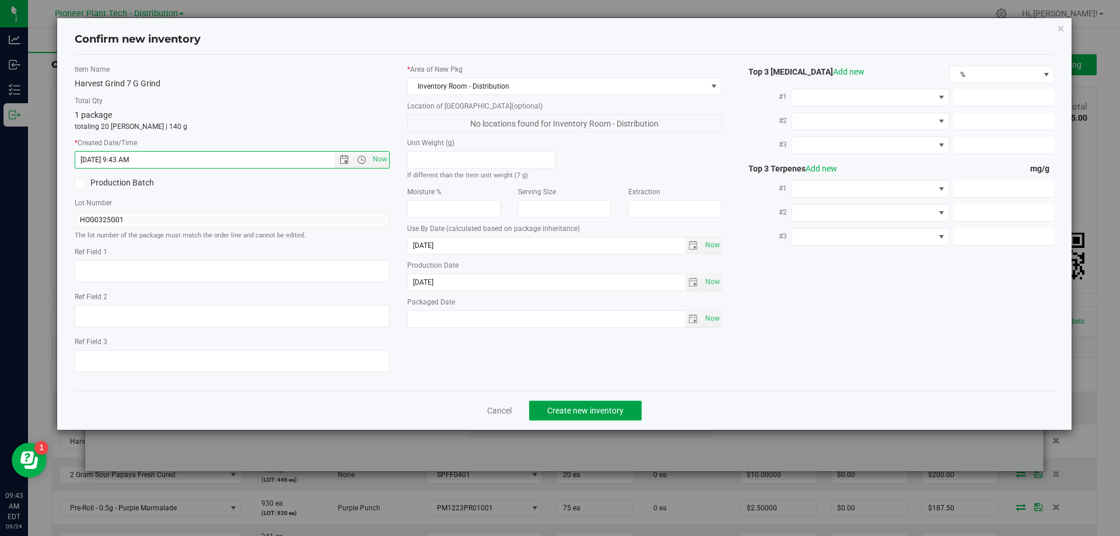
click at [582, 412] on span "Create new inventory" at bounding box center [585, 410] width 76 height 9
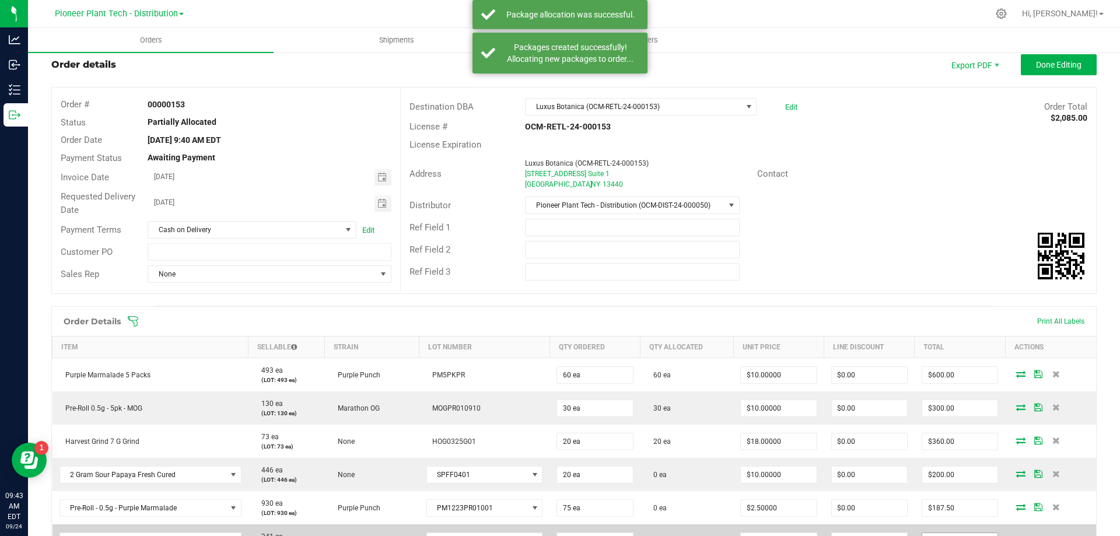
scroll to position [88, 0]
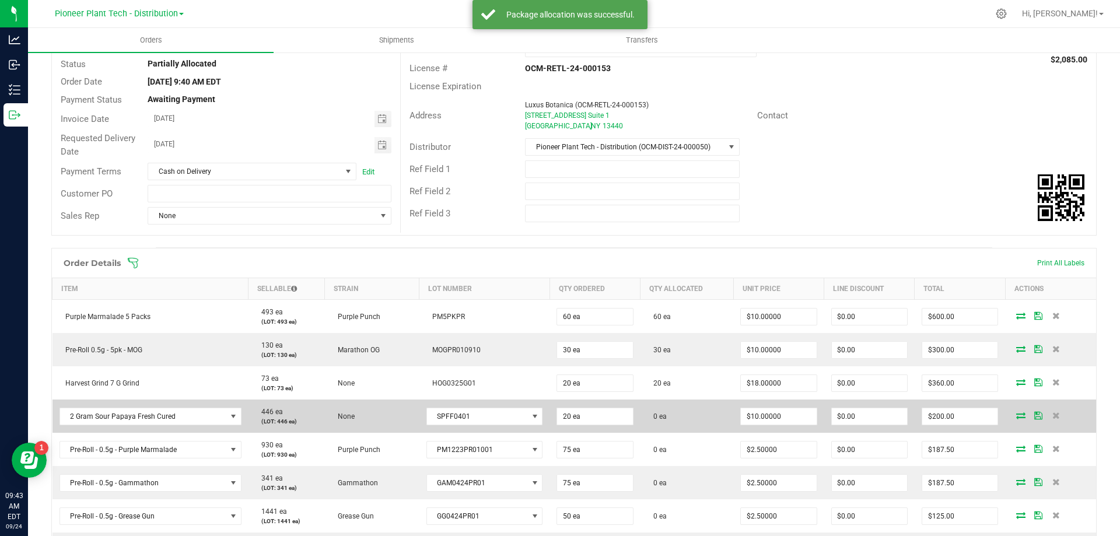
click at [1016, 413] on icon at bounding box center [1020, 415] width 9 height 7
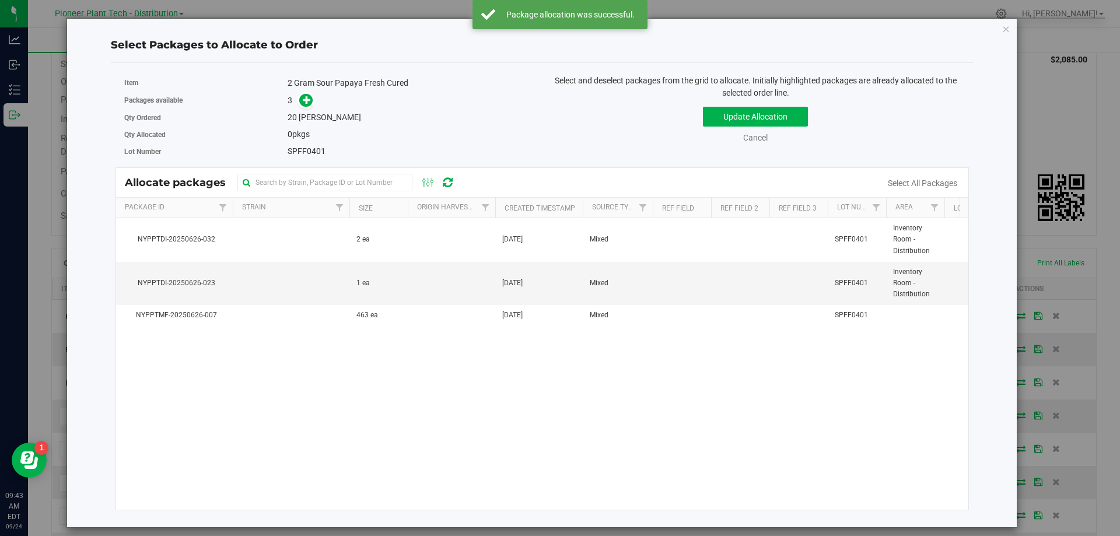
click at [313, 98] on link at bounding box center [305, 100] width 13 height 9
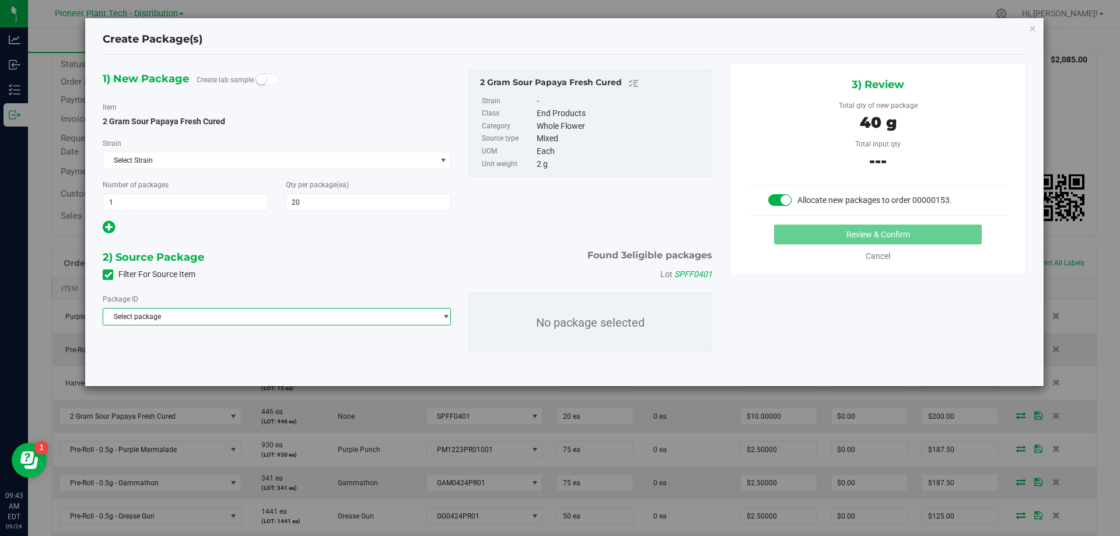
click at [332, 317] on span "Select package" at bounding box center [269, 316] width 332 height 16
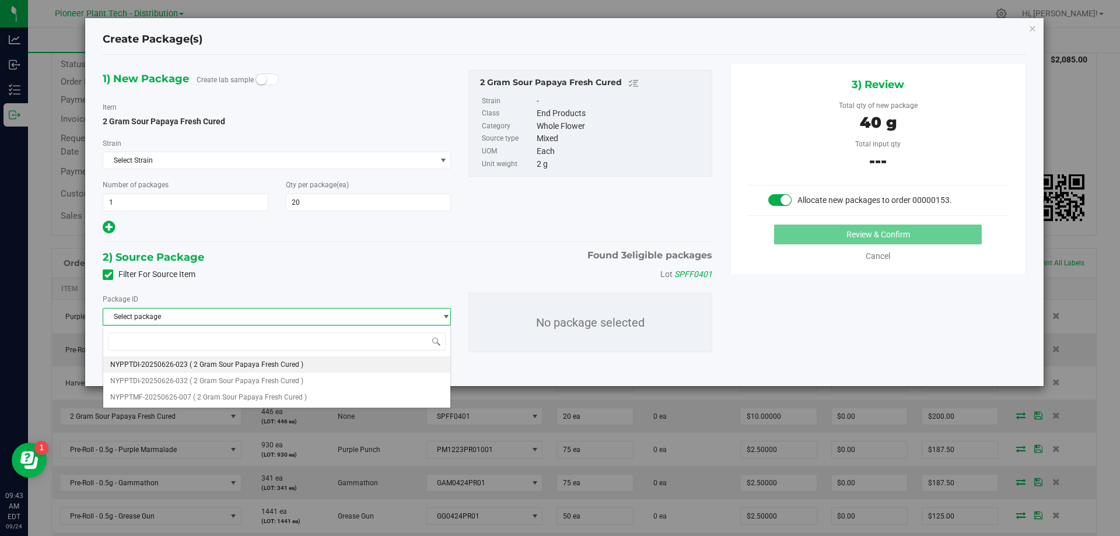
click at [292, 364] on span "( 2 Gram Sour Papaya Fresh Cured )" at bounding box center [247, 364] width 114 height 8
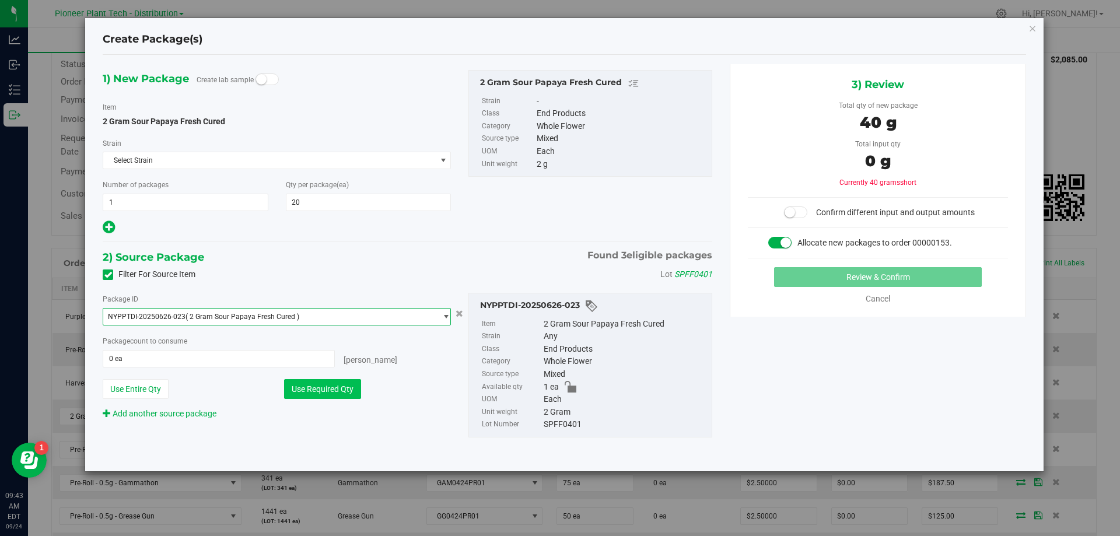
click at [324, 390] on button "Use Required Qty" at bounding box center [322, 389] width 77 height 20
type input "1 ea"
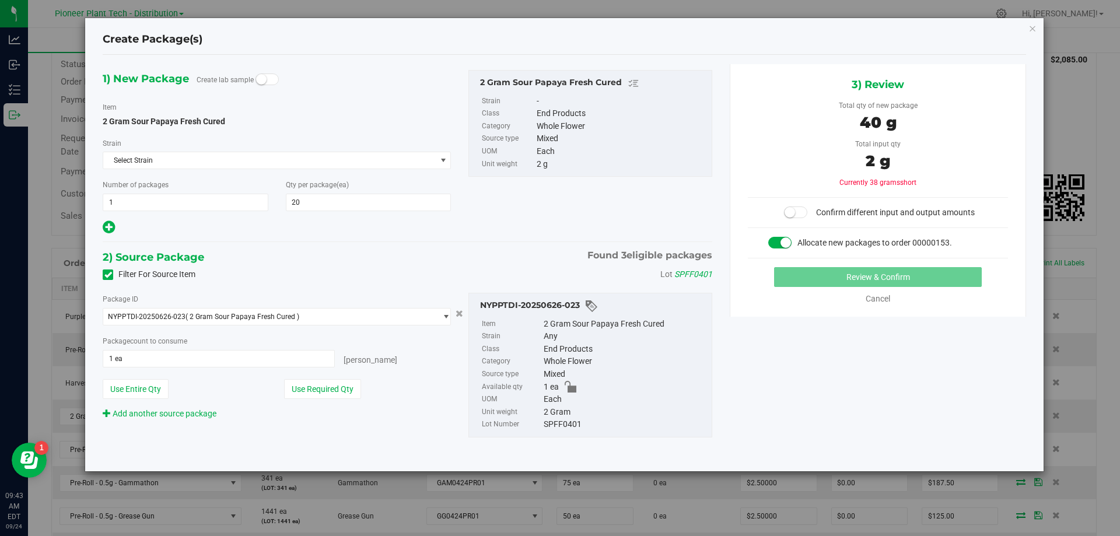
click at [319, 328] on div "Package ID NYPPTDI-20250626-023 ( 2 Gram Sour Papaya Fresh Cured ) NYPPTDI-2025…" at bounding box center [277, 356] width 366 height 127
click at [324, 324] on span "NYPPTDI-20250626-023 ( 2 Gram Sour Papaya Fresh Cured )" at bounding box center [269, 316] width 332 height 16
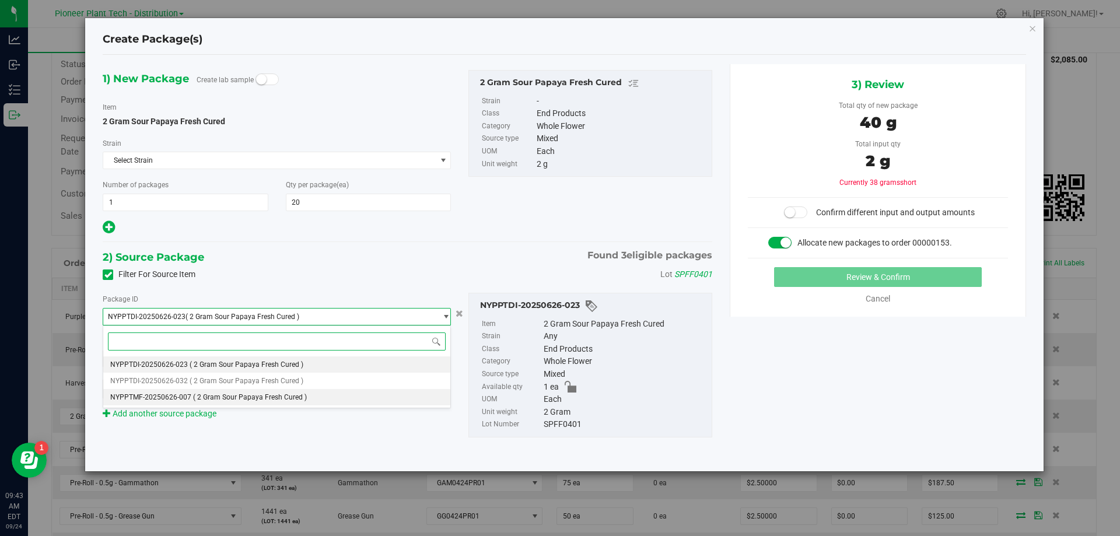
click at [272, 393] on span "( 2 Gram Sour Papaya Fresh Cured )" at bounding box center [250, 397] width 114 height 8
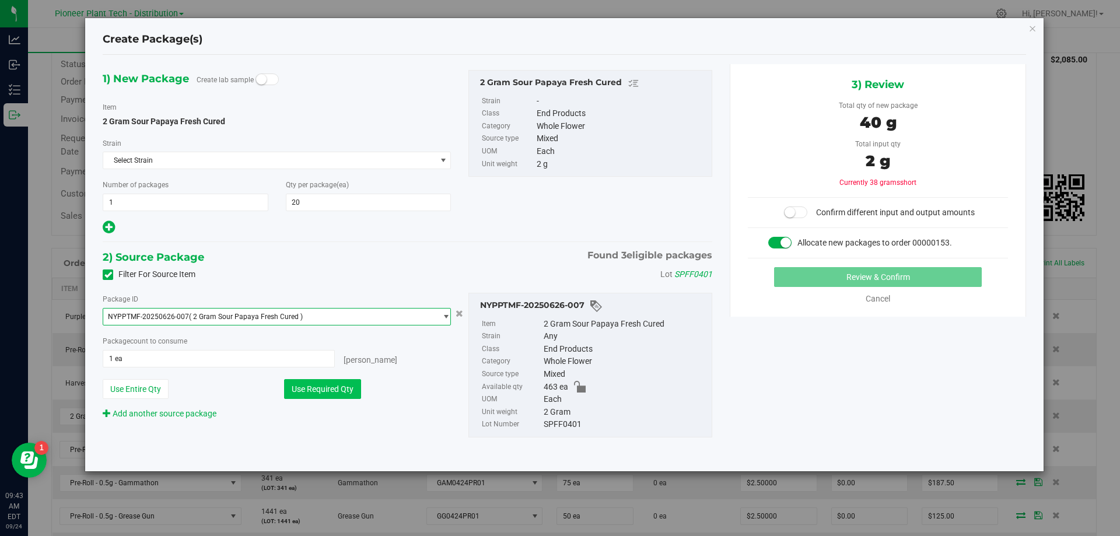
click at [314, 389] on button "Use Required Qty" at bounding box center [322, 389] width 77 height 20
type input "20 ea"
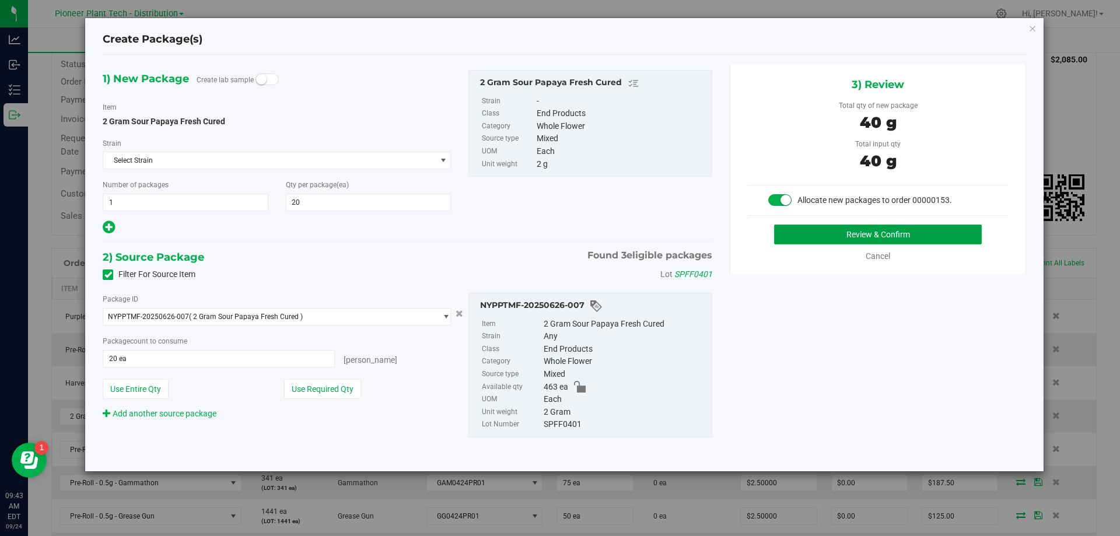
click at [828, 230] on button "Review & Confirm" at bounding box center [878, 235] width 208 height 20
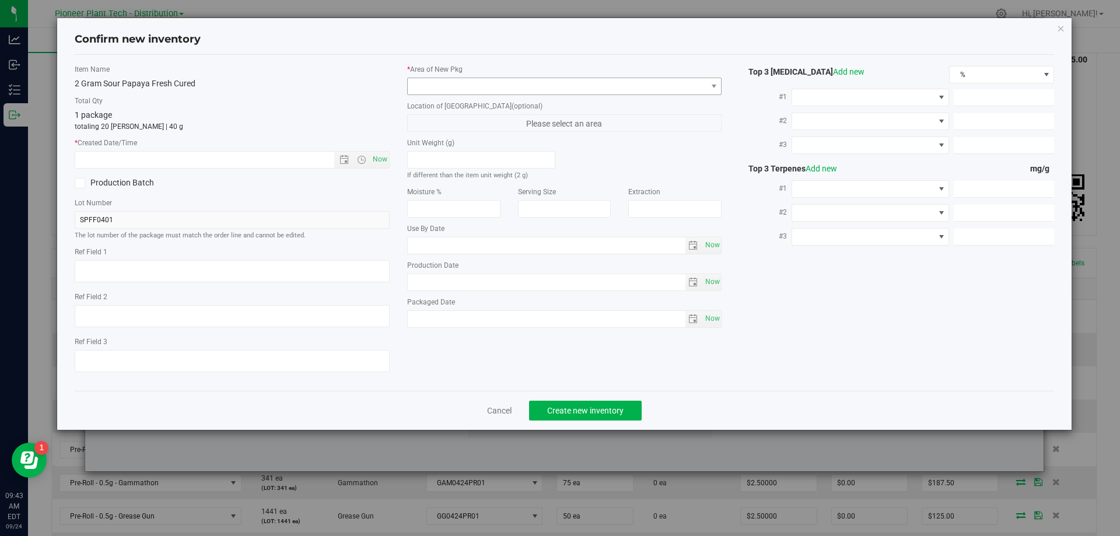
type input "2026-05-25"
type input "2025-05-25"
drag, startPoint x: 539, startPoint y: 80, endPoint x: 546, endPoint y: 80, distance: 7.0
click at [540, 80] on span at bounding box center [557, 86] width 299 height 16
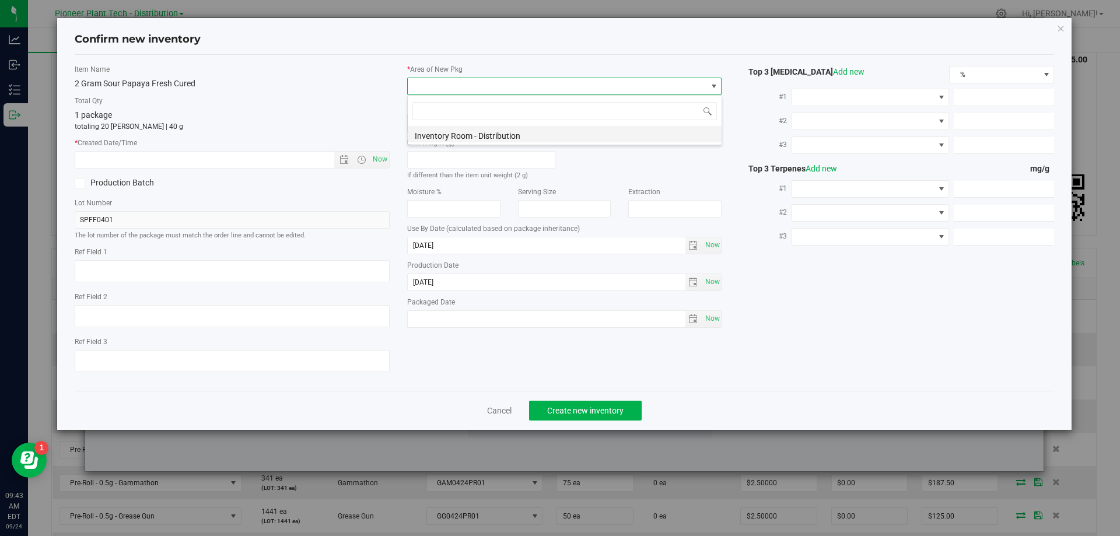
click at [471, 139] on li "Inventory Room - Distribution" at bounding box center [565, 134] width 314 height 16
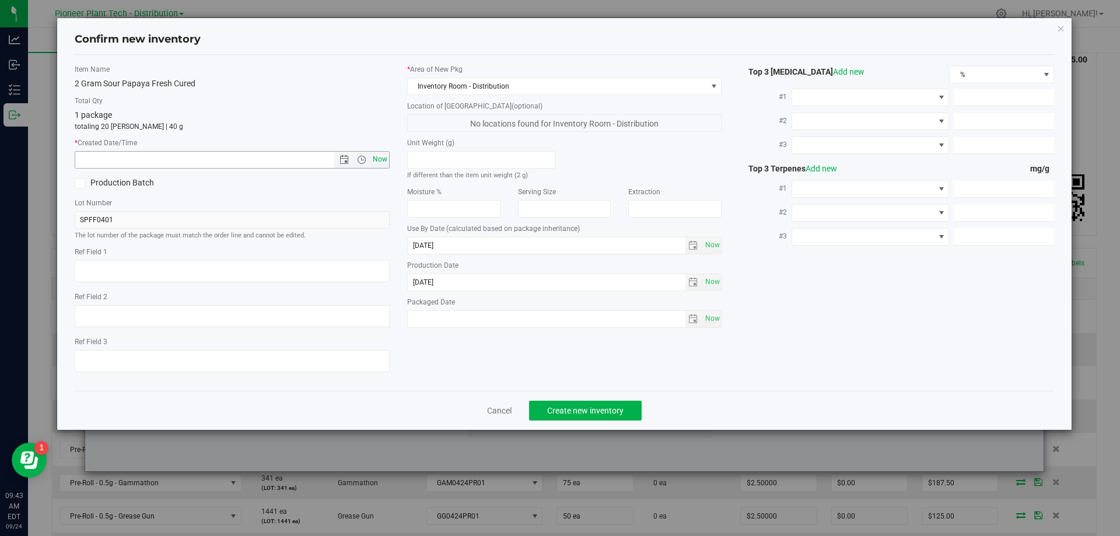
click at [374, 162] on span "Now" at bounding box center [380, 159] width 20 height 17
type input "9/24/2025 9:43 AM"
click at [577, 413] on span "Create new inventory" at bounding box center [585, 410] width 76 height 9
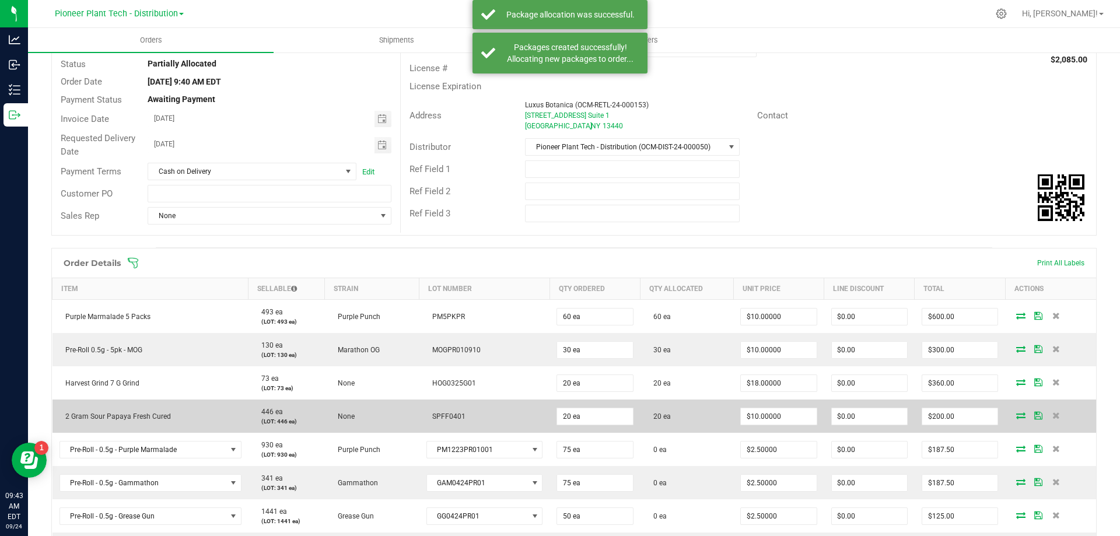
scroll to position [321, 0]
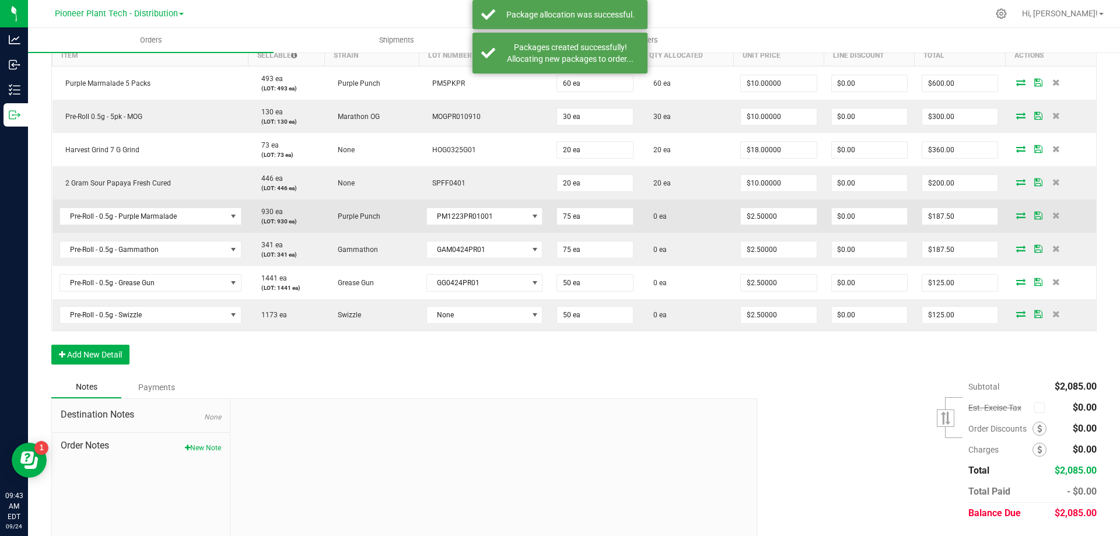
click at [1016, 216] on icon at bounding box center [1020, 215] width 9 height 7
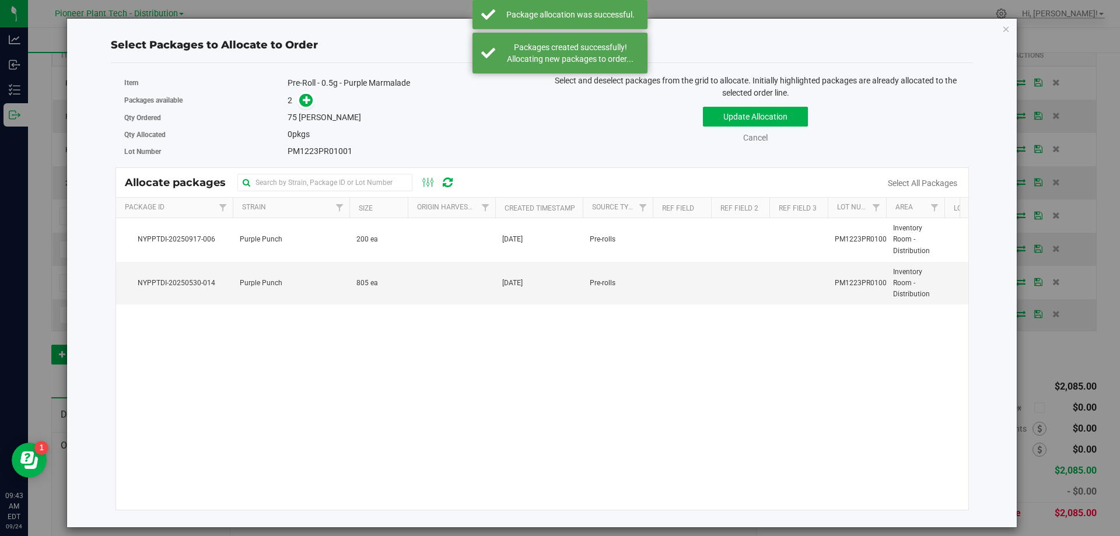
click at [312, 108] on div "Packages available 2" at bounding box center [328, 101] width 409 height 18
click at [309, 102] on icon at bounding box center [307, 100] width 8 height 8
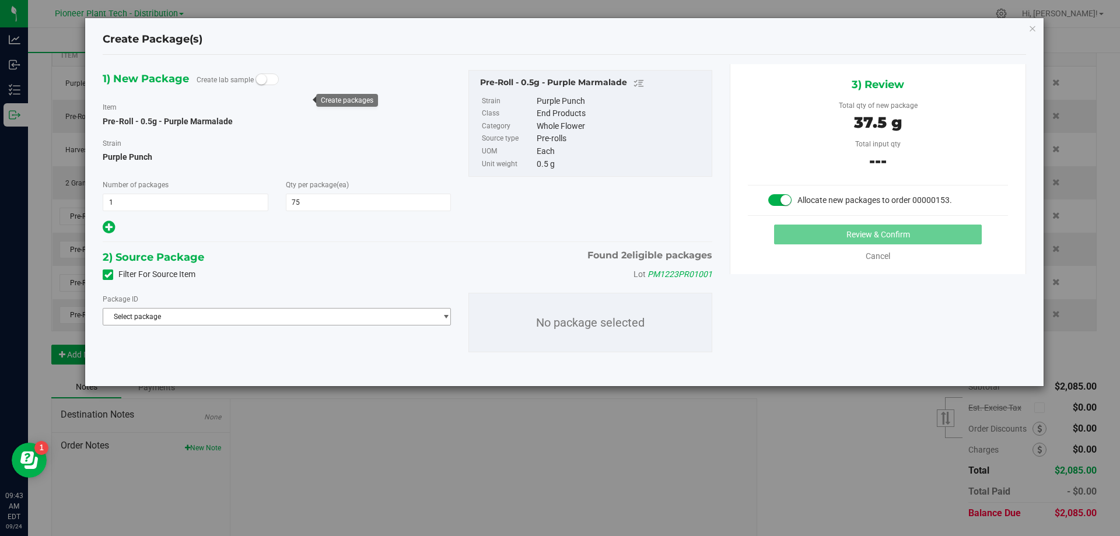
click at [303, 311] on span "Select package" at bounding box center [269, 316] width 332 height 16
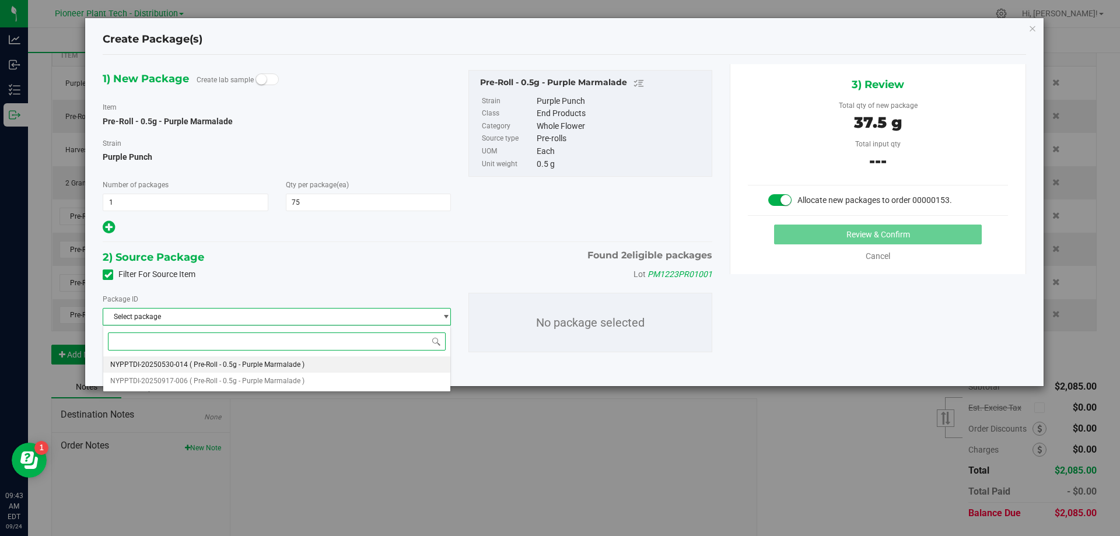
click at [250, 367] on span "( Pre-Roll - 0.5g - Purple Marmalade )" at bounding box center [247, 364] width 115 height 8
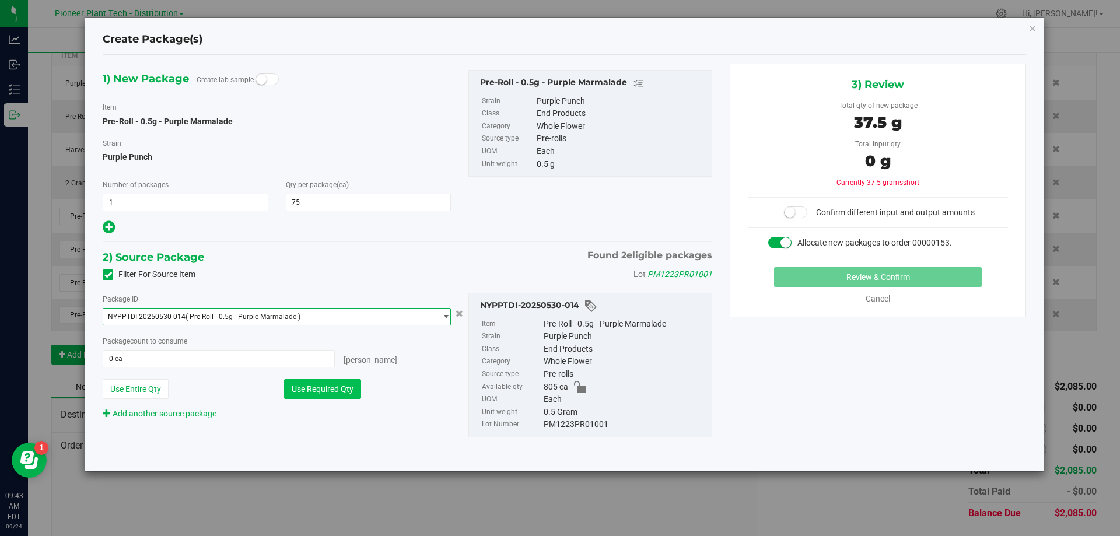
click at [297, 393] on button "Use Required Qty" at bounding box center [322, 389] width 77 height 20
type input "75 ea"
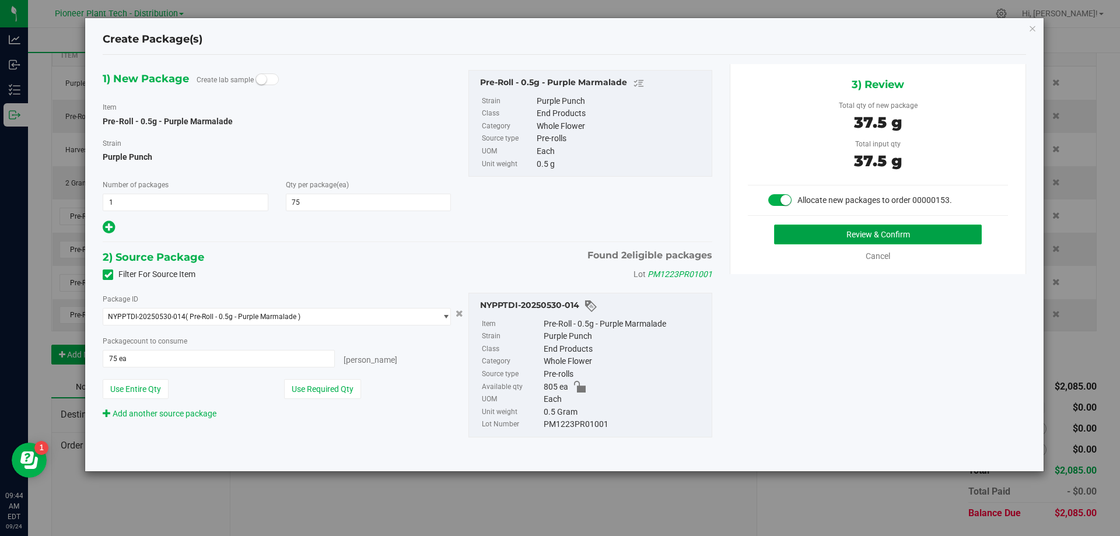
click at [865, 239] on button "Review & Confirm" at bounding box center [878, 235] width 208 height 20
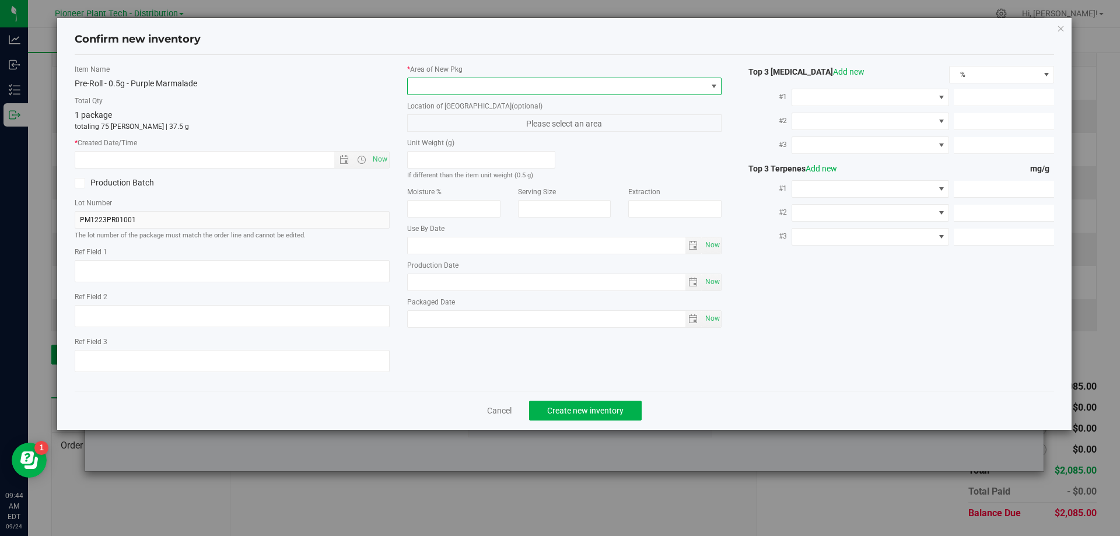
click at [447, 83] on span at bounding box center [557, 86] width 299 height 16
click at [432, 129] on li "Inventory Room - Distribution" at bounding box center [565, 134] width 314 height 16
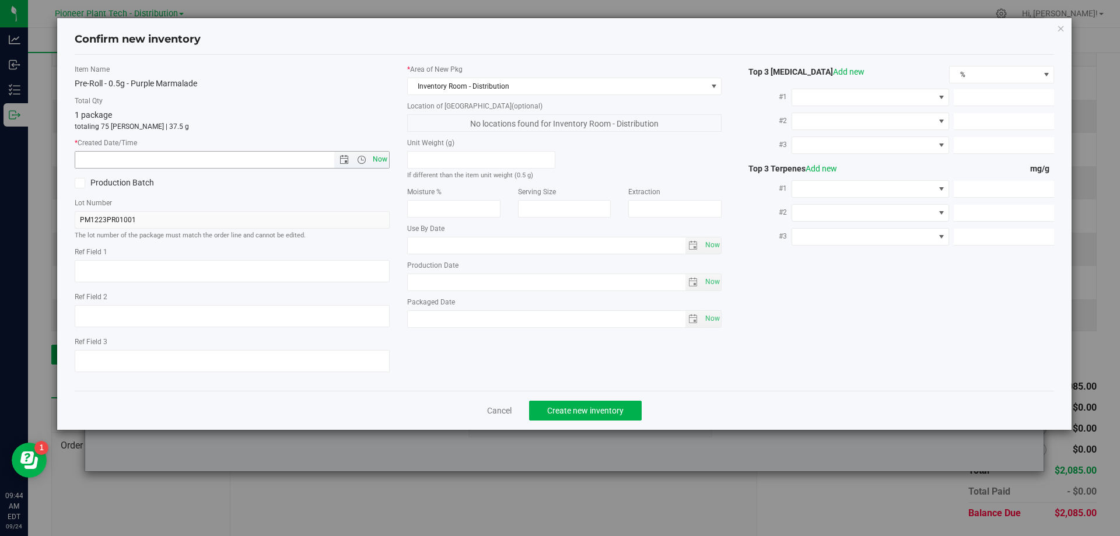
click at [388, 156] on span "Now" at bounding box center [380, 159] width 20 height 17
type input "9/24/2025 9:44 AM"
click at [588, 398] on div "Cancel Create new inventory" at bounding box center [565, 410] width 980 height 39
drag, startPoint x: 588, startPoint y: 399, endPoint x: 590, endPoint y: 406, distance: 6.6
click at [588, 403] on div "Cancel Create new inventory" at bounding box center [565, 410] width 980 height 39
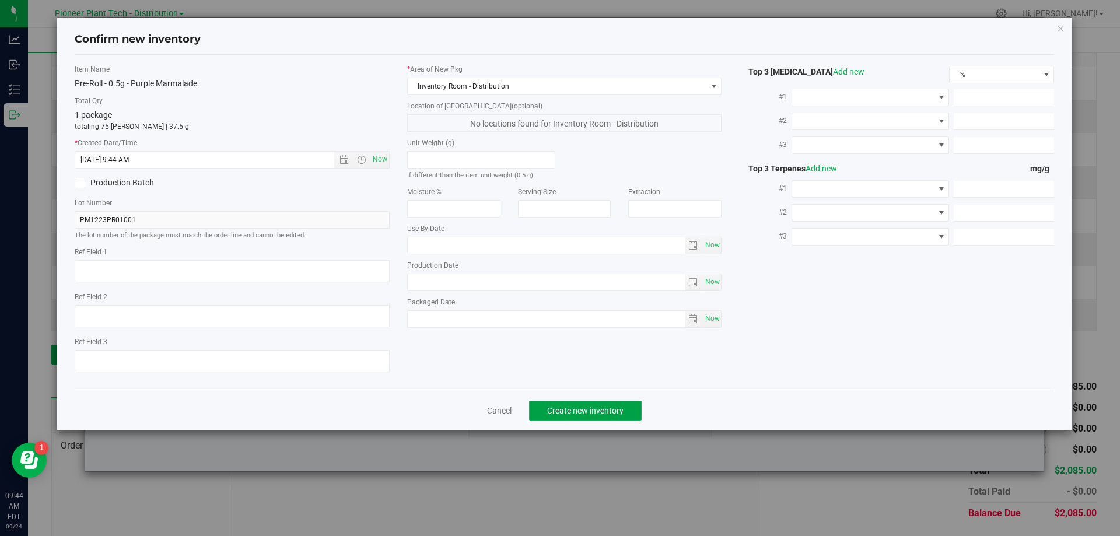
click at [590, 406] on span "Create new inventory" at bounding box center [585, 410] width 76 height 9
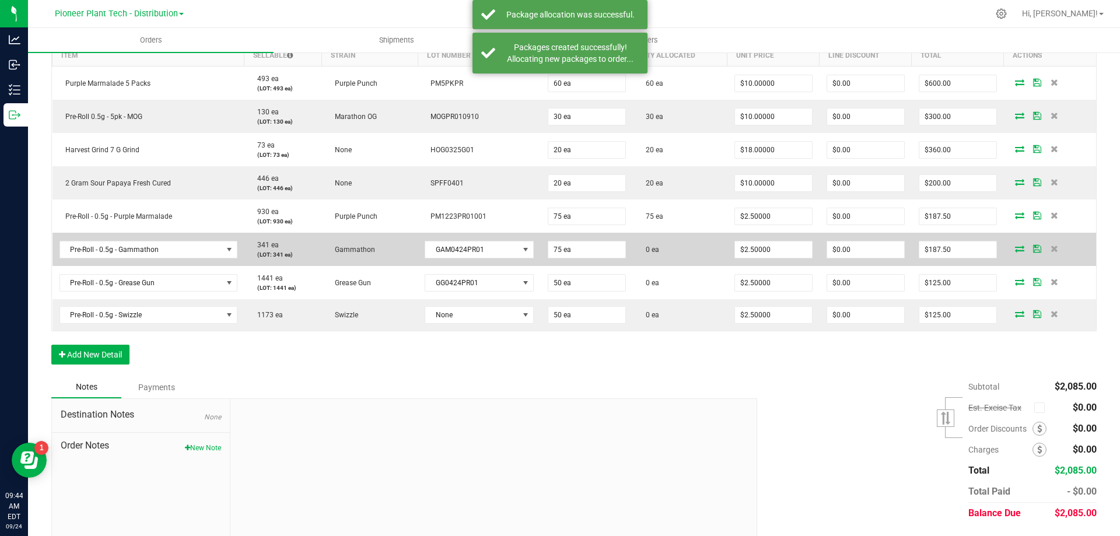
click at [1015, 248] on icon at bounding box center [1019, 248] width 9 height 7
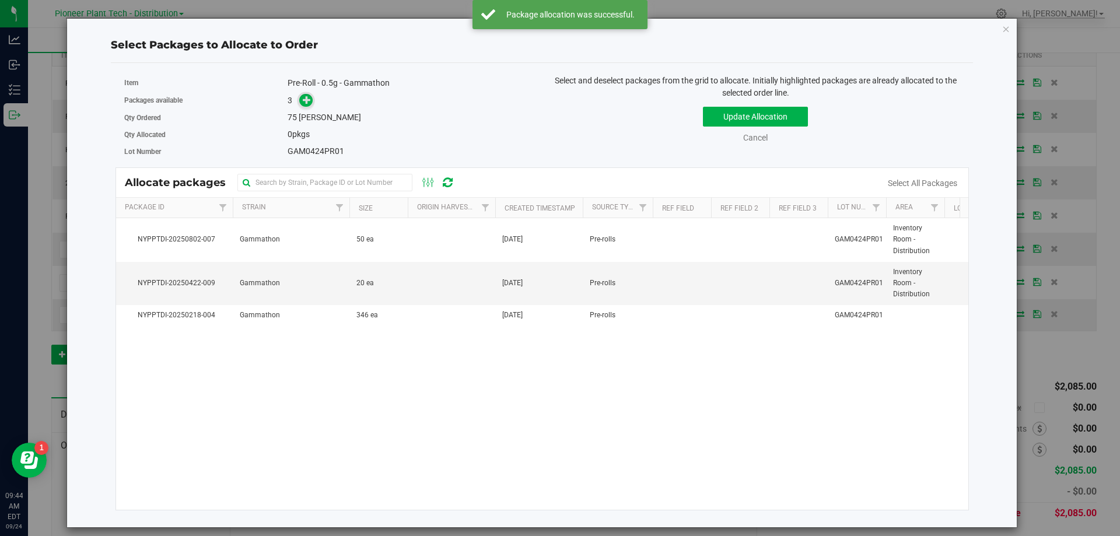
click at [310, 103] on icon at bounding box center [307, 100] width 8 height 8
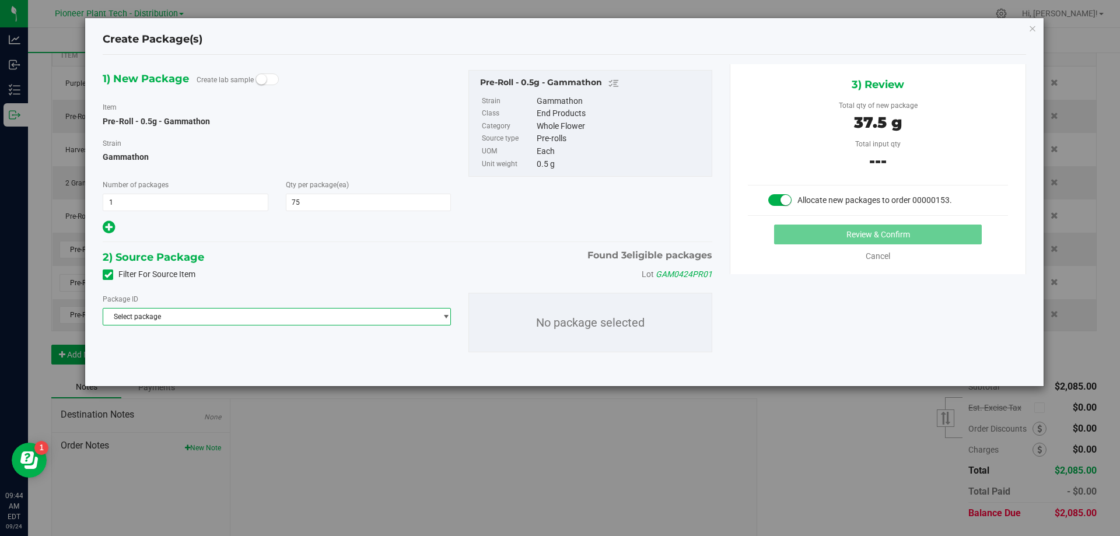
drag, startPoint x: 315, startPoint y: 322, endPoint x: 308, endPoint y: 326, distance: 7.6
click at [315, 321] on span "Select package" at bounding box center [269, 316] width 332 height 16
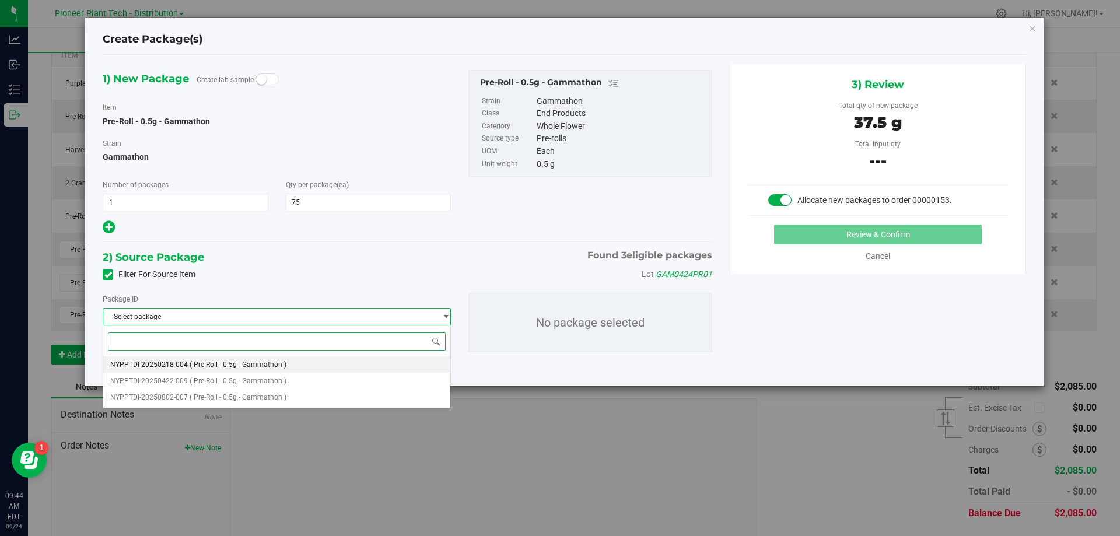
click at [285, 360] on li "NYPPTDI-20250218-004 ( Pre-Roll - 0.5g - Gammathon )" at bounding box center [276, 364] width 347 height 16
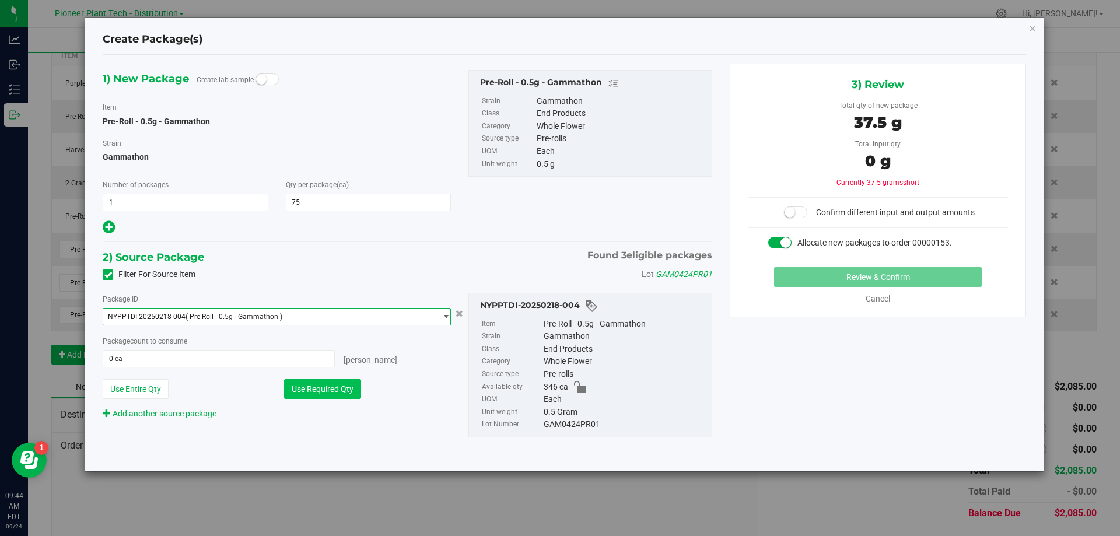
click at [301, 387] on button "Use Required Qty" at bounding box center [322, 389] width 77 height 20
type input "75 ea"
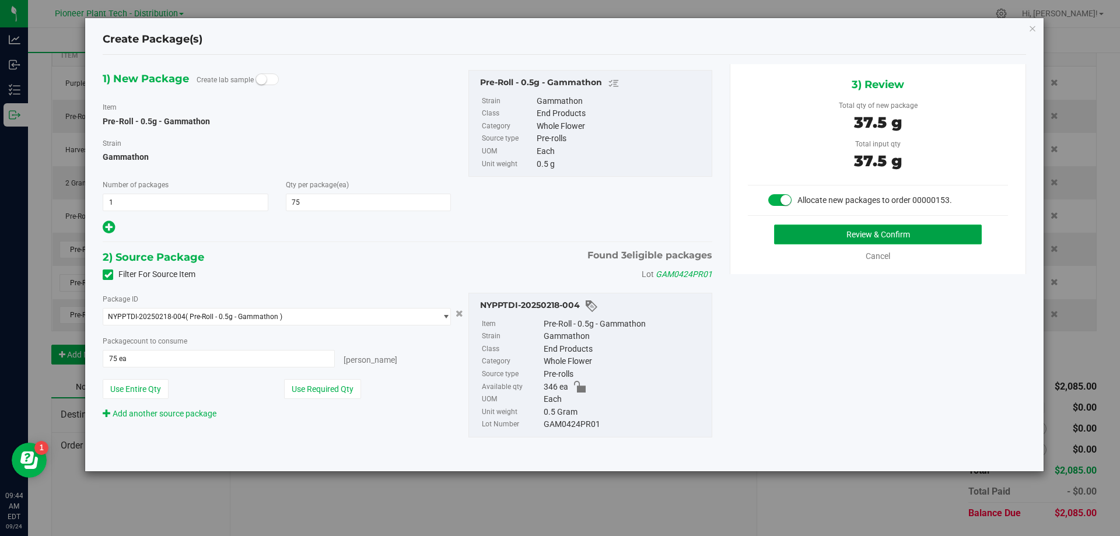
click at [879, 240] on button "Review & Confirm" at bounding box center [878, 235] width 208 height 20
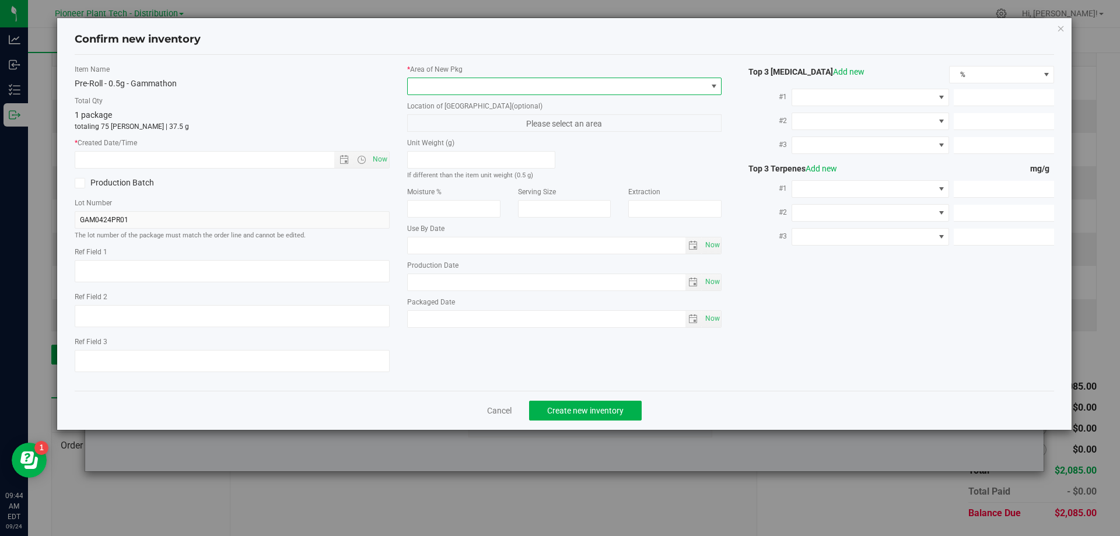
click at [452, 90] on span at bounding box center [557, 86] width 299 height 16
click at [425, 139] on li "Inventory Room - Distribution" at bounding box center [565, 134] width 314 height 16
click at [388, 155] on span "Now" at bounding box center [380, 159] width 20 height 17
type input "9/24/2025 9:44 AM"
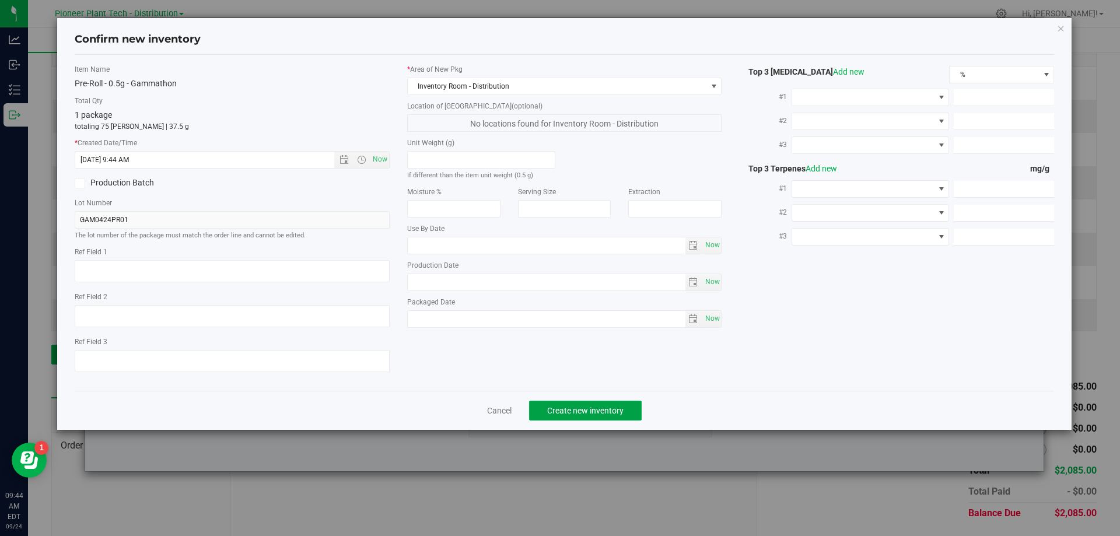
click at [566, 417] on button "Create new inventory" at bounding box center [585, 411] width 113 height 20
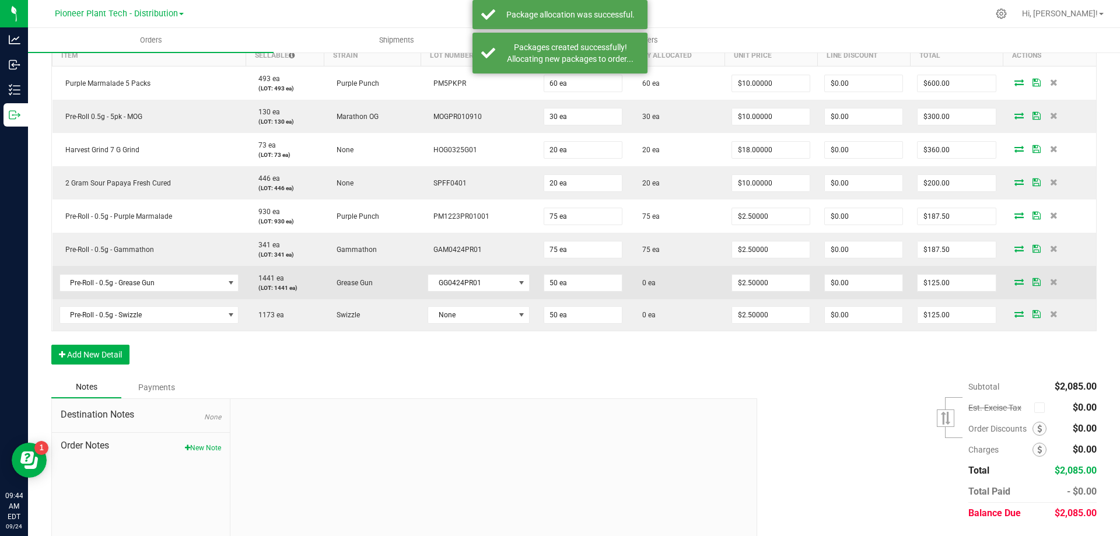
click at [1014, 278] on icon at bounding box center [1018, 281] width 9 height 7
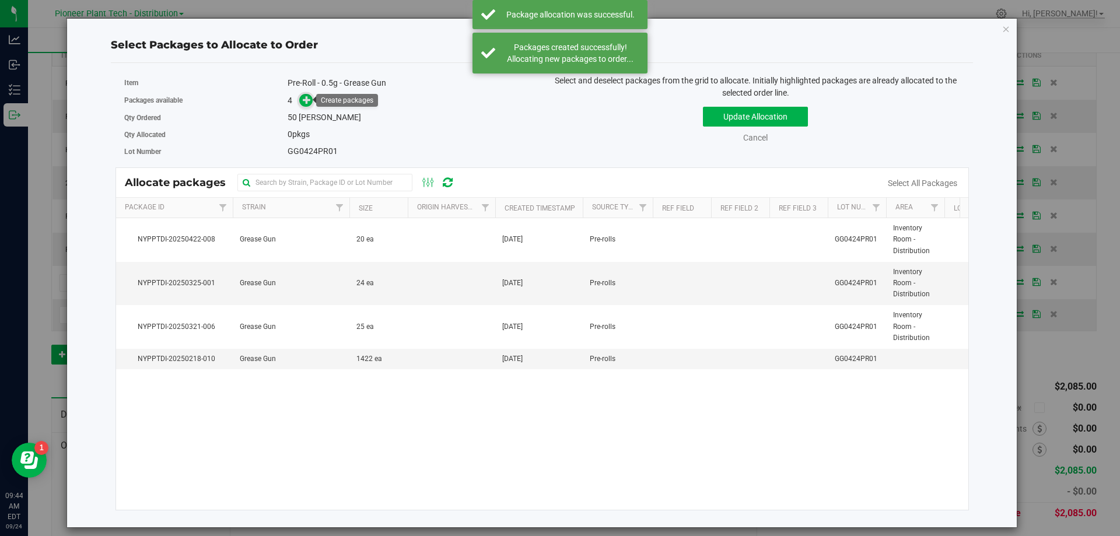
click at [305, 101] on icon at bounding box center [307, 100] width 8 height 8
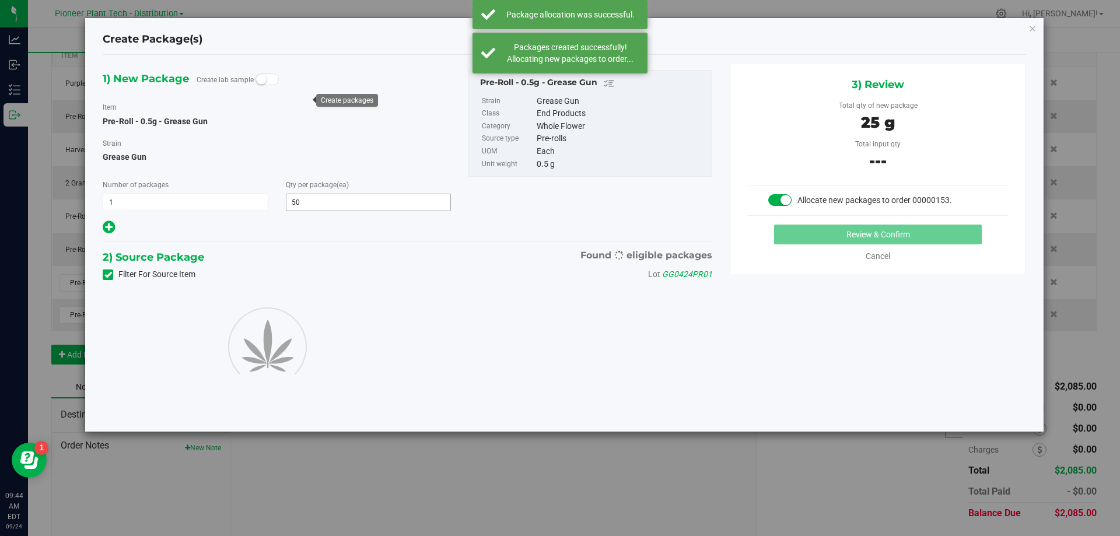
type input "50"
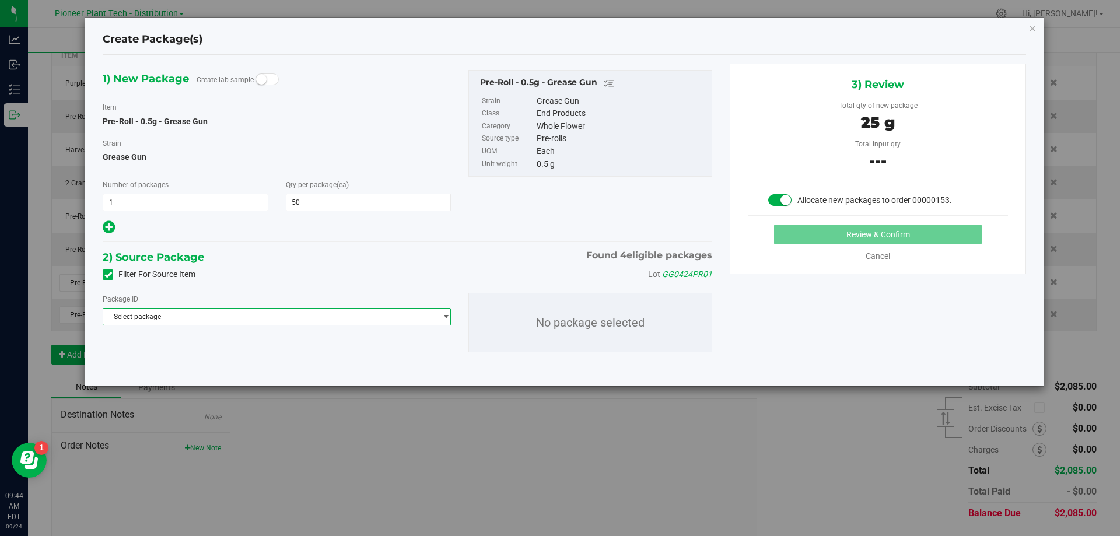
click at [211, 317] on span "Select package" at bounding box center [269, 316] width 332 height 16
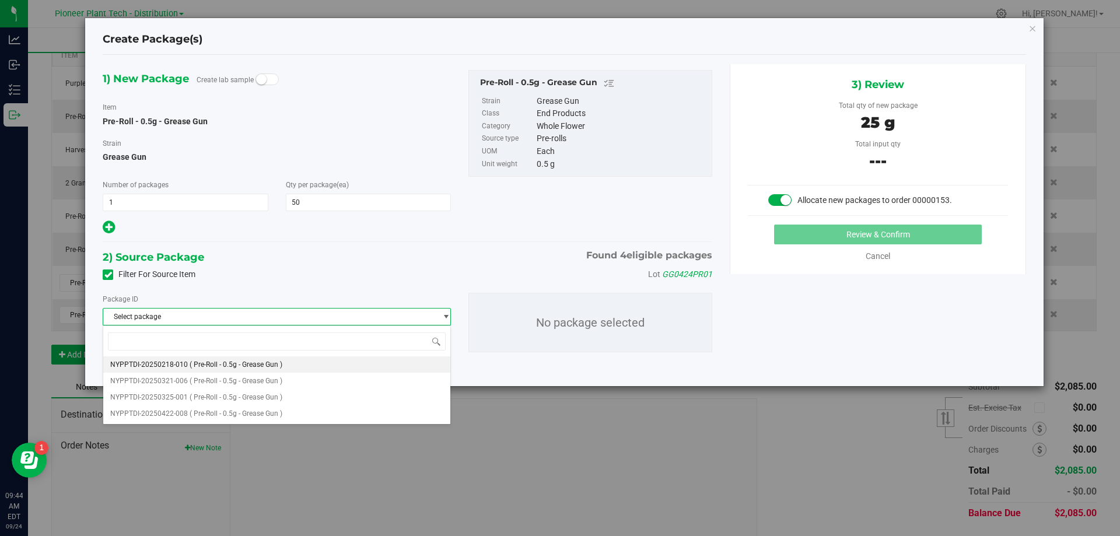
click at [209, 364] on span "( Pre-Roll - 0.5g - Grease Gun )" at bounding box center [236, 364] width 93 height 8
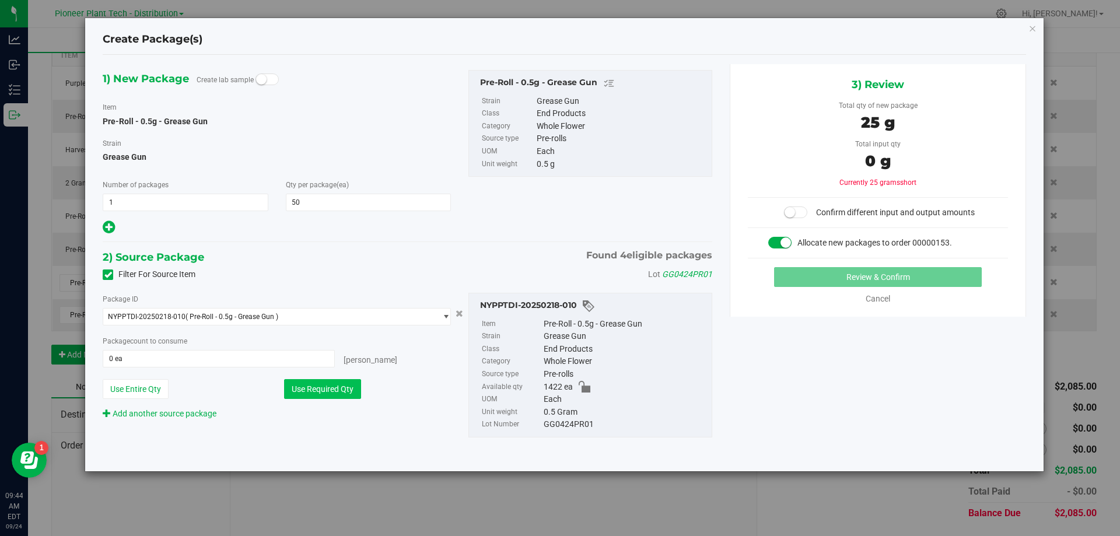
click at [313, 384] on button "Use Required Qty" at bounding box center [322, 389] width 77 height 20
type input "50 ea"
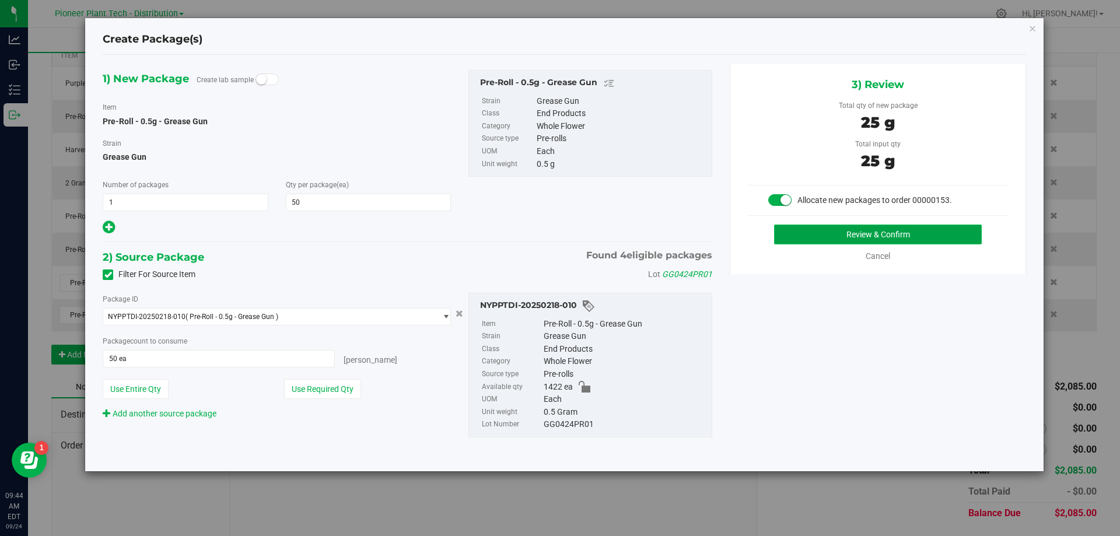
click at [788, 234] on button "Review & Confirm" at bounding box center [878, 235] width 208 height 20
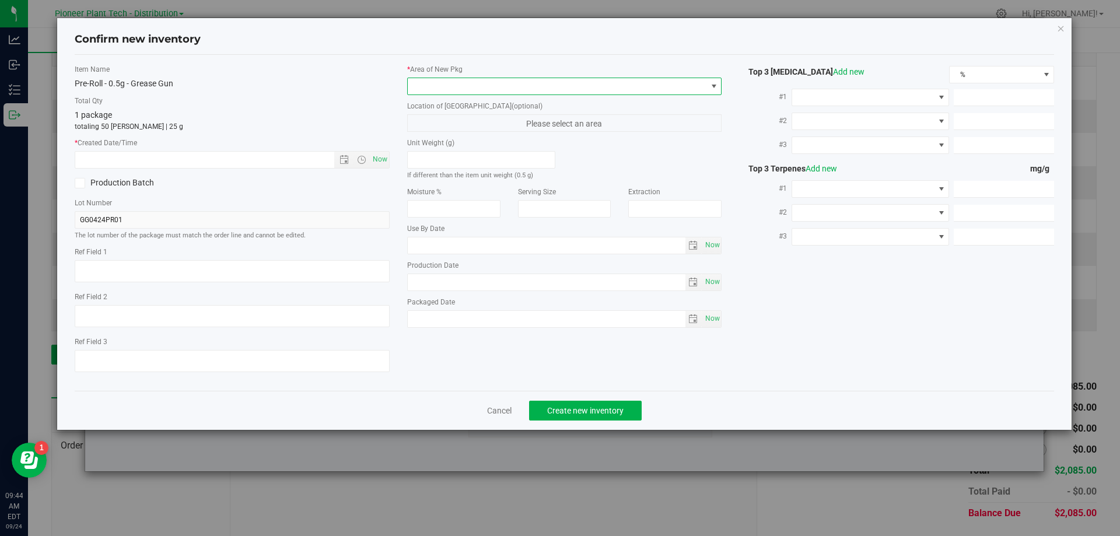
click at [486, 82] on span at bounding box center [557, 86] width 299 height 16
click at [447, 128] on li "Inventory Room - Distribution" at bounding box center [565, 134] width 314 height 16
click at [386, 159] on span "Now" at bounding box center [380, 159] width 20 height 17
type input "9/24/2025 9:44 AM"
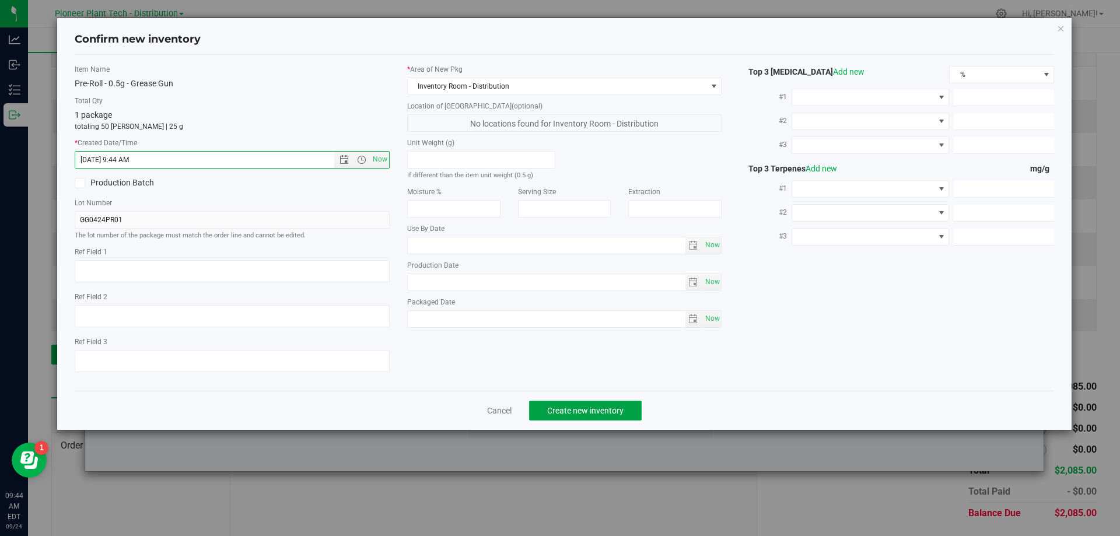
click at [611, 414] on span "Create new inventory" at bounding box center [585, 410] width 76 height 9
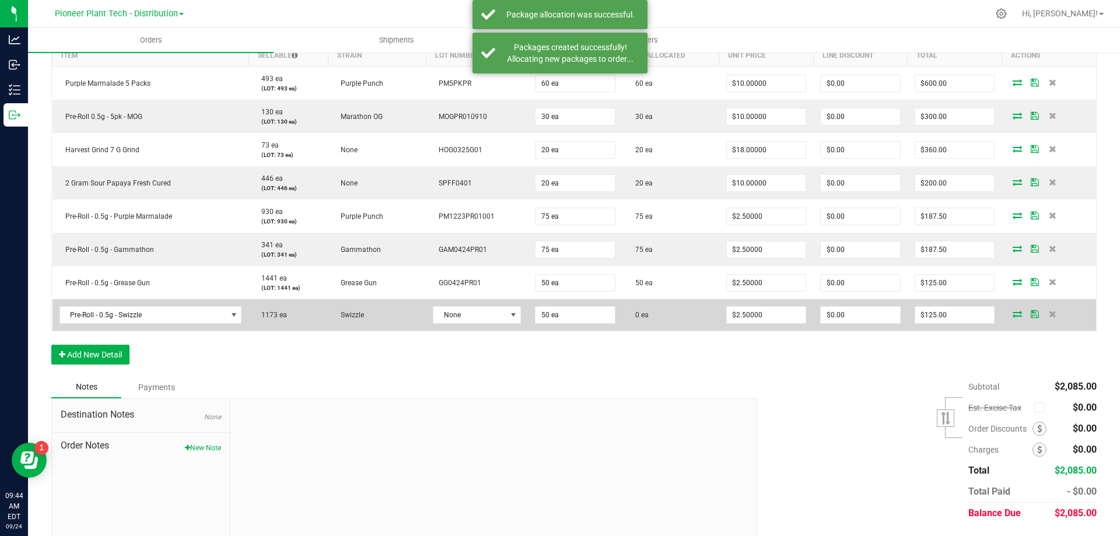
click at [1012, 315] on icon at bounding box center [1016, 313] width 9 height 7
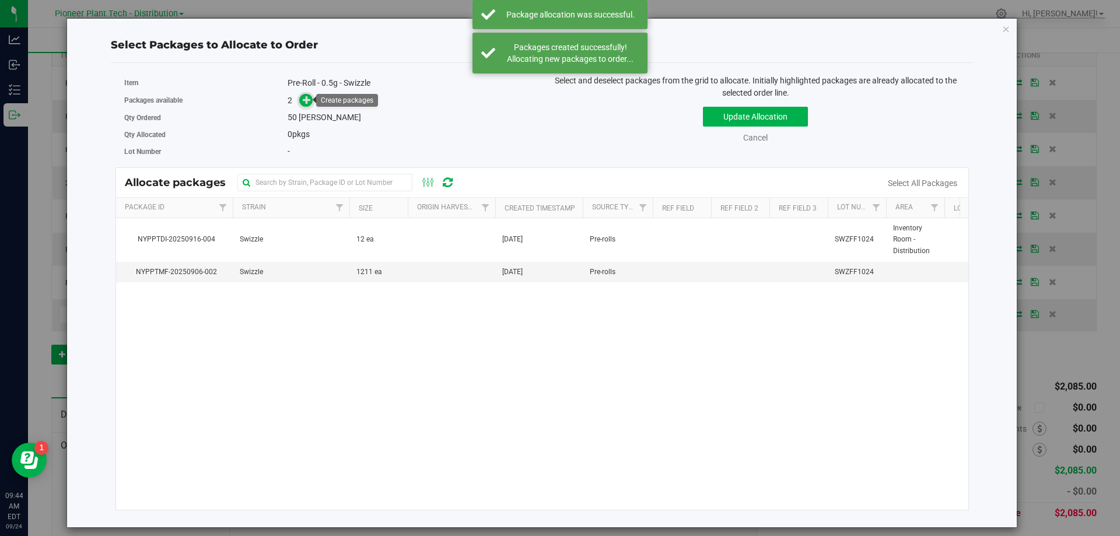
click at [311, 103] on icon at bounding box center [307, 100] width 8 height 8
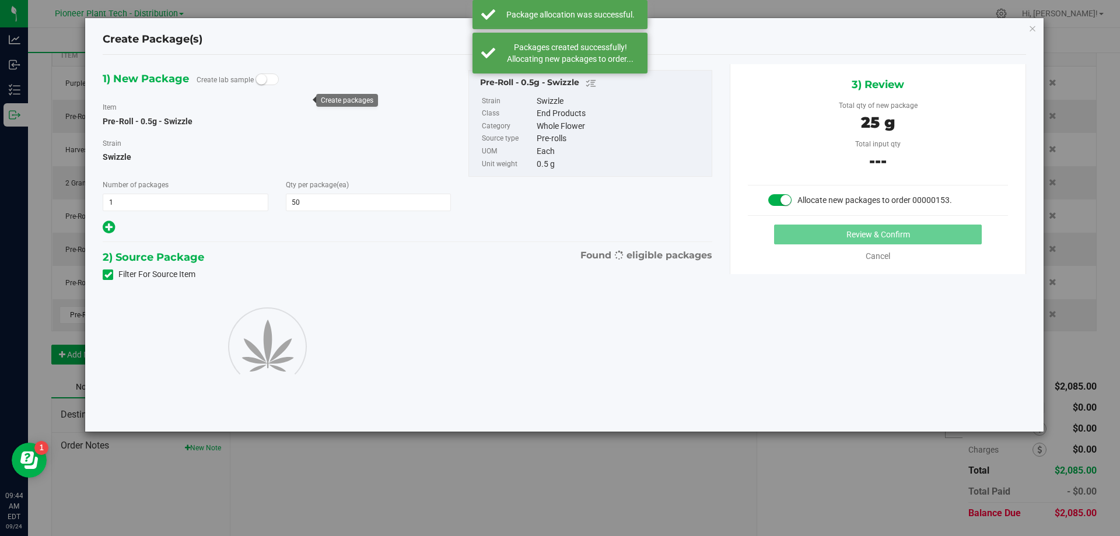
type input "50"
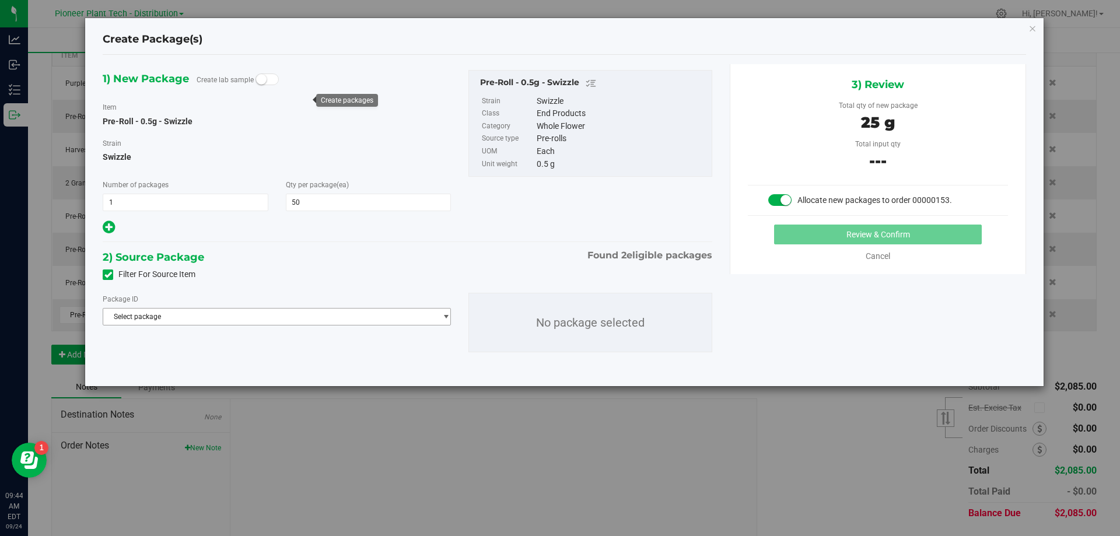
click at [227, 321] on span "Select package" at bounding box center [269, 316] width 332 height 16
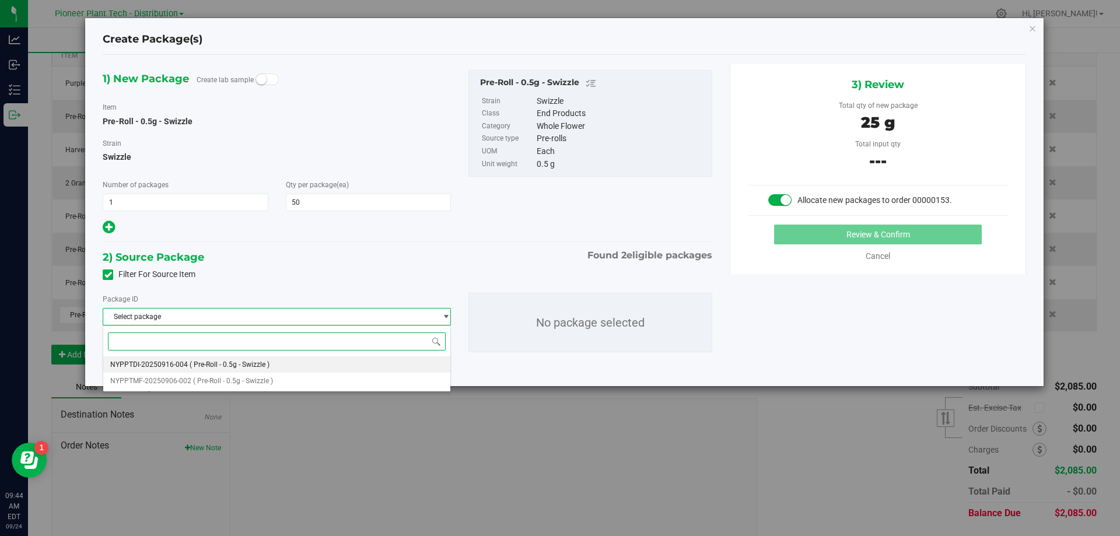
click at [199, 357] on li "NYPPTDI-20250916-004 ( Pre-Roll - 0.5g - Swizzle )" at bounding box center [276, 364] width 347 height 16
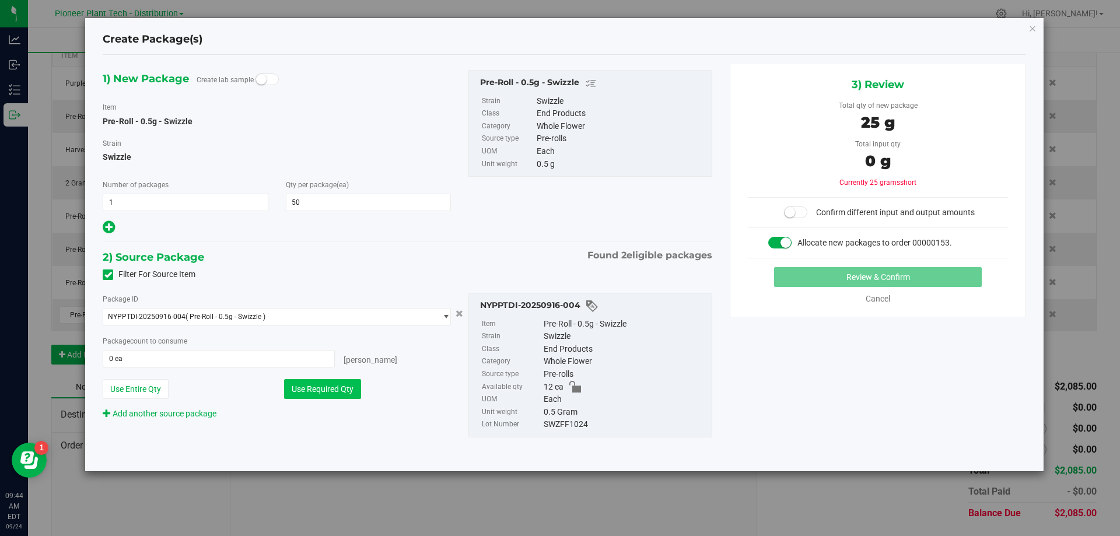
click at [300, 391] on button "Use Required Qty" at bounding box center [322, 389] width 77 height 20
type input "12 ea"
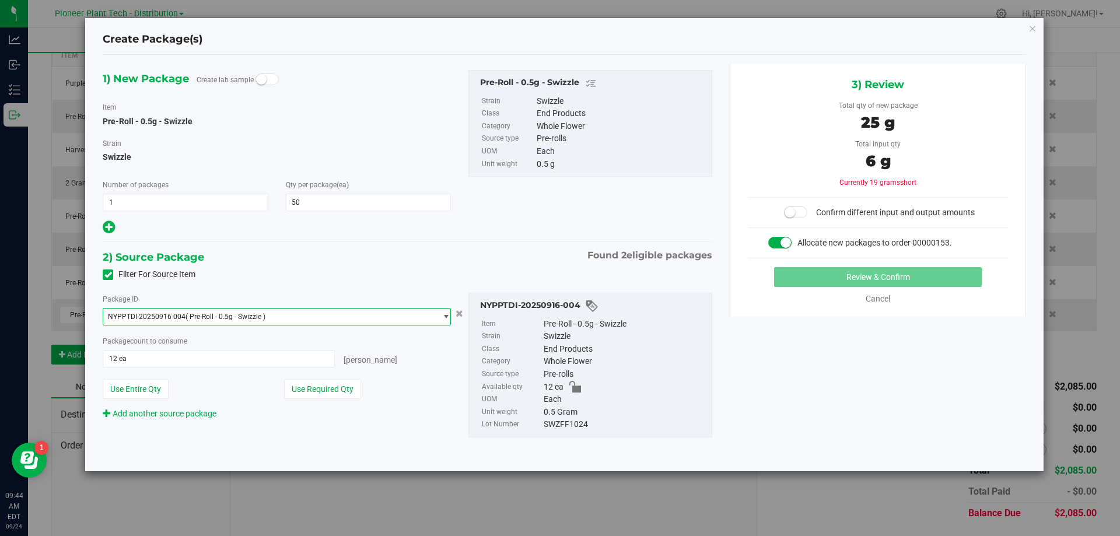
click at [260, 313] on span "( Pre-Roll - 0.5g - Swizzle )" at bounding box center [225, 317] width 80 height 8
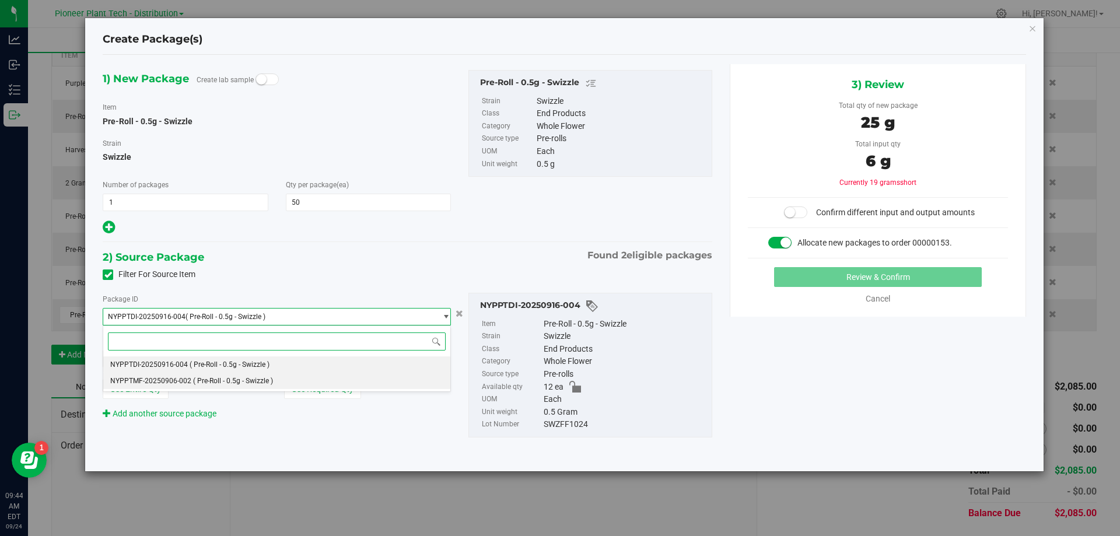
click at [200, 382] on span "( Pre-Roll - 0.5g - Swizzle )" at bounding box center [233, 381] width 80 height 8
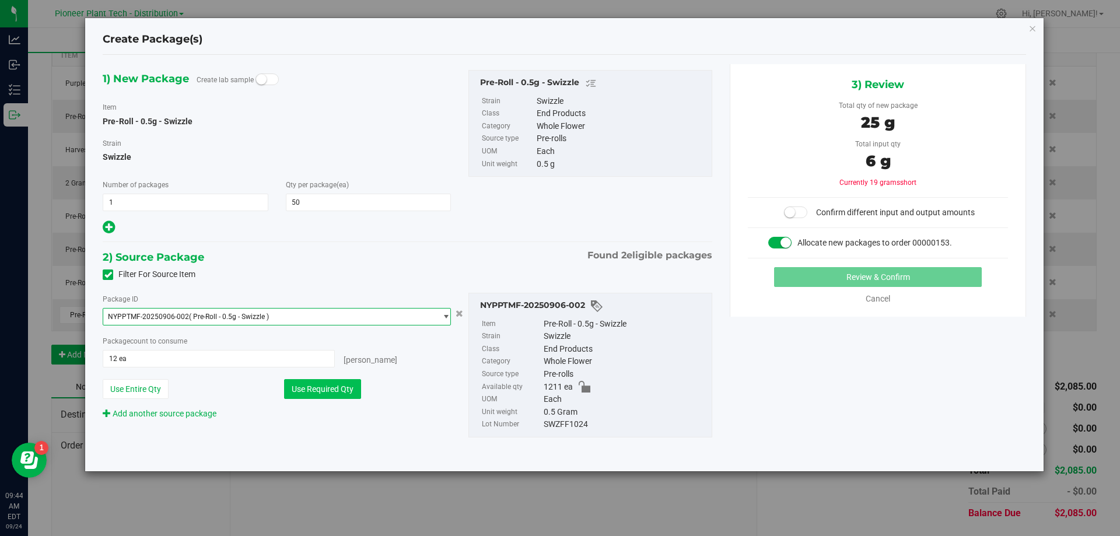
click at [359, 380] on button "Use Required Qty" at bounding box center [322, 389] width 77 height 20
type input "50 ea"
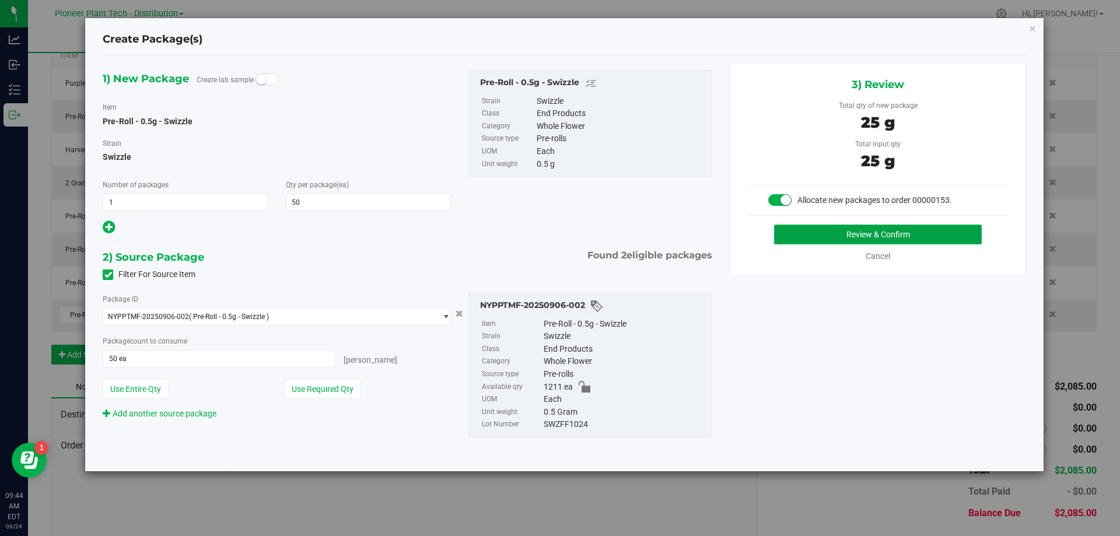
click at [874, 243] on button "Review & Confirm" at bounding box center [878, 235] width 208 height 20
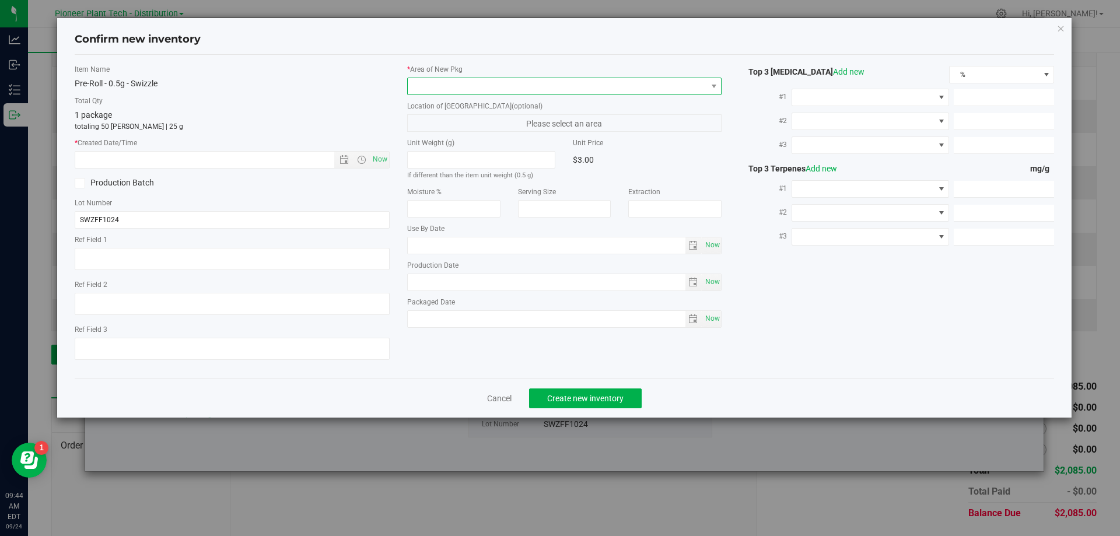
click at [532, 87] on span at bounding box center [557, 86] width 299 height 16
drag, startPoint x: 457, startPoint y: 134, endPoint x: 418, endPoint y: 143, distance: 40.3
click at [458, 133] on li "Inventory Room - Distribution" at bounding box center [565, 134] width 314 height 16
drag, startPoint x: 380, startPoint y: 157, endPoint x: 393, endPoint y: 163, distance: 14.3
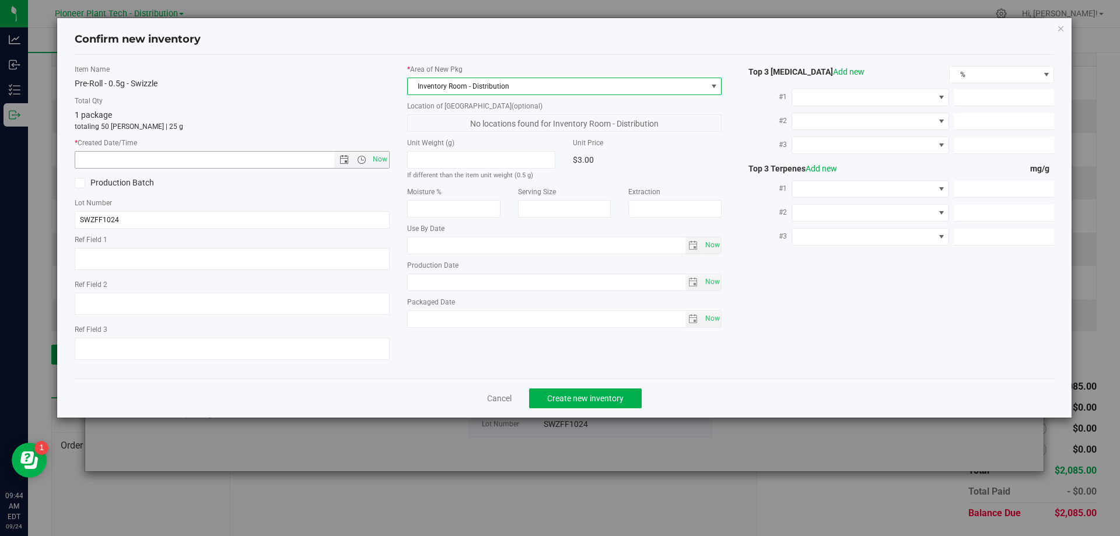
click at [380, 157] on span "Now" at bounding box center [380, 159] width 20 height 17
type input "9/24/2025 9:44 AM"
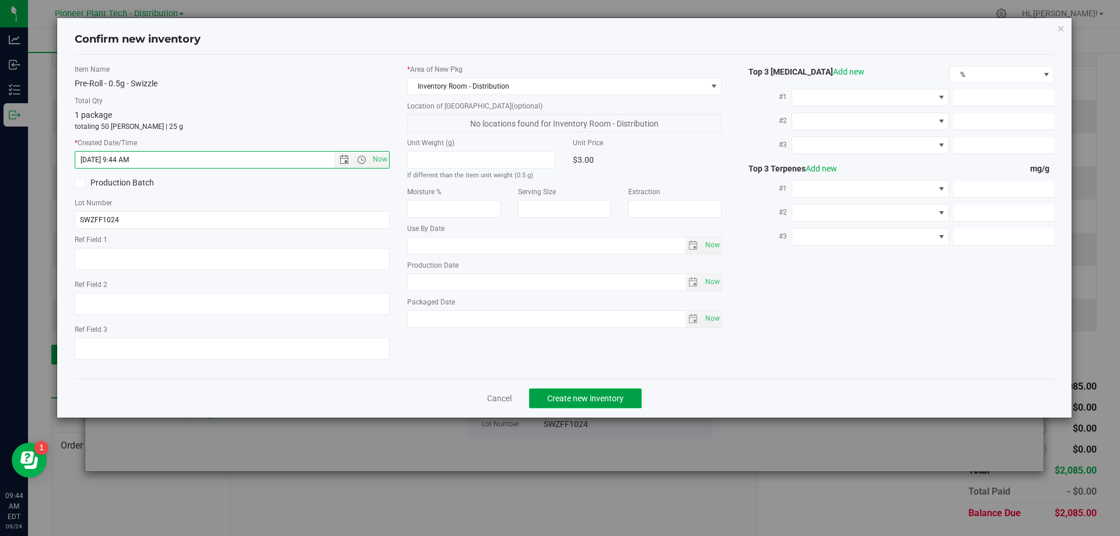
click at [583, 394] on span "Create new inventory" at bounding box center [585, 398] width 76 height 9
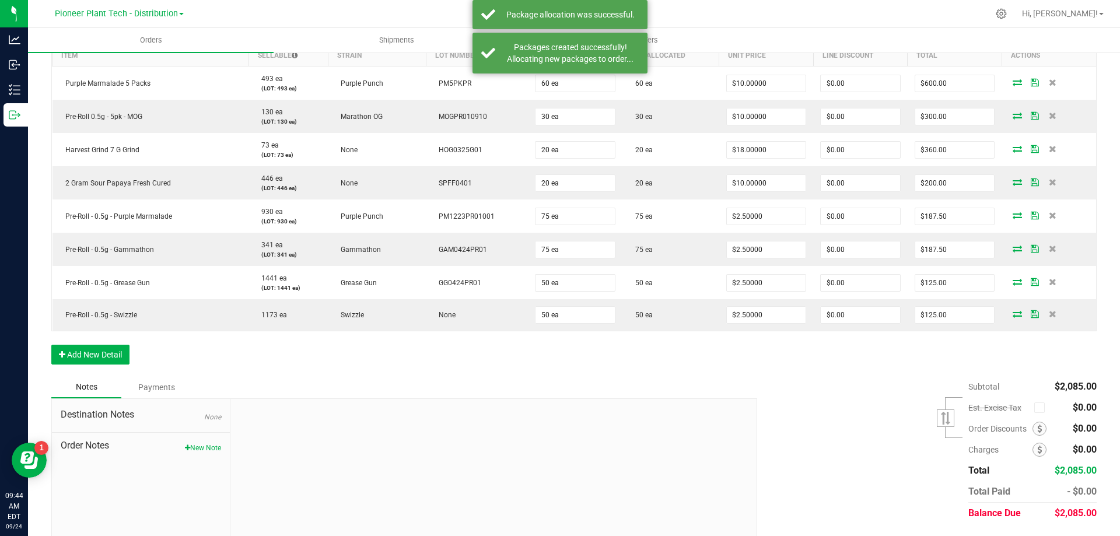
click at [449, 392] on div "Notes Payments" at bounding box center [399, 387] width 697 height 22
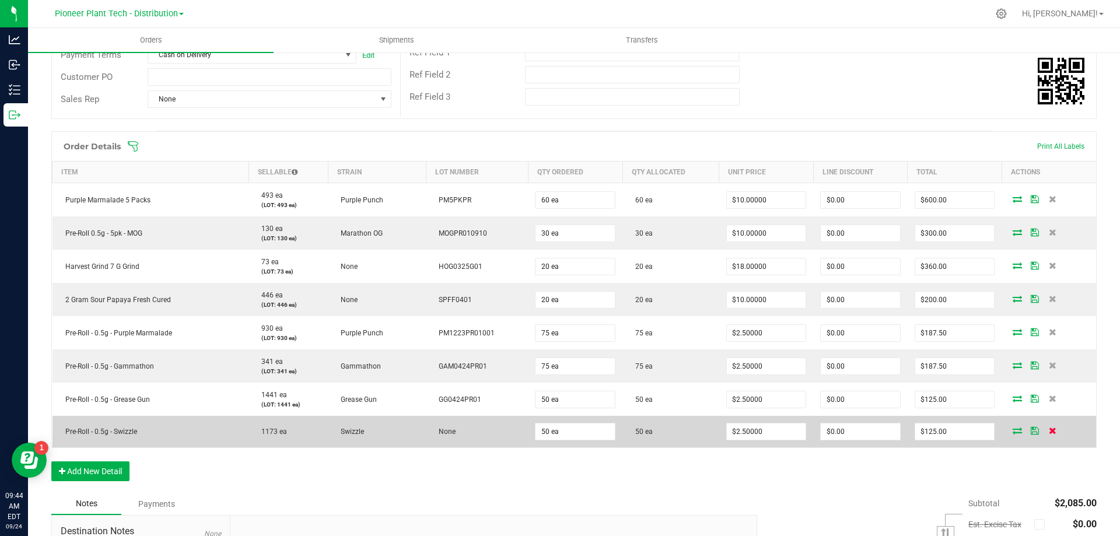
click at [1049, 431] on icon at bounding box center [1053, 430] width 8 height 7
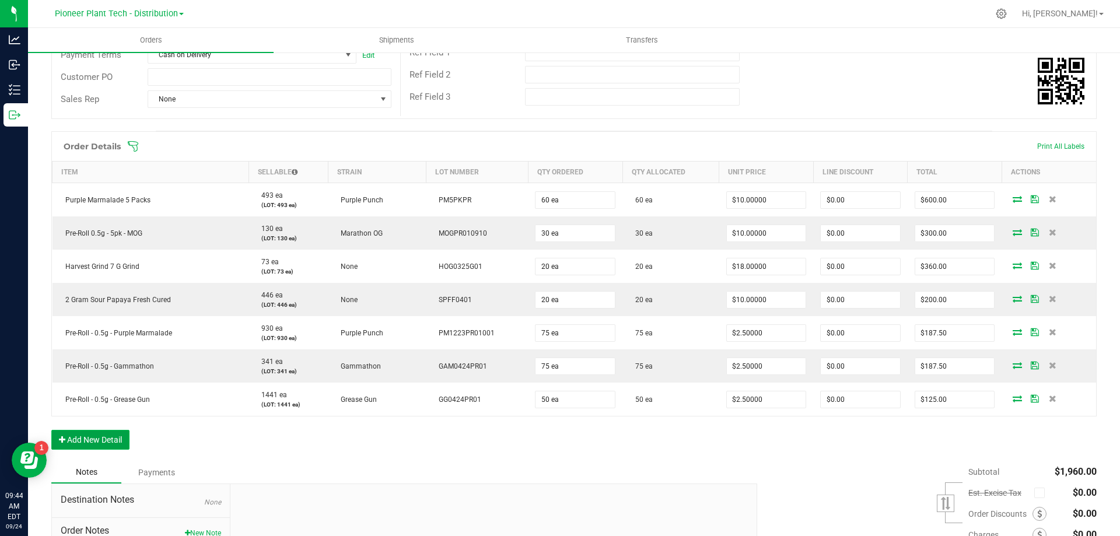
click at [104, 434] on button "Add New Detail" at bounding box center [90, 440] width 78 height 20
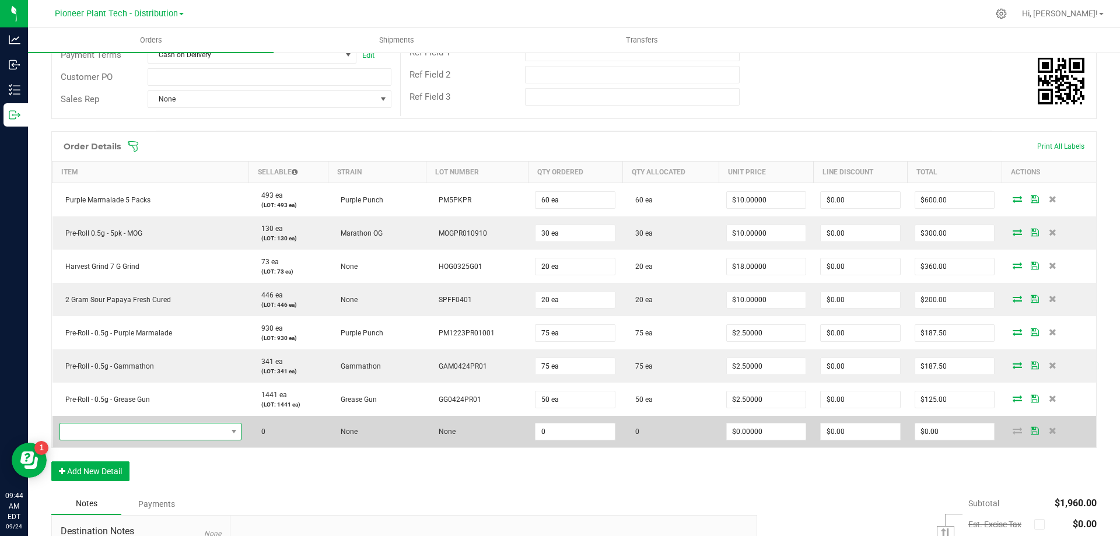
click at [111, 429] on span "NO DATA FOUND" at bounding box center [143, 431] width 167 height 16
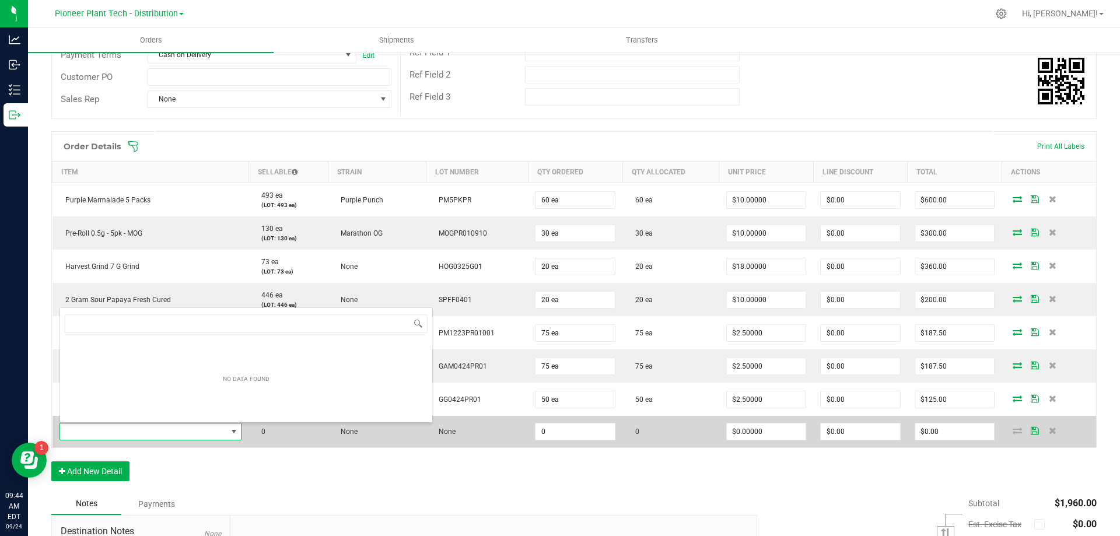
scroll to position [17, 179]
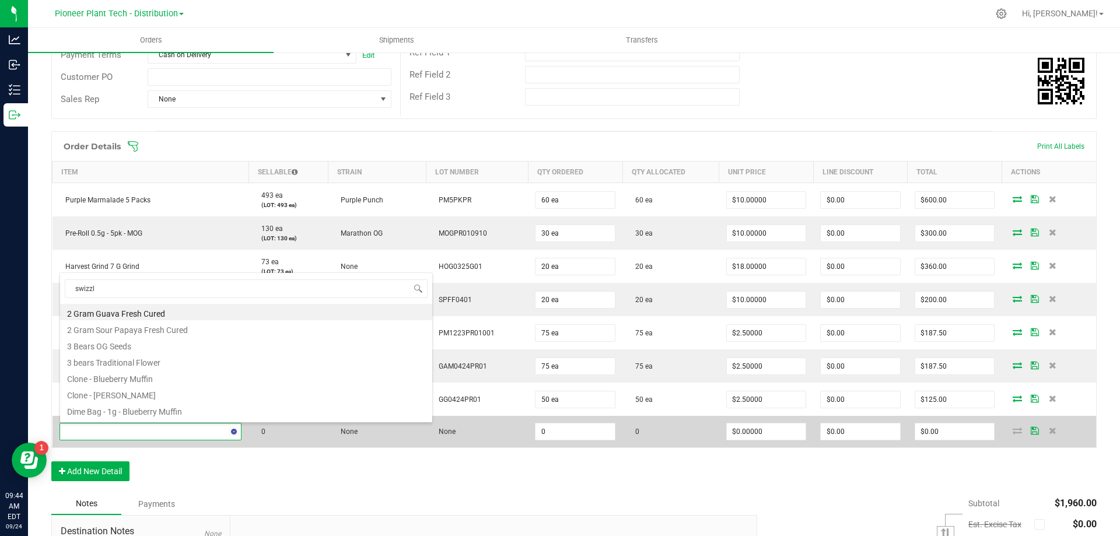
type input "swizzle"
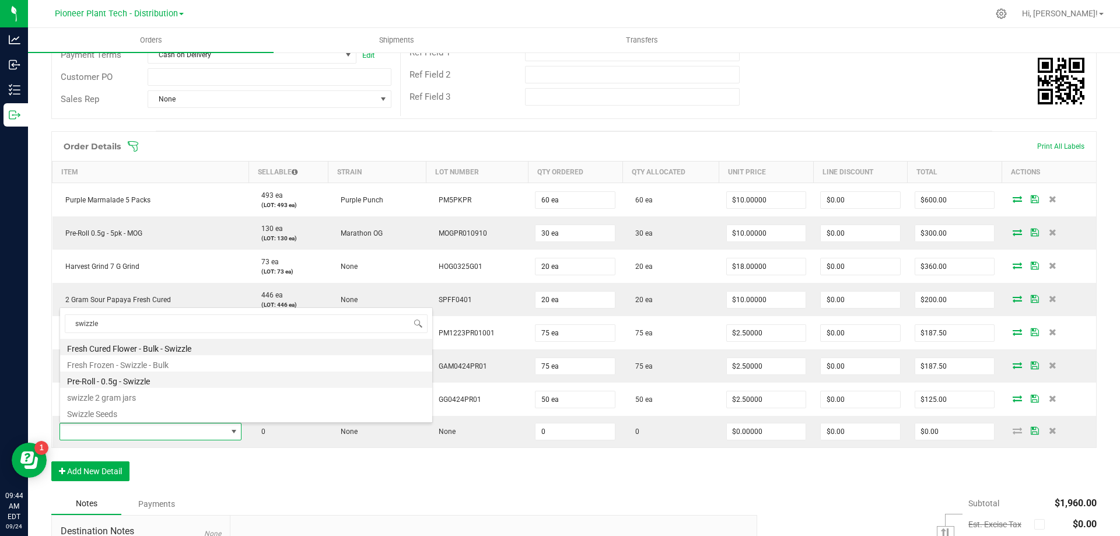
click at [120, 381] on li "Pre-Roll - 0.5g - Swizzle" at bounding box center [246, 379] width 372 height 16
type input "0 ea"
type input "$3.00000"
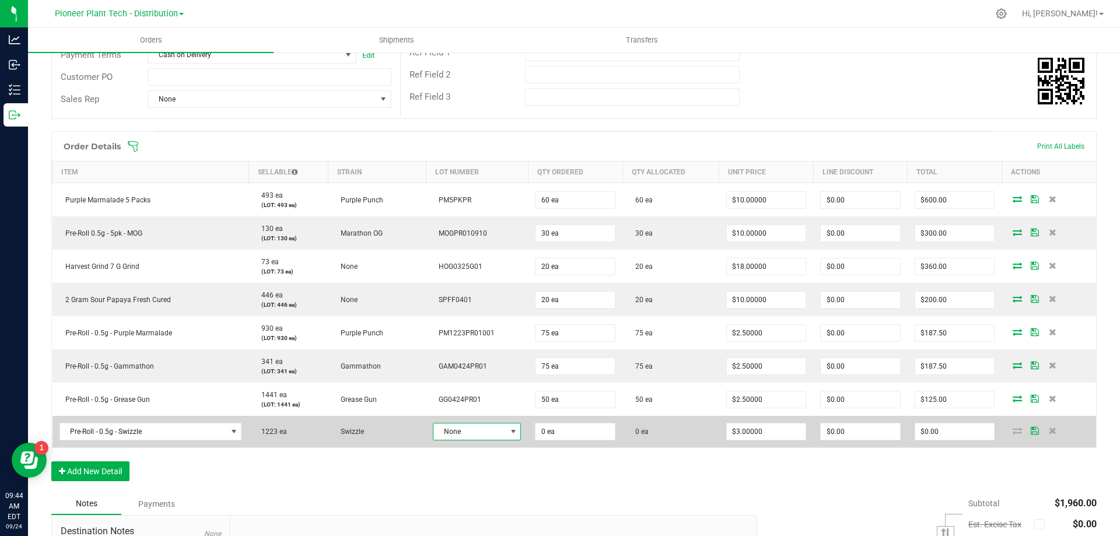
click at [476, 430] on span "None" at bounding box center [469, 431] width 72 height 16
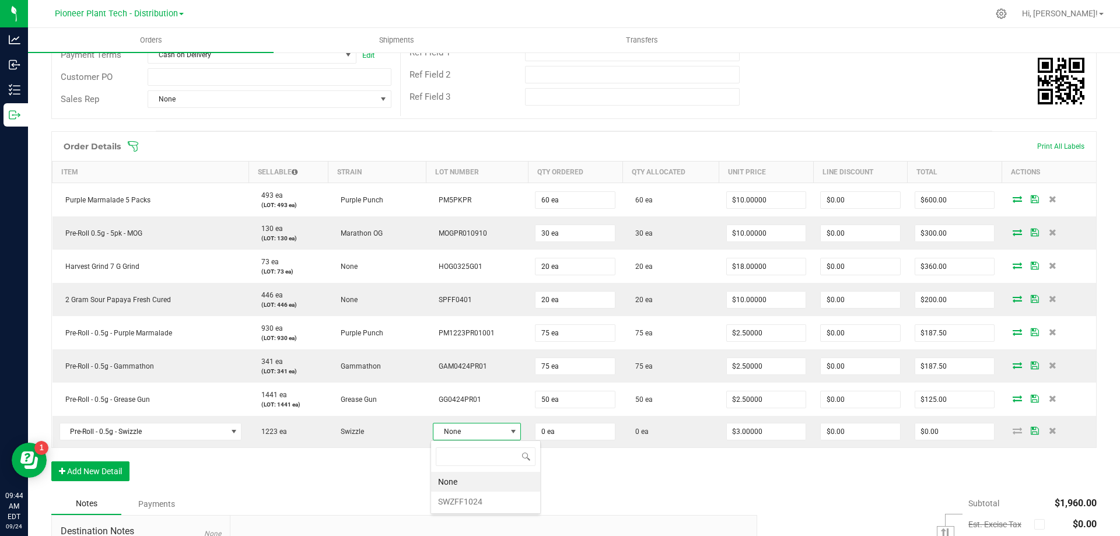
scroll to position [17, 86]
click at [459, 502] on li "SWZFF1024" at bounding box center [485, 502] width 109 height 20
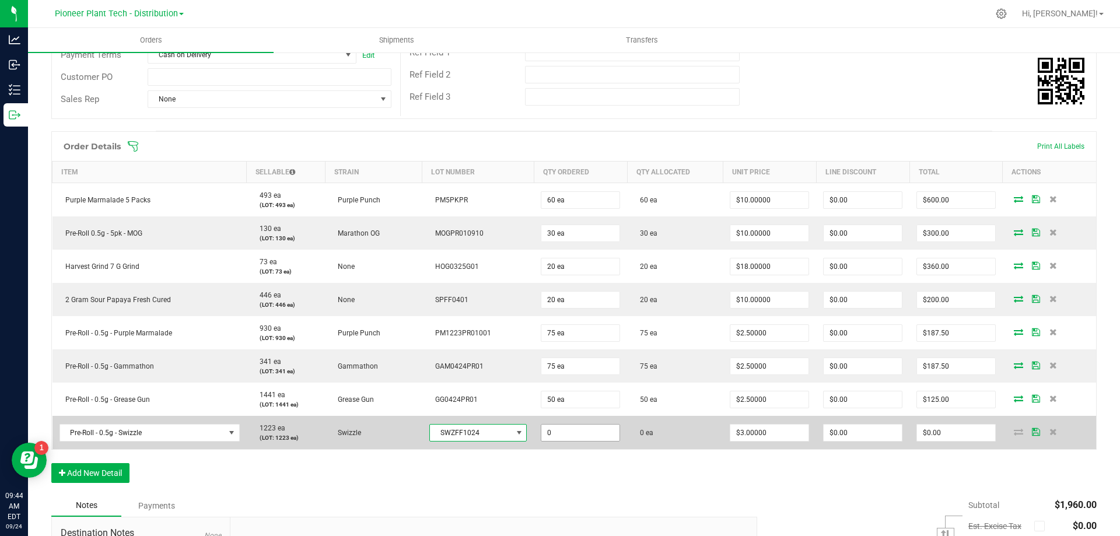
click at [554, 437] on input "0" at bounding box center [580, 433] width 78 height 16
type input "50 ea"
type input "3"
type input "$150.00"
click at [772, 432] on input "3" at bounding box center [769, 433] width 78 height 16
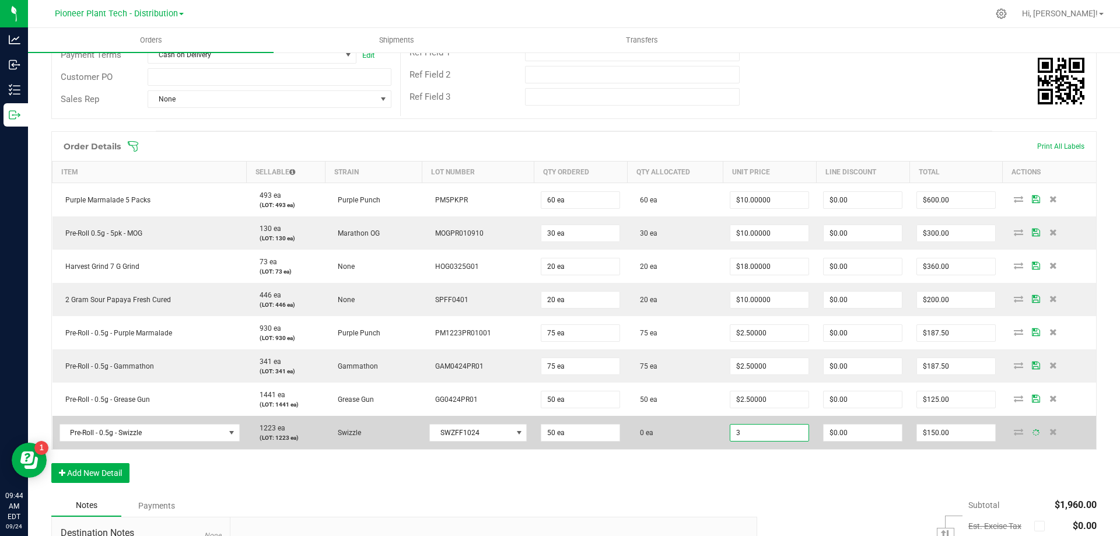
type input "2"
click at [762, 432] on input "3" at bounding box center [769, 433] width 78 height 16
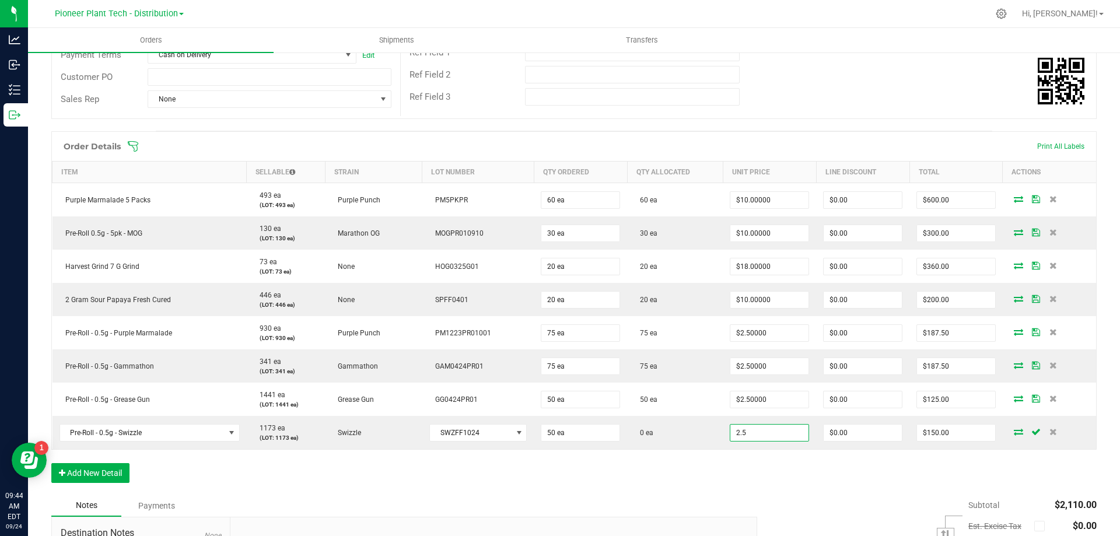
type input "$2.50000"
type input "$125.00"
click at [762, 467] on div "Order Details Print All Labels Item Sellable Strain Lot Number Qty Ordered Qty …" at bounding box center [573, 312] width 1045 height 363
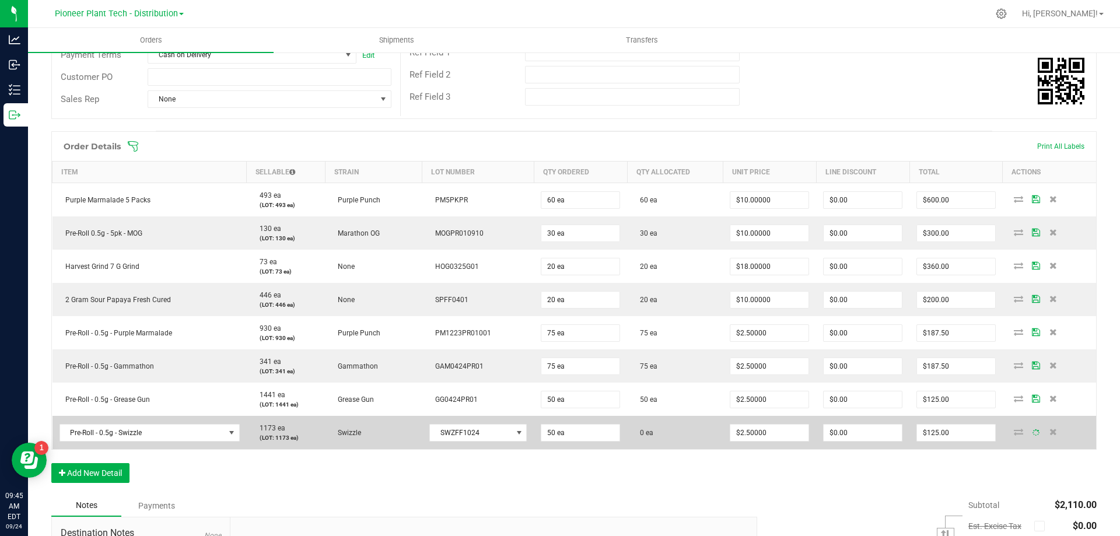
click at [1014, 432] on span at bounding box center [1017, 431] width 17 height 7
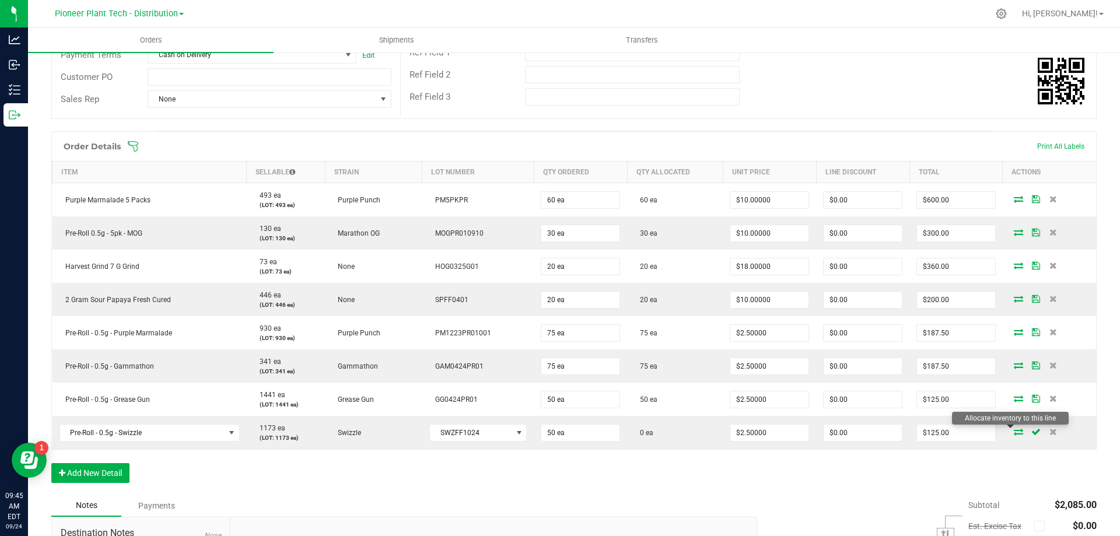
click at [1014, 432] on icon at bounding box center [1018, 431] width 9 height 7
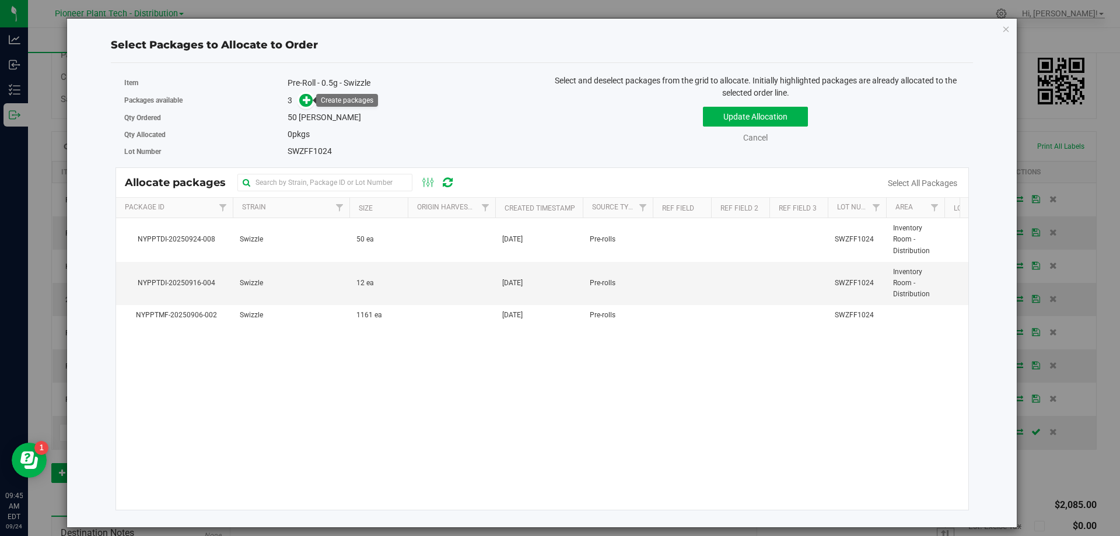
drag, startPoint x: 308, startPoint y: 100, endPoint x: 314, endPoint y: 103, distance: 6.5
click at [311, 101] on span at bounding box center [305, 100] width 13 height 13
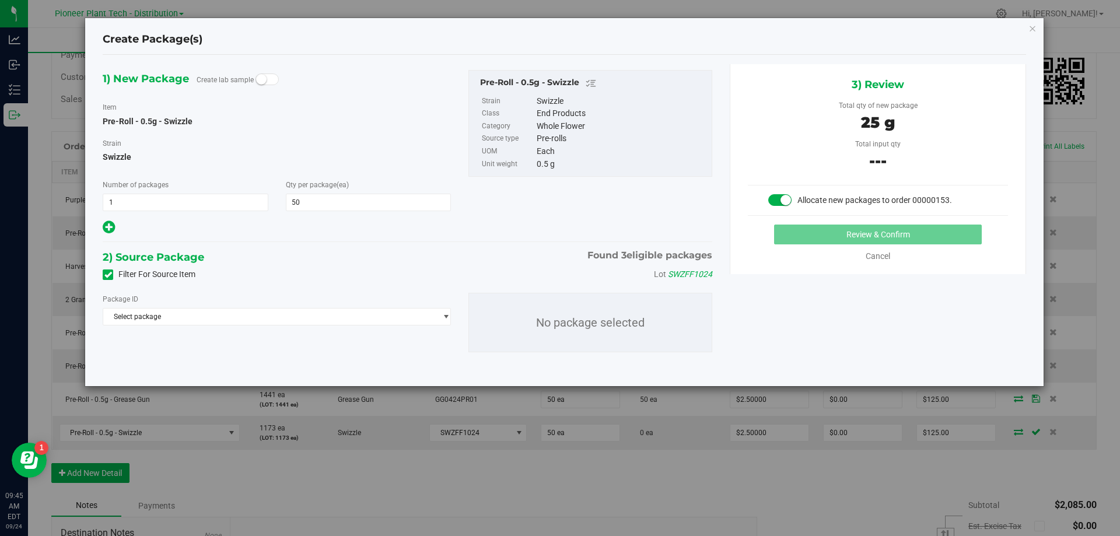
click at [279, 327] on div "Package ID Select package NYPPTDI-20250916-004 NYPPTDI-20250924-008 NYPPTMF-202…" at bounding box center [407, 322] width 627 height 78
click at [275, 321] on span "Select package" at bounding box center [269, 316] width 332 height 16
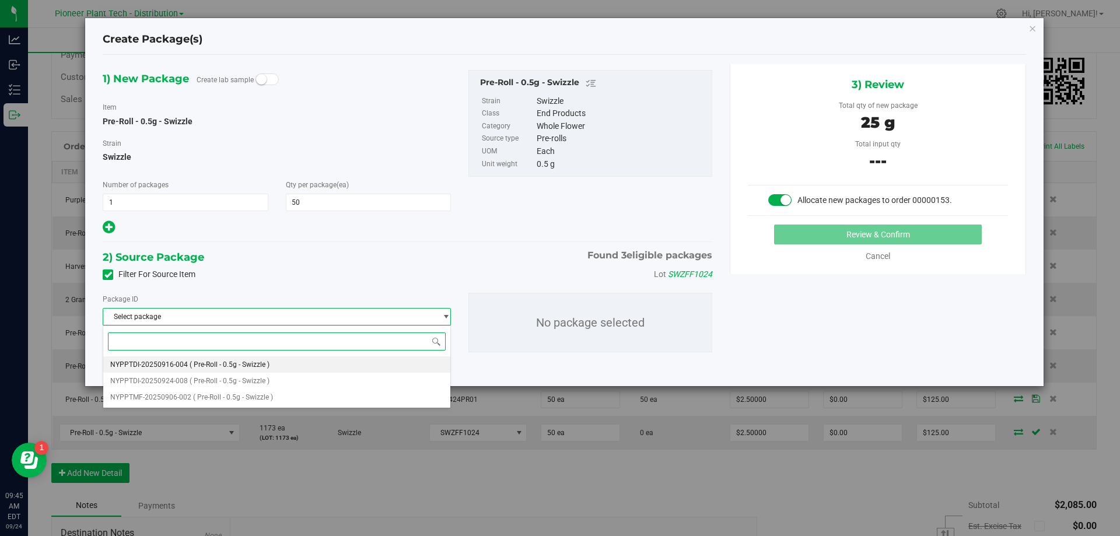
click at [253, 366] on span "( Pre-Roll - 0.5g - Swizzle )" at bounding box center [230, 364] width 80 height 8
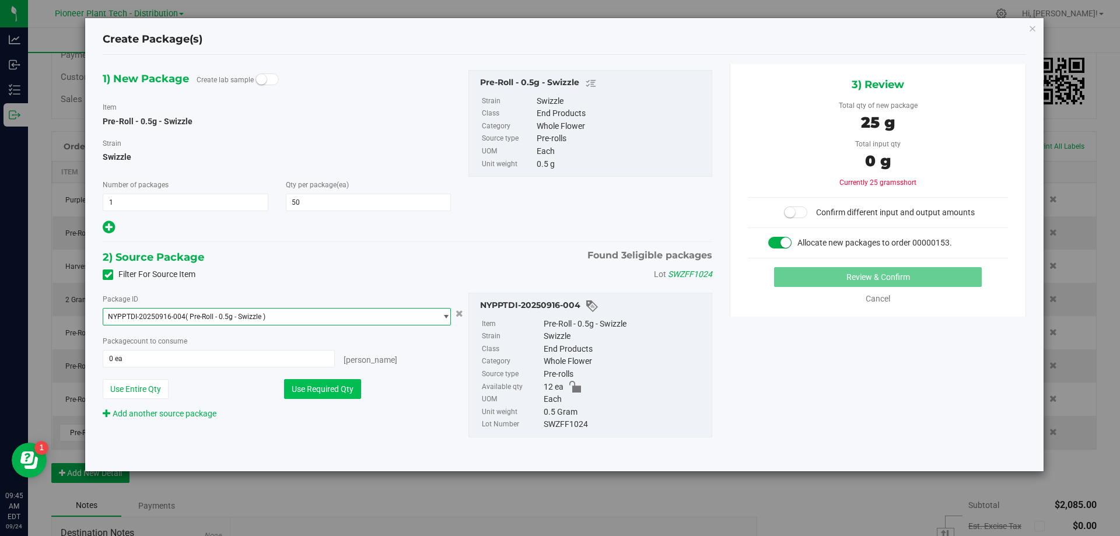
click at [312, 394] on button "Use Required Qty" at bounding box center [322, 389] width 77 height 20
type input "12 ea"
click at [308, 315] on span "NYPPTDI-20250916-004 ( Pre-Roll - 0.5g - Swizzle )" at bounding box center [269, 316] width 332 height 16
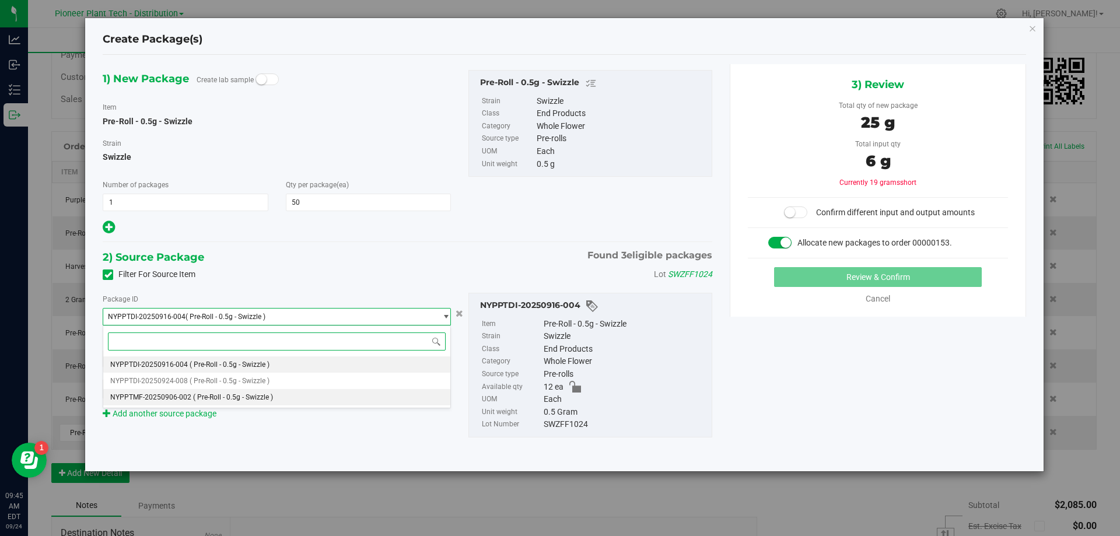
click at [260, 395] on span "( Pre-Roll - 0.5g - Swizzle )" at bounding box center [233, 397] width 80 height 8
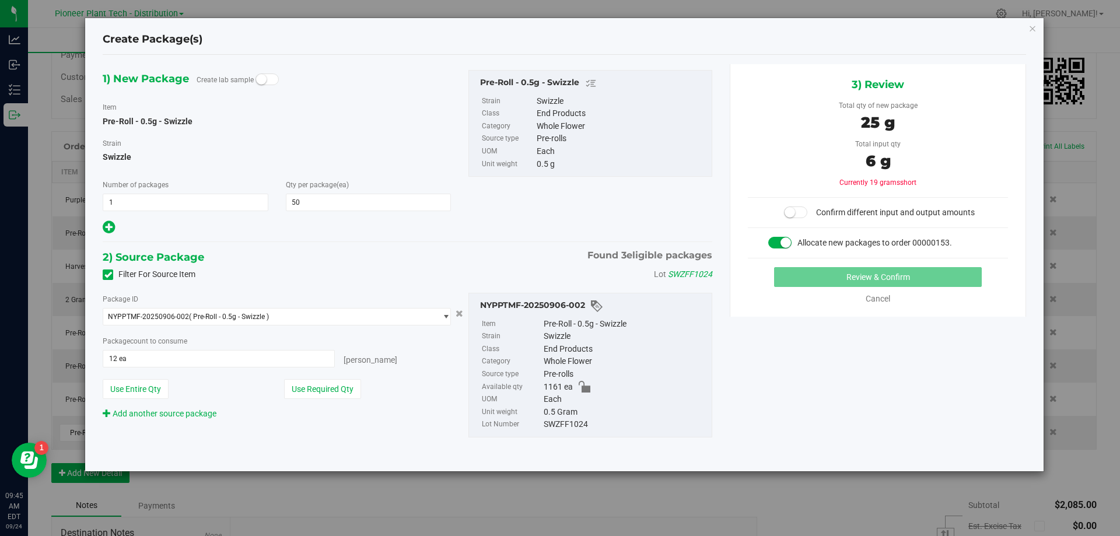
drag, startPoint x: 310, startPoint y: 394, endPoint x: 332, endPoint y: 368, distance: 33.9
click at [310, 393] on button "Use Required Qty" at bounding box center [322, 389] width 77 height 20
type input "50 ea"
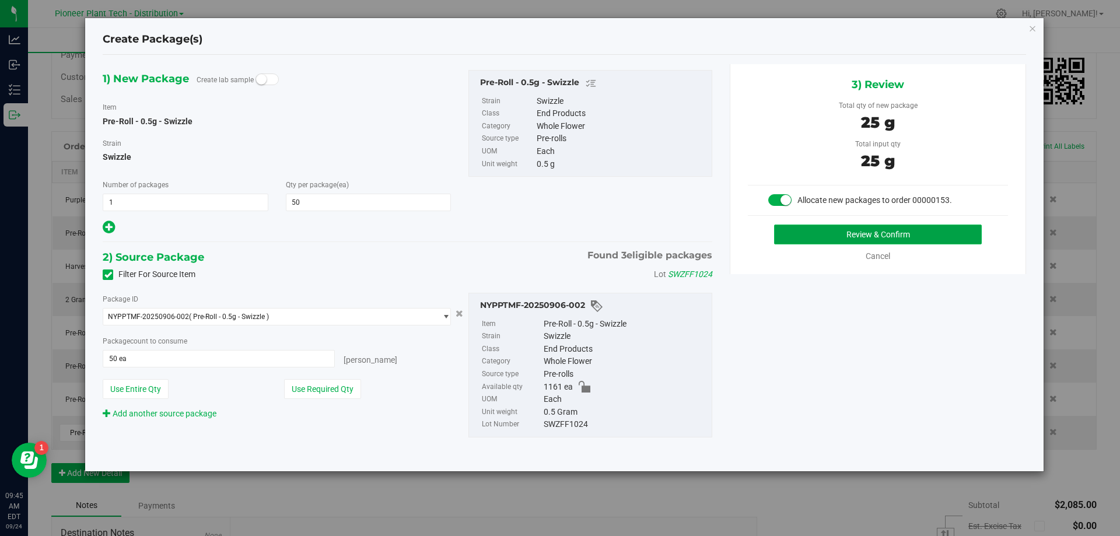
click at [780, 236] on button "Review & Confirm" at bounding box center [878, 235] width 208 height 20
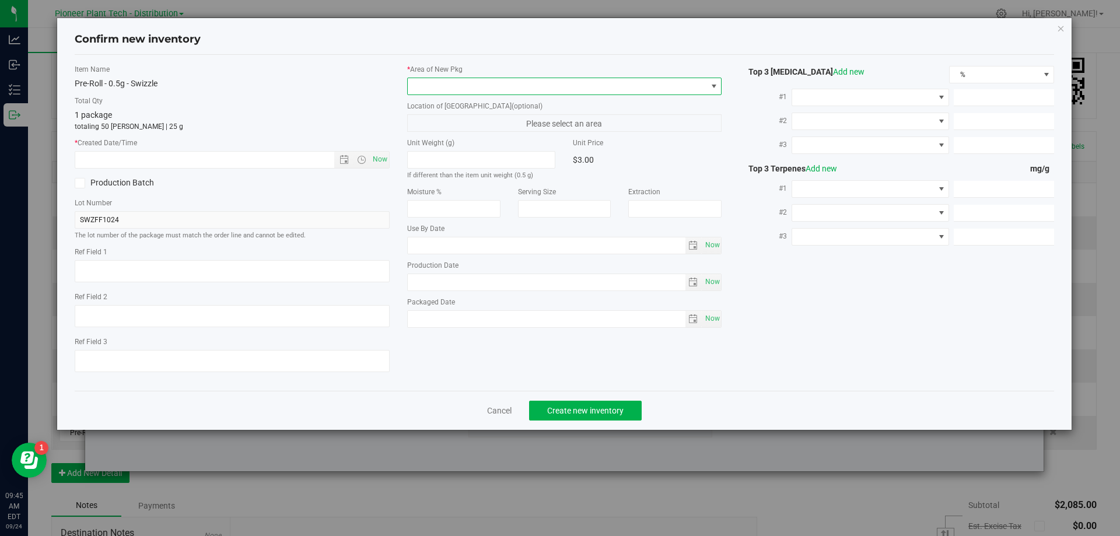
click at [632, 80] on span at bounding box center [557, 86] width 299 height 16
click at [506, 131] on li "Inventory Room - Distribution" at bounding box center [565, 134] width 314 height 16
click at [376, 158] on span "Now" at bounding box center [380, 159] width 20 height 17
type input "9/24/2025 9:45 AM"
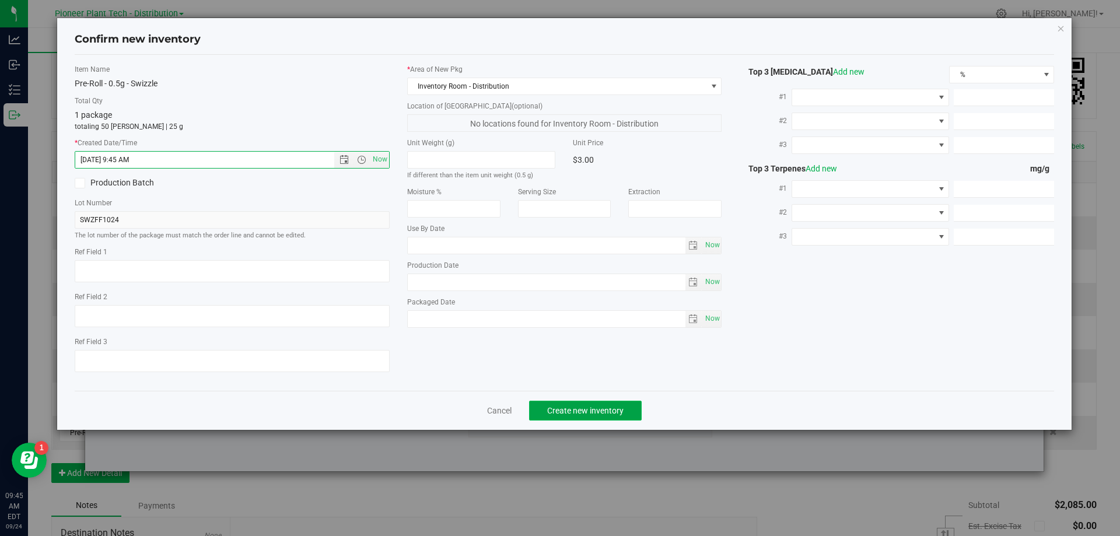
click at [569, 402] on button "Create new inventory" at bounding box center [585, 411] width 113 height 20
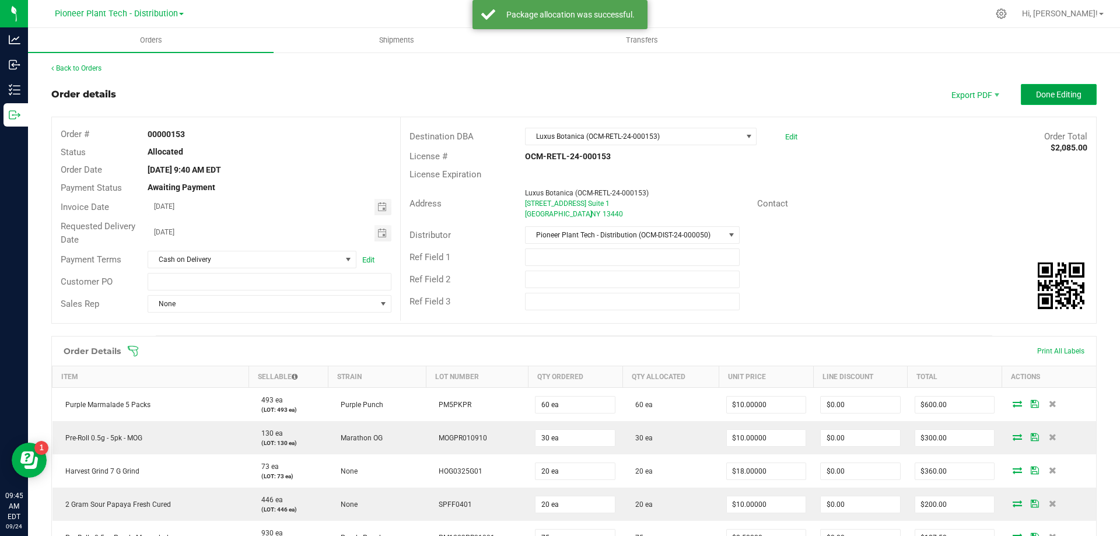
click at [1061, 99] on span "Done Editing" at bounding box center [1058, 94] width 45 height 9
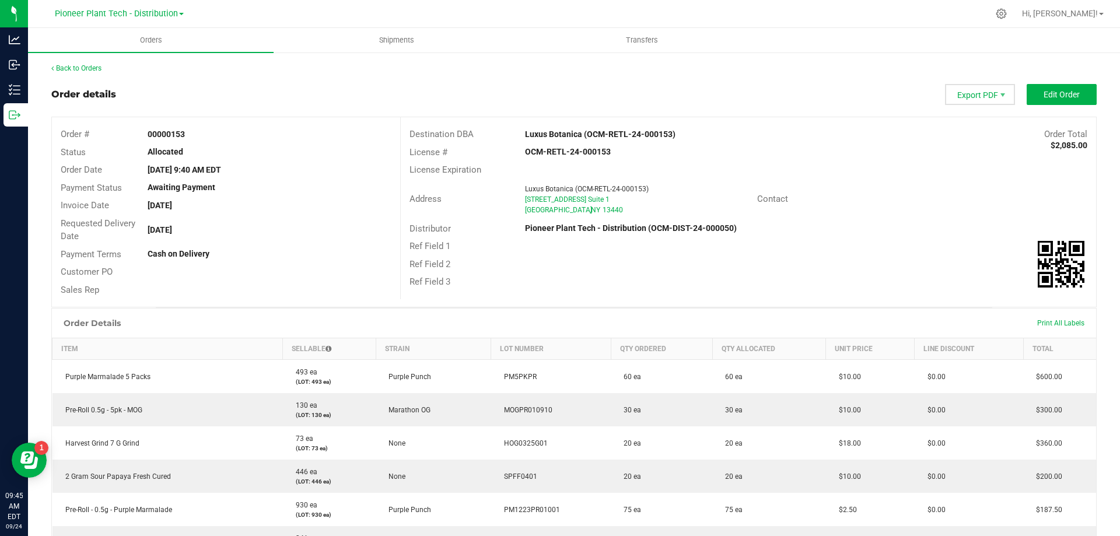
click at [967, 97] on span "Export PDF" at bounding box center [980, 94] width 70 height 21
click at [972, 127] on span "Invoice PDF" at bounding box center [973, 130] width 72 height 17
click at [402, 33] on uib-tab-heading "Shipments" at bounding box center [396, 40] width 244 height 23
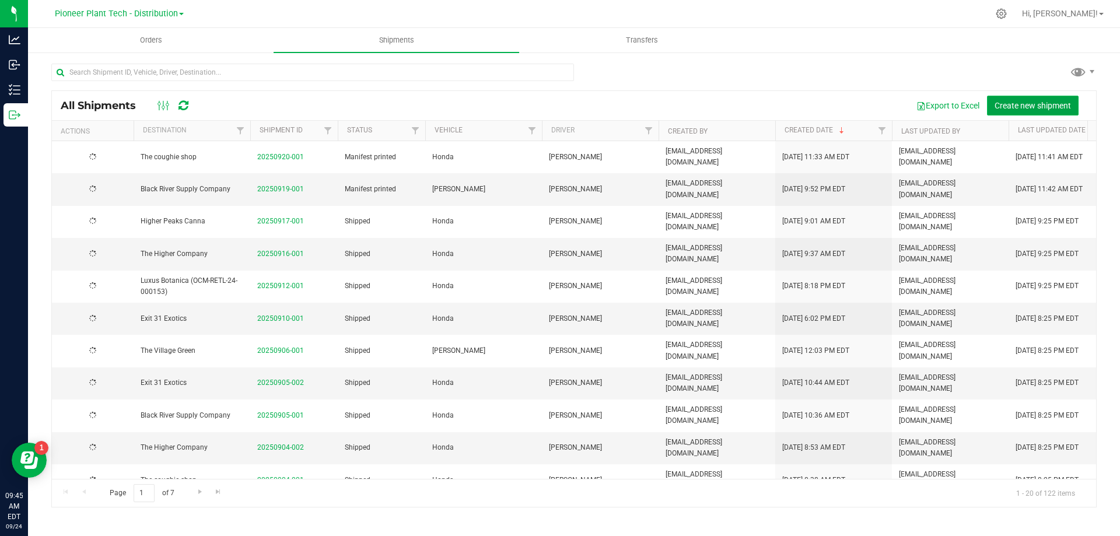
click at [1015, 104] on span "Create new shipment" at bounding box center [1032, 105] width 76 height 9
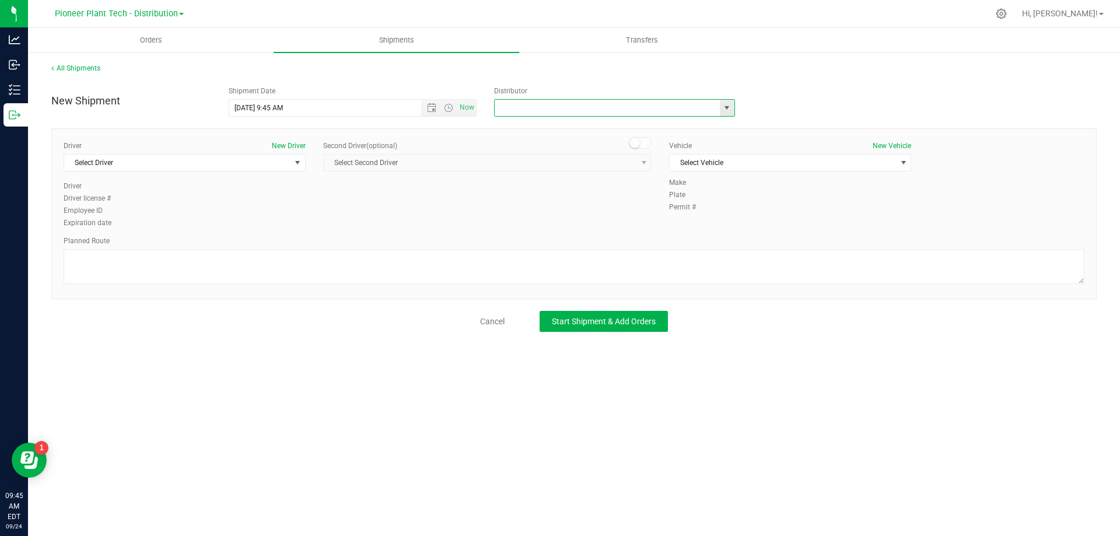
click at [553, 110] on input "text" at bounding box center [604, 108] width 218 height 16
click at [731, 106] on span "select" at bounding box center [727, 108] width 15 height 16
click at [578, 145] on li "Pioneer Plant Tech - Distribution (OCM-DIST-24-000050)" at bounding box center [615, 144] width 240 height 17
type input "Pioneer Plant Tech - Distribution (OCM-DIST-24-000050)"
click at [293, 163] on span "select" at bounding box center [297, 162] width 9 height 9
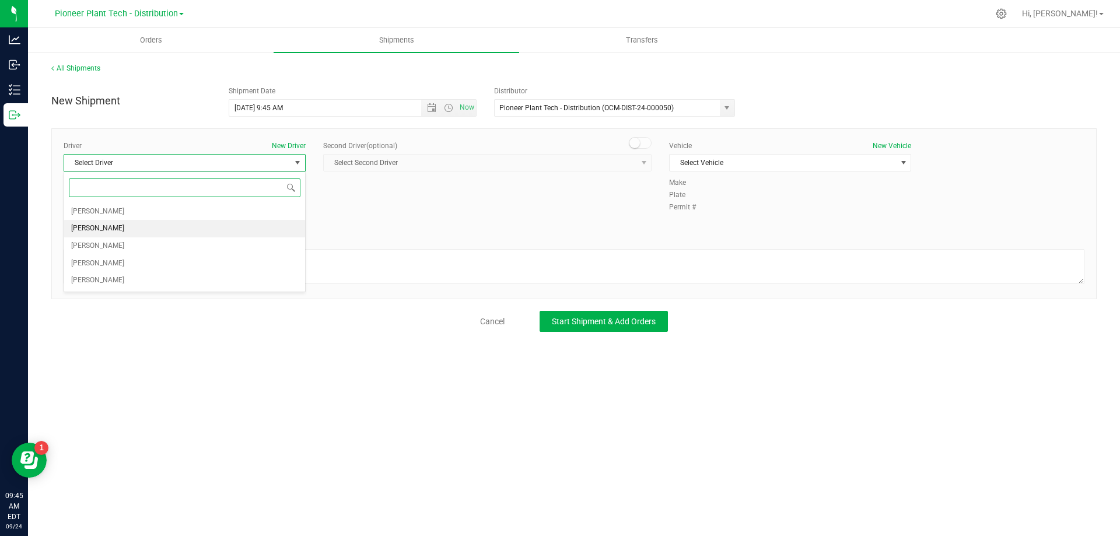
click at [108, 226] on span "danuta knuth" at bounding box center [97, 228] width 53 height 15
click at [896, 165] on span "select" at bounding box center [903, 163] width 15 height 16
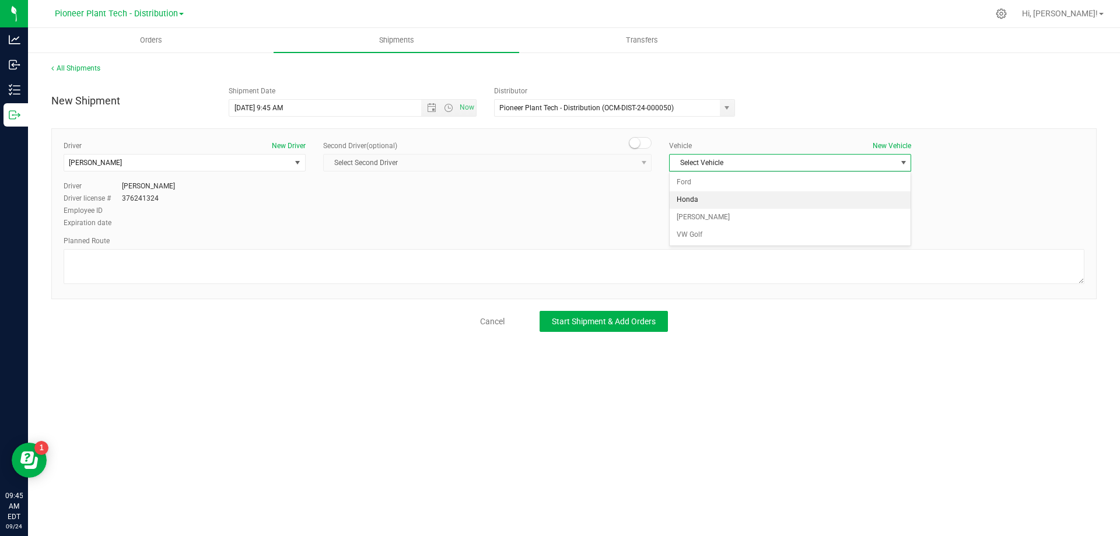
click at [696, 199] on li "Honda" at bounding box center [789, 199] width 241 height 17
click at [623, 320] on span "Start Shipment & Add Orders" at bounding box center [604, 321] width 104 height 9
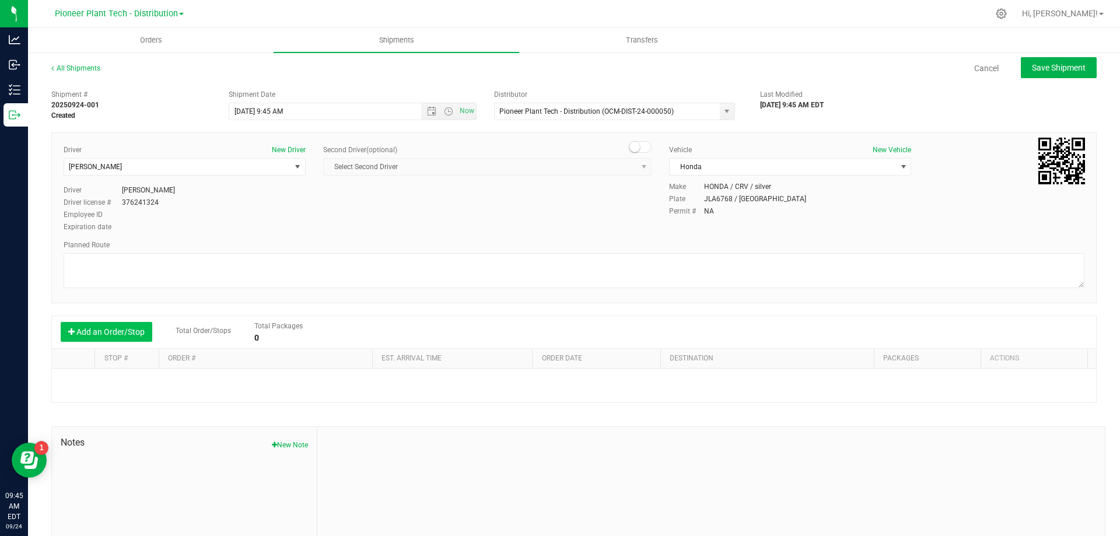
click at [83, 332] on button "Add an Order/Stop" at bounding box center [107, 332] width 92 height 20
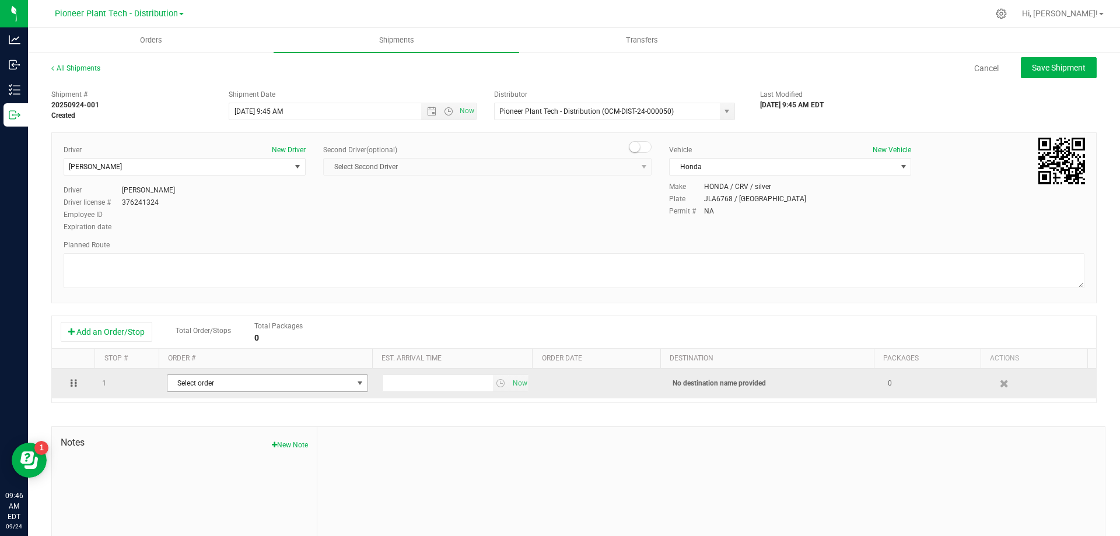
click at [190, 385] on span "Select order" at bounding box center [259, 383] width 185 height 16
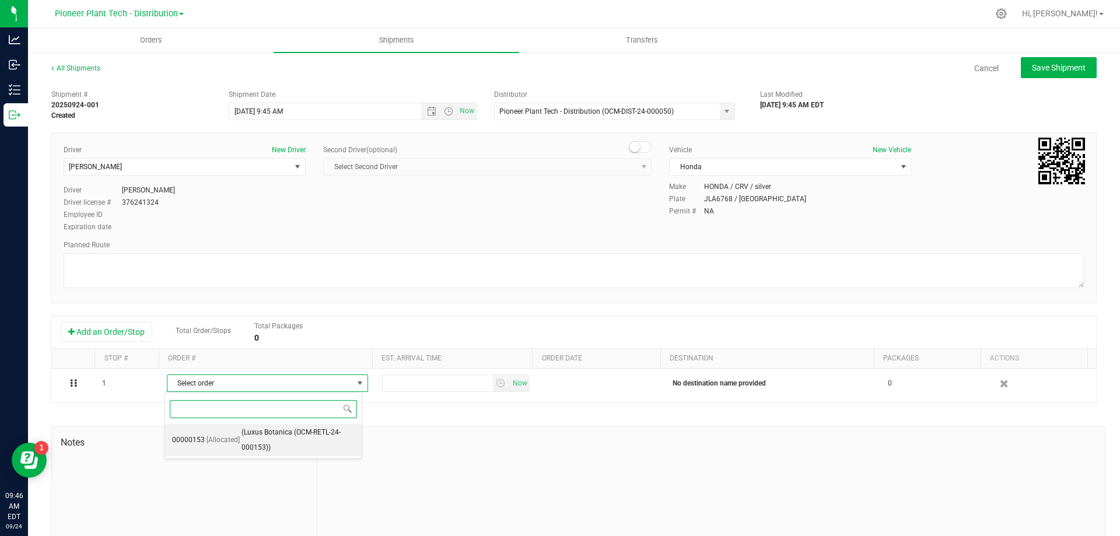
click at [242, 433] on span "(Luxus Botanica (OCM-RETL-24-000153))" at bounding box center [297, 440] width 113 height 30
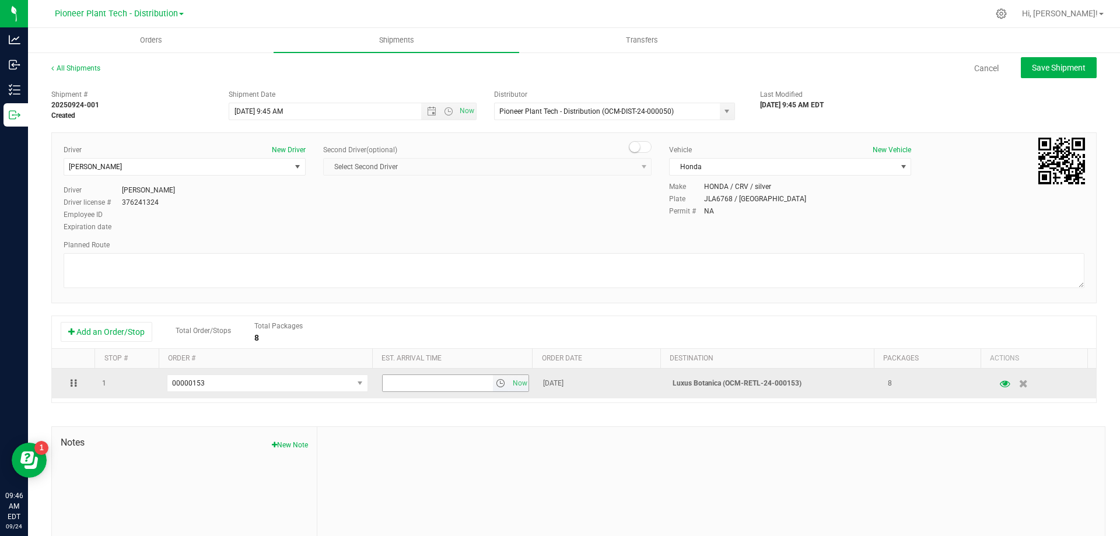
click at [493, 382] on span "select" at bounding box center [501, 383] width 17 height 16
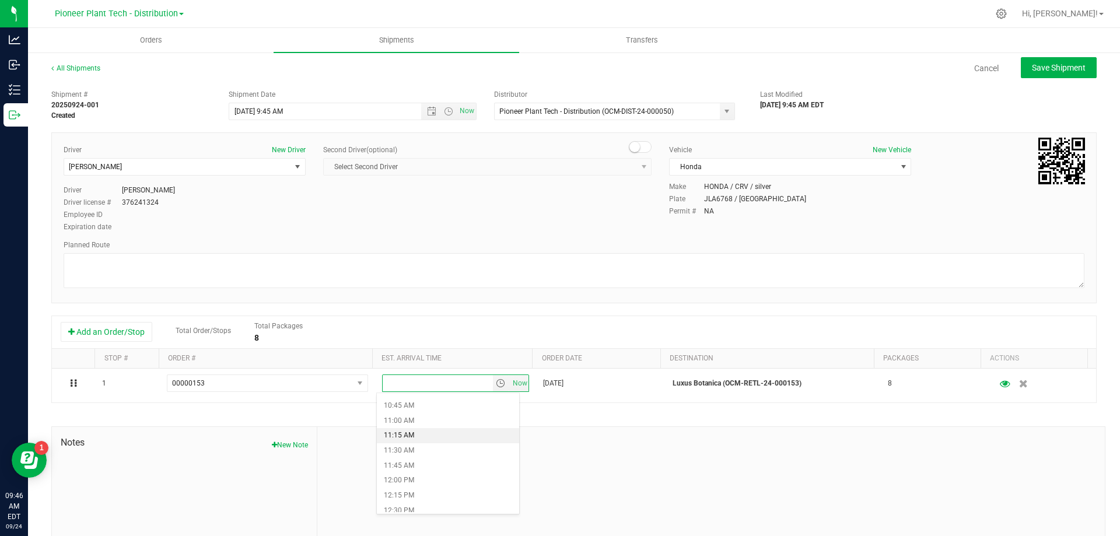
scroll to position [933, 0]
click at [411, 460] on li "4:30 PM" at bounding box center [448, 458] width 142 height 15
click at [1053, 69] on span "Save Shipment" at bounding box center [1059, 67] width 54 height 9
type input "9/24/2025 1:45 PM"
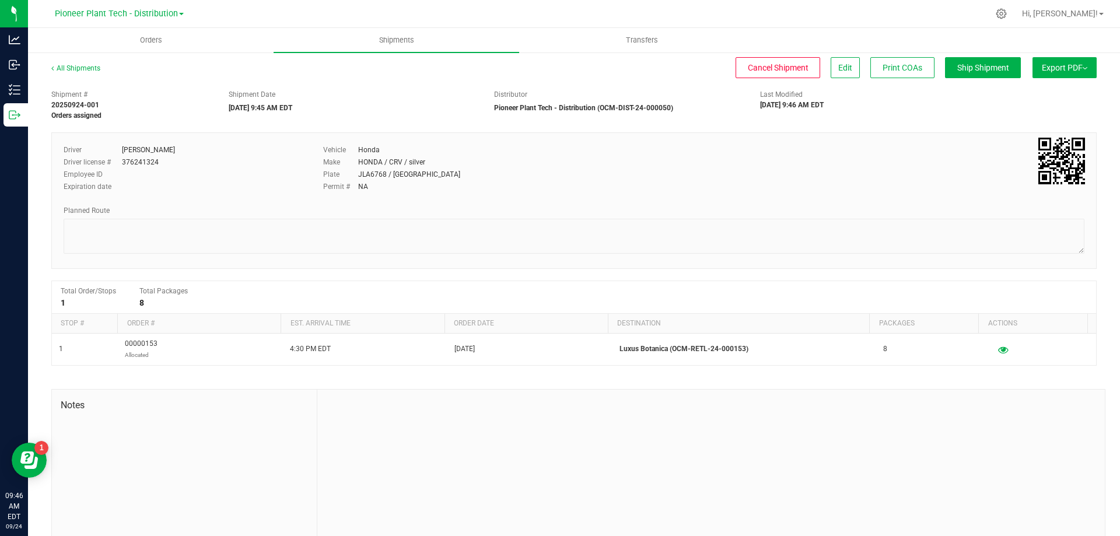
click at [1049, 66] on span "Export PDF" at bounding box center [1064, 67] width 45 height 9
click at [1032, 93] on span "Manifest by Package ID" at bounding box center [1047, 93] width 74 height 8
